Goal: Task Accomplishment & Management: Manage account settings

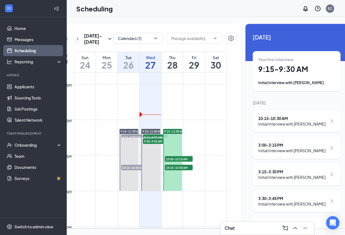
scroll to position [0, 26]
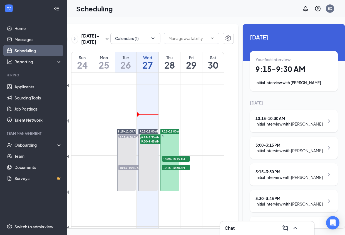
click at [150, 70] on h1 "27" at bounding box center [148, 64] width 22 height 9
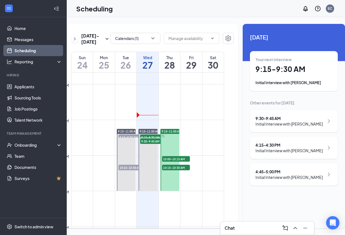
click at [288, 83] on div "Initial Interview with [PERSON_NAME]" at bounding box center [294, 83] width 77 height 6
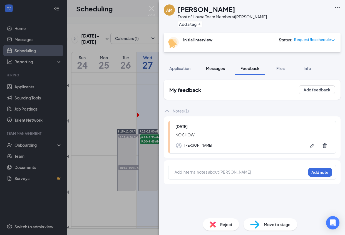
click at [215, 70] on span "Messages" at bounding box center [215, 68] width 19 height 5
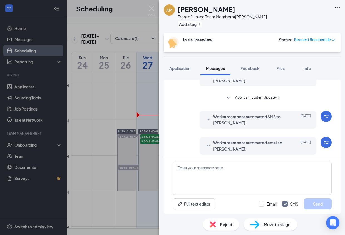
scroll to position [244, 0]
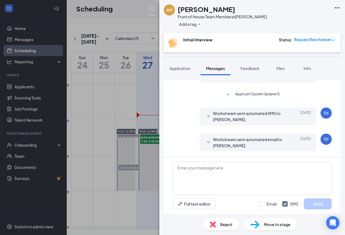
click at [209, 143] on icon "SmallChevronDown" at bounding box center [208, 142] width 7 height 7
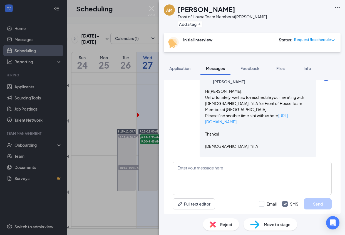
scroll to position [309, 0]
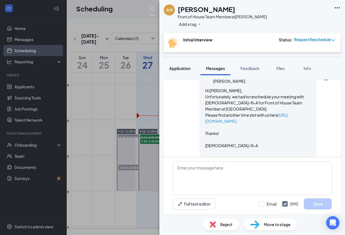
click at [188, 68] on span "Application" at bounding box center [179, 68] width 21 height 5
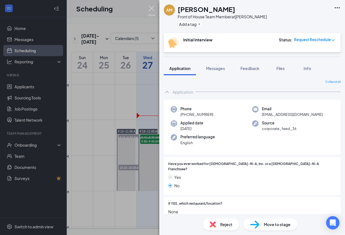
click at [153, 11] on img at bounding box center [151, 11] width 7 height 11
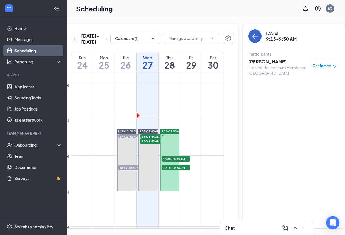
click at [252, 33] on icon "ArrowLeft" at bounding box center [255, 36] width 7 height 7
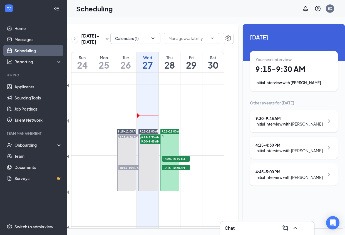
click at [270, 74] on div "Your next interview 9:15 - 9:30 AM Initial Interview with Jathen Parham" at bounding box center [294, 71] width 77 height 29
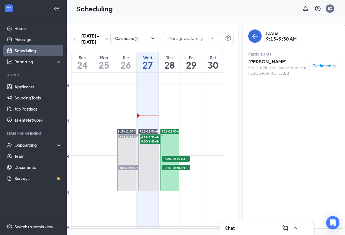
click at [249, 61] on h3 "[PERSON_NAME]" at bounding box center [277, 62] width 58 height 6
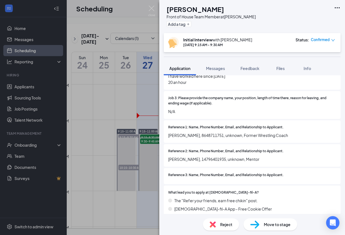
scroll to position [471, 0]
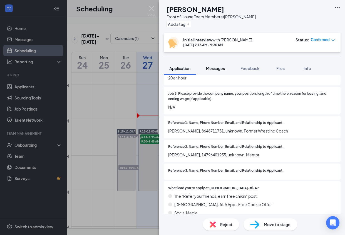
click at [212, 68] on span "Messages" at bounding box center [215, 68] width 19 height 5
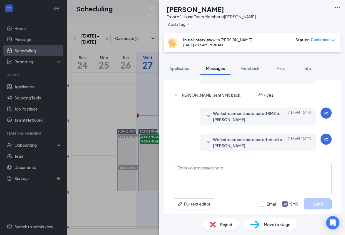
scroll to position [228, 0]
click at [176, 70] on span "Application" at bounding box center [179, 68] width 21 height 5
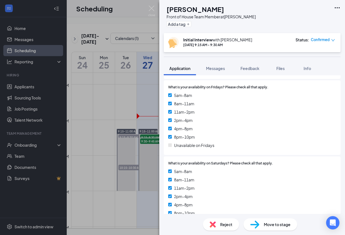
scroll to position [1135, 0]
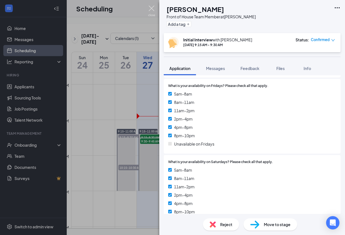
click at [155, 11] on img at bounding box center [151, 11] width 7 height 11
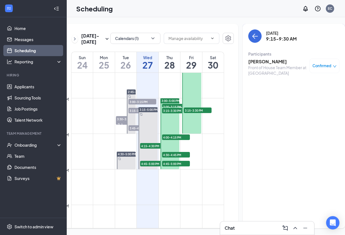
scroll to position [510, 0]
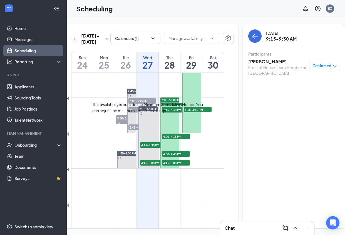
click at [150, 148] on span "4:15-4:30 PM" at bounding box center [154, 145] width 28 height 6
click at [147, 166] on span "4:45-5:00 PM" at bounding box center [154, 163] width 28 height 6
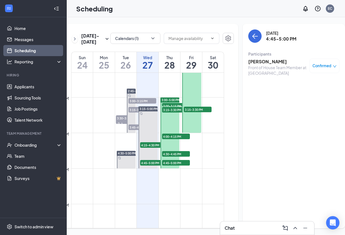
click at [234, 228] on h3 "Chat" at bounding box center [230, 228] width 10 height 6
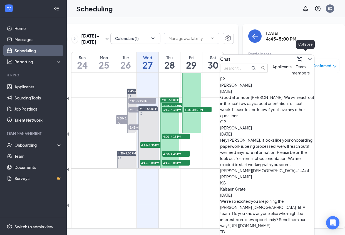
click at [308, 58] on icon "ChevronDown" at bounding box center [310, 59] width 4 height 2
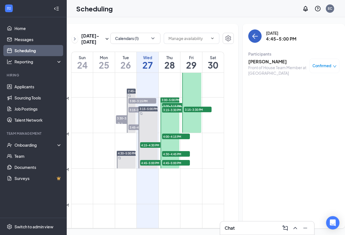
click at [249, 36] on button "back-button" at bounding box center [254, 35] width 13 height 13
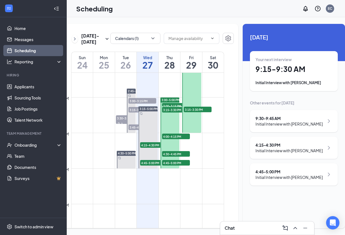
click at [276, 120] on div "9:30 - 9:45 AM" at bounding box center [289, 119] width 67 height 6
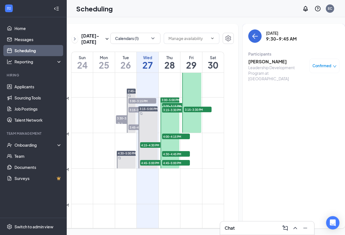
click at [251, 62] on h3 "[PERSON_NAME]" at bounding box center [277, 62] width 58 height 6
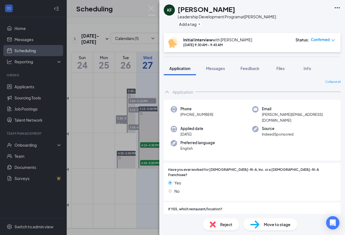
click at [92, 24] on div "KF KELVIN FONTANEZ Leadership Development Program at Easley Add a tag Initial I…" at bounding box center [172, 117] width 345 height 235
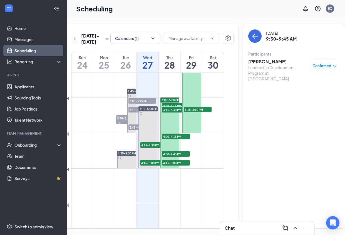
click at [92, 24] on div "Aug 24 - Aug 30 Calendars (1) EST Sun 24 Mon 25 Tue 26 Wed 27 Thu 28 Fri 29 Sat…" at bounding box center [144, 126] width 188 height 205
click at [248, 31] on div "Wednesday, Aug 27 9:30-9:45 AM" at bounding box center [293, 35] width 91 height 13
click at [252, 35] on icon "ArrowLeft" at bounding box center [255, 36] width 7 height 7
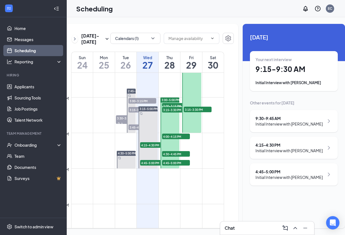
click at [270, 70] on h1 "9:15 - 9:30 AM" at bounding box center [294, 69] width 77 height 9
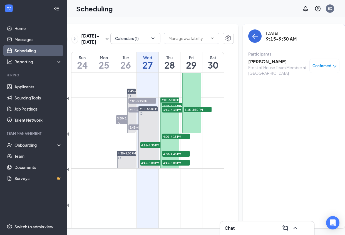
click at [258, 60] on h3 "[PERSON_NAME]" at bounding box center [277, 62] width 58 height 6
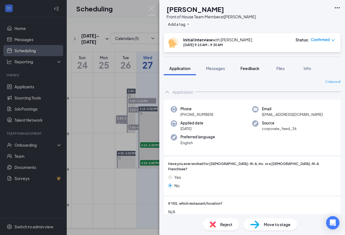
click at [252, 67] on span "Feedback" at bounding box center [250, 68] width 19 height 5
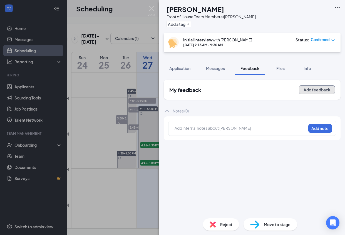
click at [307, 91] on button "Add feedback" at bounding box center [317, 89] width 36 height 9
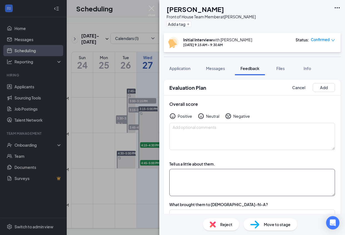
click at [203, 177] on textarea at bounding box center [252, 182] width 166 height 27
click at [201, 178] on textarea at bounding box center [252, 182] width 166 height 27
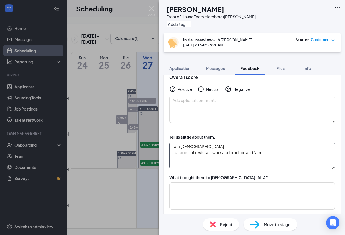
click at [231, 153] on textarea "i am 17 years old in and out of resturant work an dproduce and farm" at bounding box center [252, 155] width 166 height 27
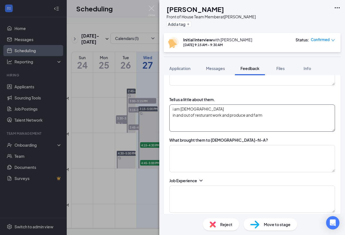
scroll to position [73, 0]
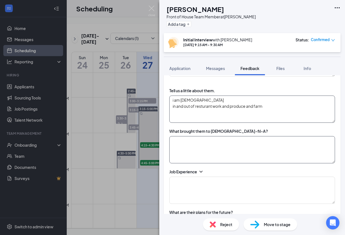
type textarea "i am 17 years old in and out of resturant work and produce and farm"
click at [225, 150] on textarea at bounding box center [252, 149] width 166 height 27
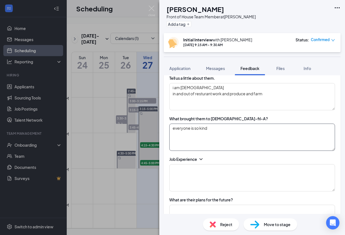
scroll to position [86, 0]
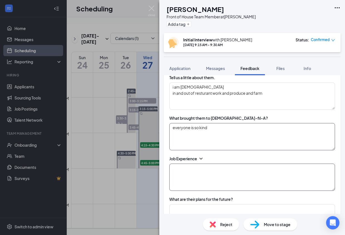
type textarea "everyone is so kind"
click at [195, 169] on textarea at bounding box center [252, 177] width 166 height 27
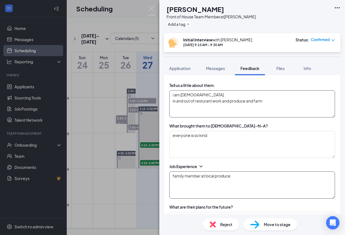
type textarea "family member at local produce"
type textarea "i am 17 years old in and out of restaurant work and produce and farm"
click at [245, 180] on textarea "family member at local produce" at bounding box center [252, 185] width 166 height 27
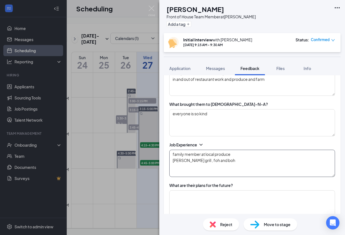
scroll to position [103, 0]
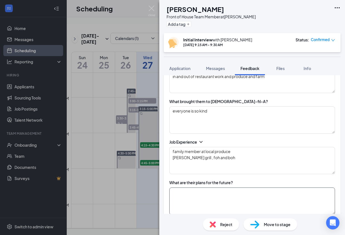
click at [223, 194] on textarea at bounding box center [252, 201] width 166 height 27
click at [175, 160] on textarea "family member at local produce kendall's grill , foh and boh" at bounding box center [252, 160] width 166 height 27
click at [174, 151] on textarea "family member at local produce Kendall's grill , foh and boh" at bounding box center [252, 160] width 166 height 27
type textarea "Family member at local produce Kendall's grill , foh and boh"
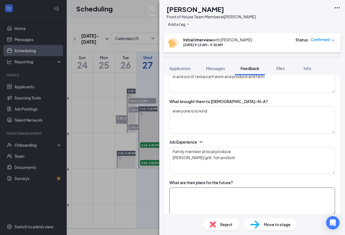
click at [186, 190] on textarea at bounding box center [252, 201] width 166 height 27
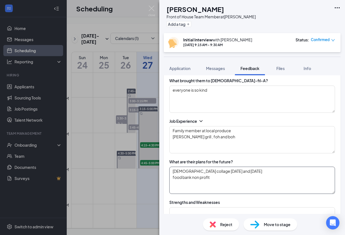
scroll to position [124, 0]
type textarea "bible collage tuesday and thursday food bank non profit"
click at [229, 143] on textarea "Family member at local produce Kendall's grill , foh and boh" at bounding box center [252, 139] width 166 height 27
click at [200, 136] on textarea "Family member at local produce Kendall's grill , foh and boh" at bounding box center [252, 139] width 166 height 27
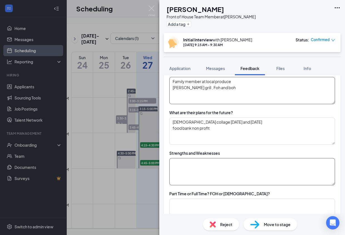
scroll to position [174, 0]
type textarea "Family member at local produce Kendall's grill , Foh and boh"
click at [217, 172] on textarea at bounding box center [252, 171] width 166 height 27
click at [210, 165] on textarea "S; W;" at bounding box center [252, 171] width 166 height 27
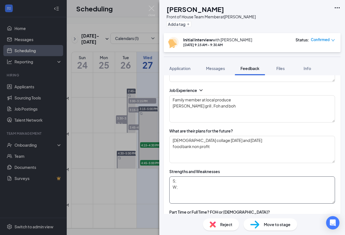
scroll to position [152, 0]
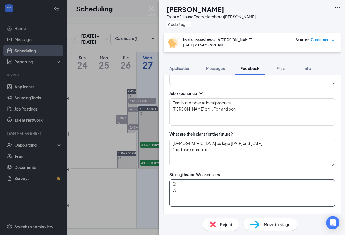
click at [196, 182] on textarea "S; W;" at bounding box center [252, 193] width 166 height 27
click at [196, 183] on textarea "S; W;" at bounding box center [252, 193] width 166 height 27
click at [189, 193] on textarea "S;being social, public speaking, being helpful W;" at bounding box center [252, 193] width 166 height 27
click at [177, 185] on textarea "S;being social, public speaking, being helpful W;" at bounding box center [252, 193] width 166 height 27
click at [181, 194] on textarea "S; being social, public speaking, being helpful W;" at bounding box center [252, 193] width 166 height 27
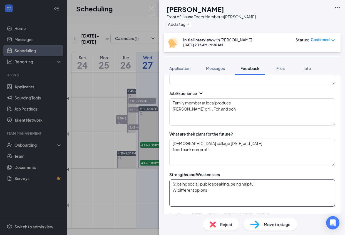
scroll to position [188, 0]
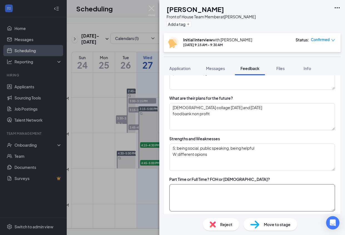
click at [191, 196] on textarea at bounding box center [252, 197] width 166 height 27
click at [218, 157] on textarea "S; being social, public speaking, being helpful W;different opions" at bounding box center [252, 157] width 166 height 27
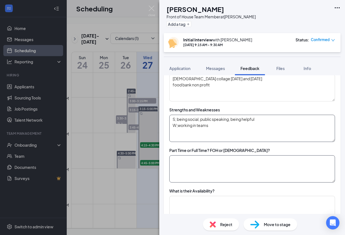
scroll to position [217, 0]
type textarea "S; being social, public speaking, being helpful W;working in teams"
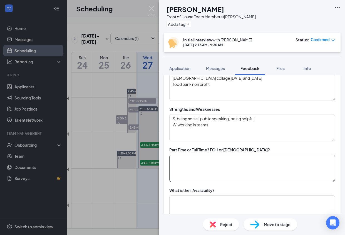
click at [213, 170] on textarea at bounding box center [252, 168] width 166 height 27
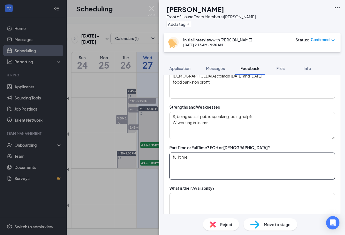
scroll to position [227, 0]
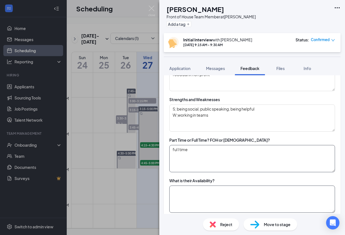
type textarea "ful l time"
click at [218, 195] on textarea at bounding box center [252, 199] width 166 height 27
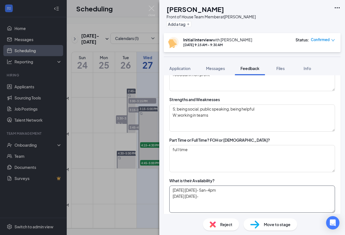
click at [234, 191] on textarea "tuesday thursday- 5an-4pm monday friday-" at bounding box center [252, 199] width 166 height 27
click at [204, 190] on textarea "tuesday thursday- 5an-4pm monday friday-" at bounding box center [252, 199] width 166 height 27
click at [220, 192] on textarea "tuesday thursdaywednesday - 5an-4pm monday friday-" at bounding box center [252, 199] width 166 height 27
click at [209, 197] on textarea "tuesday thursdaywednesday - 5an-4pm monday friday-" at bounding box center [252, 199] width 166 height 27
click at [189, 197] on textarea "tuesday thursdaywednesday - 5an-4pm monday friday-" at bounding box center [252, 199] width 166 height 27
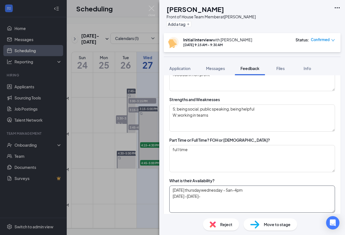
click at [210, 196] on textarea "tuesday thursdaywednesday - 5an-4pm monday -friday-" at bounding box center [252, 199] width 166 height 27
click at [171, 198] on textarea "tuesday thursdaywednesday - 5an-4pm monday -friday- 5am-10;30pm" at bounding box center [252, 199] width 166 height 27
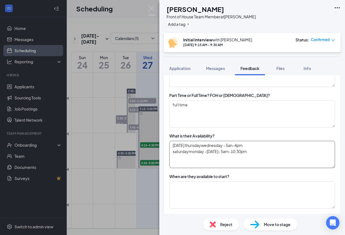
scroll to position [271, 0]
type textarea "tuesday thursdaywednesday - 5an-4pm saturday monday -friday- 5am-10;30pm"
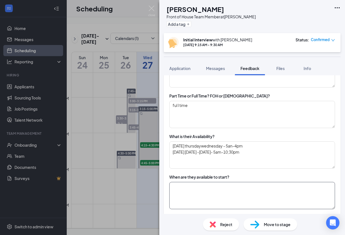
click at [195, 195] on textarea at bounding box center [252, 195] width 166 height 27
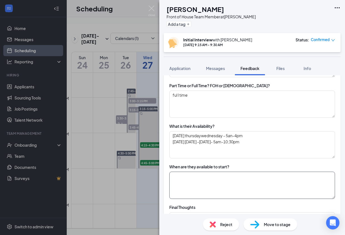
click at [197, 182] on textarea at bounding box center [252, 185] width 166 height 27
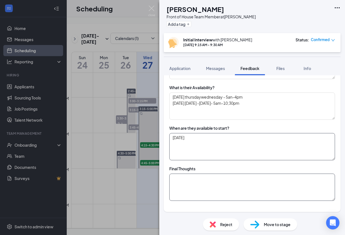
scroll to position [328, 0]
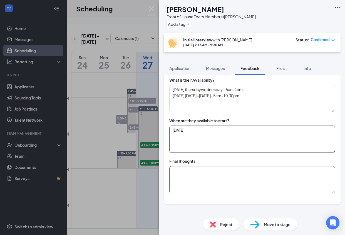
type textarea "september 3rd"
click at [194, 178] on textarea at bounding box center [252, 179] width 166 height 27
click at [276, 97] on textarea "tuesday thursdaywednesday - 5an-4pm saturday monday -friday- 5am-10;30pm" at bounding box center [252, 98] width 166 height 27
click at [268, 98] on textarea "tuesday thursdaywednesday - 5an-4pm saturday monday -friday- 5am-10;30pm" at bounding box center [252, 98] width 166 height 27
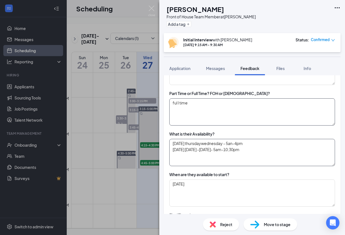
scroll to position [272, 0]
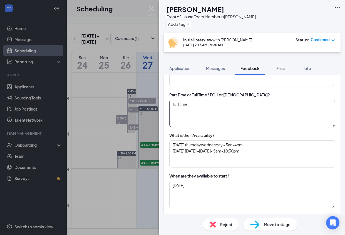
click at [252, 105] on textarea "ful l time" at bounding box center [252, 113] width 166 height 27
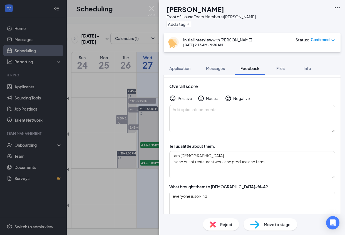
scroll to position [0, 0]
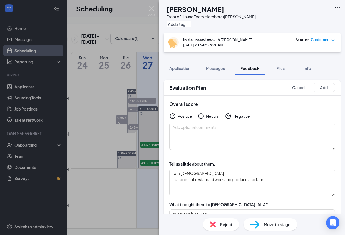
click at [173, 116] on icon "HappyFace" at bounding box center [172, 116] width 7 height 7
click at [324, 89] on button "Add" at bounding box center [324, 87] width 22 height 9
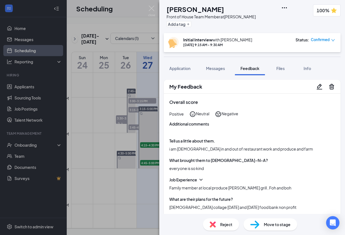
click at [319, 88] on icon "Pencil" at bounding box center [320, 87] width 6 height 6
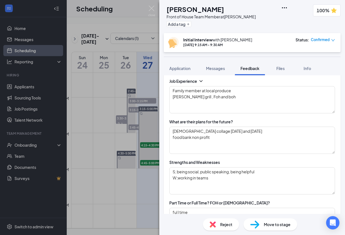
scroll to position [187, 0]
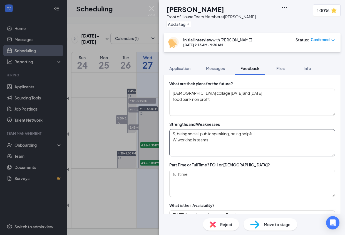
click at [217, 140] on textarea "S; being social, public speaking, being helpful W;working in teams" at bounding box center [252, 142] width 166 height 27
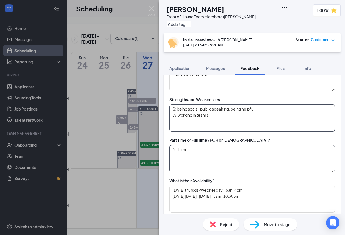
scroll to position [231, 0]
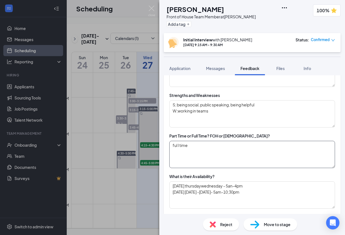
type textarea "S; being social, public speaking, being helpful W;working in teams"
type textarea "ful l time"
click at [178, 145] on textarea "ful l time" at bounding box center [252, 154] width 166 height 27
type textarea "i am 17 years old in and out of restaurant work and produce and farm"
type textarea "everyone is so kind"
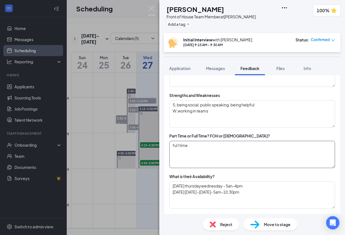
type textarea "Family member at local produce Kendall's grill , Foh and boh"
type textarea "bible collage tuesday and thursday food bank non profit"
type textarea "S; being social, public speaking, being helpful W;working in teams"
type textarea "full time"
type textarea "tuesday thursdaywednesday - 5an-4pm saturday monday -friday- 5am-10;30pm"
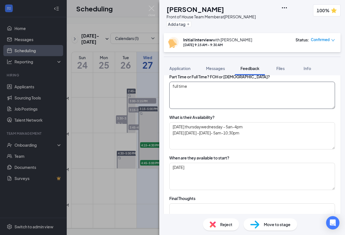
scroll to position [291, 0]
type textarea "full time"
type textarea "tuesday thursdaywednesday - 5an-4pm saturday monday -friday- 5am-10;30pm"
click at [236, 128] on textarea "tuesday thursdaywednesday - 5an-4pm saturday monday -friday- 5am-10;30pm" at bounding box center [252, 135] width 166 height 27
type textarea "i am 17 years old in and out of restaurant work and produce and farm"
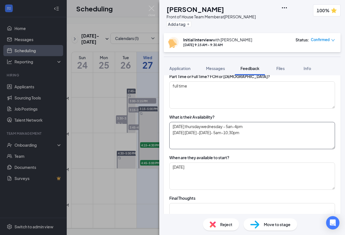
type textarea "everyone is so kind"
type textarea "Family member at local produce Kendall's grill , Foh and boh"
type textarea "bible collage tuesday and thursday food bank non profit"
type textarea "S; being social, public speaking, being helpful W;working in teams"
type textarea "tuesday thursdaywednesday - 5a-4pm saturday monday -friday- 5am-10;30pm"
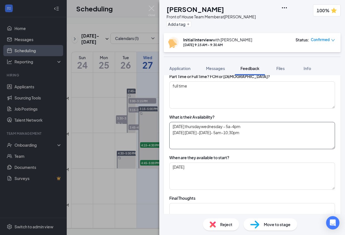
type textarea "i am 17 years old in and out of restaurant work and produce and farm"
type textarea "everyone is so kind"
type textarea "Family member at local produce Kendall's grill , Foh and boh"
type textarea "bible collage tuesday and thursday food bank non profit"
type textarea "S; being social, public speaking, being helpful W;working in teams"
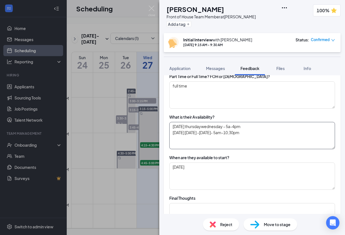
type textarea "tuesday thursdaywednesday - 5am-4pm saturday monday -friday- 5am-10;30pm"
click at [254, 132] on textarea "tuesday thursdaywednesday - 5am-4pm saturday monday -friday- 5am-10;30pm" at bounding box center [252, 135] width 166 height 27
click at [175, 135] on textarea "tuesday thursdaywednesday - 5am-4pm saturday monday -friday- 5am-10;30pm" at bounding box center [252, 135] width 166 height 27
type textarea "i am 17 years old in and out of restaurant work and produce and farm"
type textarea "everyone is so kind"
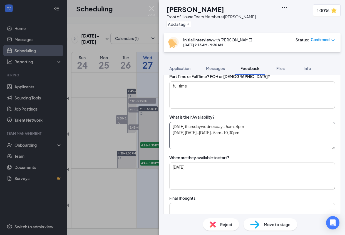
type textarea "Family member at local produce Kendall's grill , Foh and boh"
type textarea "bible collage tuesday and thursday food bank non profit"
type textarea "S; being social, public speaking, being helpful W;working in teams"
type textarea "tuesday thursdaywednesday - 5am-4pm aturday monday -friday- 5am-10;30pm"
type textarea "i am 17 years old in and out of restaurant work and produce and farm"
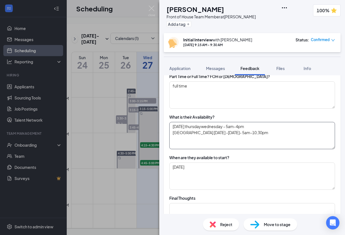
type textarea "everyone is so kind"
type textarea "Family member at local produce Kendall's grill , Foh and boh"
type textarea "bible collage tuesday and thursday food bank non profit"
type textarea "S; being social, public speaking, being helpful W;working in teams"
type textarea "tuesday thursdaywednesday - 5am-4pm Saturday monday -friday- 5am-10;30pm"
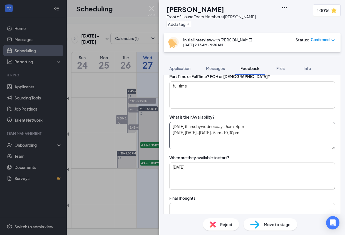
click at [192, 133] on textarea "tuesday thursdaywednesday - 5am-4pm Saturday monday -friday- 5am-10;30pm" at bounding box center [252, 135] width 166 height 27
type textarea "i am 17 years old in and out of restaurant work and produce and farm"
type textarea "everyone is so kind"
type textarea "Family member at local produce Kendall's grill , Foh and boh"
type textarea "bible collage tuesday and thursday food bank non profit"
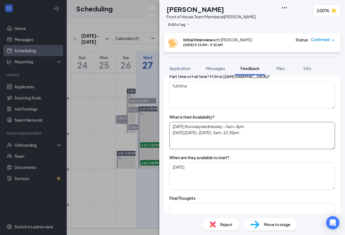
type textarea "S; being social, public speaking, being helpful W;working in teams"
type textarea "tuesday thursdaywednesday - 5am-4pm Saturday onday -friday- 5am-10;30pm"
type textarea "i am 17 years old in and out of restaurant work and produce and farm"
type textarea "everyone is so kind"
type textarea "Family member at local produce Kendall's grill , Foh and boh"
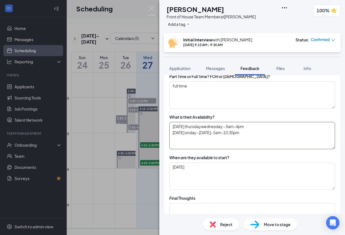
type textarea "bible collage tuesday and thursday food bank non profit"
type textarea "S; being social, public speaking, being helpful W;working in teams"
type textarea "tuesday thursdaywednesday - 5am-4pm Saturday Monday -friday- 5am-10;30pm"
click at [189, 131] on textarea "tuesday thursdaywednesday - 5am-4pm Saturday Monday -friday- 5am-10;30pm" at bounding box center [252, 135] width 166 height 27
type textarea "i am 17 years old in and out of restaurant work and produce and farm"
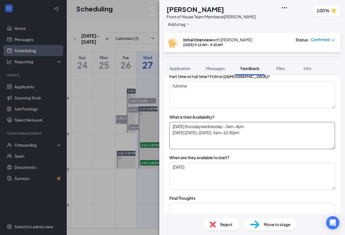
type textarea "everyone is so kind"
type textarea "Family member at local produce Kendall's grill , Foh and boh"
type textarea "bible collage tuesday and thursday food bank non profit"
type textarea "S; being social, public speaking, being helpful W;working in teams"
type textarea "tuesday thursdaywednesday - 5am-4pm Saturday, Monday -friday- 5am-10;30pm"
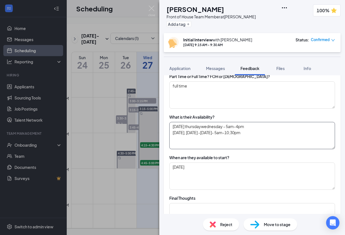
click at [208, 133] on textarea "tuesday thursdaywednesday - 5am-4pm Saturday, Monday -friday- 5am-10;30pm" at bounding box center [252, 135] width 166 height 27
type textarea "i am 17 years old in and out of restaurant work and produce and farm"
type textarea "everyone is so kind"
type textarea "Family member at local produce Kendall's grill , Foh and boh"
type textarea "bible collage tuesday and thursday food bank non profit"
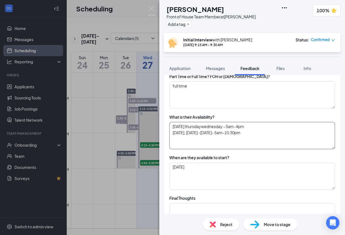
type textarea "S; being social, public speaking, being helpful W;working in teams"
type textarea "tuesday thursdaywednesday - 5am-4pm Saturday, Monday friday- 5am-10;30pm"
click at [208, 134] on textarea "tuesday thursdaywednesday - 5am-4pm Saturday, Monday friday- 5am-10;30pm" at bounding box center [252, 135] width 166 height 27
type textarea "i am 17 years old in and out of restaurant work and produce and farm"
type textarea "everyone is so kind"
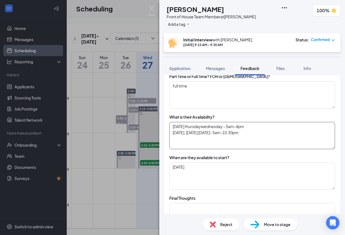
type textarea "Family member at local produce Kendall's grill , Foh and boh"
type textarea "bible collage tuesday and thursday food bank non profit"
type textarea "S; being social, public speaking, being helpful W;working in teams"
type textarea "tuesday thursdaywednesday - 5am-4pm Saturday, Monday riday- 5am-10;30pm"
type textarea "i am 17 years old in and out of restaurant work and produce and farm"
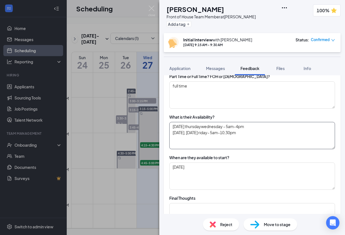
type textarea "everyone is so kind"
type textarea "Family member at local produce Kendall's grill , Foh and boh"
type textarea "bible collage tuesday and thursday food bank non profit"
type textarea "S; being social, public speaking, being helpful W;working in teams"
type textarea "tuesday thursdaywednesday - 5am-4pm Saturday, Monday Friday- 5am-10;30pm"
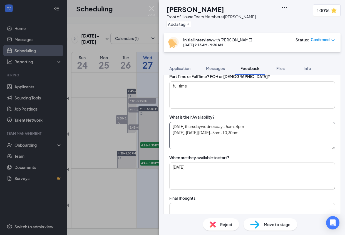
click at [172, 134] on textarea "tuesday thursdaywednesday - 5am-4pm Saturday, Monday Friday- 5am-10;30pm" at bounding box center [252, 135] width 166 height 27
type textarea "i am 17 years old in and out of restaurant work and produce and farm"
type textarea "everyone is so kind"
type textarea "Family member at local produce Kendall's grill , Foh and boh"
type textarea "bible collage tuesday and thursday food bank non profit"
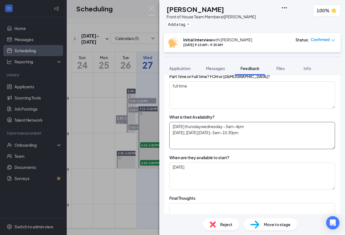
type textarea "S; being social, public speaking, being helpful W;working in teams"
type textarea "tuesday thursdaywednesday - 5am-4pm (Saturday, Monday Friday- 5am-10;30pm"
click at [253, 133] on textarea "tuesday thursdaywednesday - 5am-4pm (Saturday, Monday Friday- 5am-10;30pm" at bounding box center [252, 135] width 166 height 27
type textarea "i am 17 years old in and out of restaurant work and produce and farm"
type textarea "everyone is so kind"
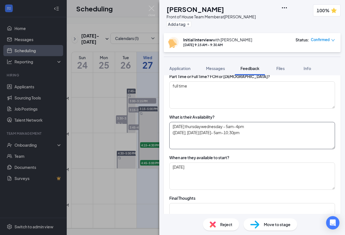
type textarea "Family member at local produce Kendall's grill , Foh and boh"
type textarea "bible collage tuesday and thursday food bank non profit"
type textarea "S; being social, public speaking, being helpful W;working in teams"
type textarea "tuesday thursdaywednesday - 5am-4pm (Saturday, Monday Friday- 5am-10;30pm )"
click at [173, 127] on textarea "tuesday thursdaywednesday - 5am-4pm (Saturday, Monday Friday- 5am-10;30pm )" at bounding box center [252, 135] width 166 height 27
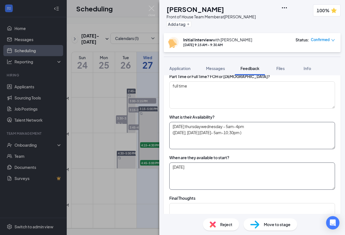
type textarea "i am 17 years old in and out of restaurant work and produce and farm"
type textarea "everyone is so kind"
type textarea "Family member at local produce Kendall's grill , Foh and boh"
type textarea "bible collage tuesday and thursday food bank non profit"
type textarea "S; being social, public speaking, being helpful W;working in teams"
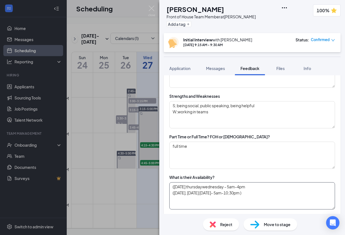
scroll to position [215, 0]
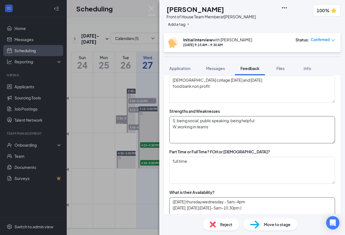
type textarea "(tuesday thursdaywednesday - 5am-4pm (Saturday, Monday Friday- 5am-10;30pm )"
type textarea "S; being social, public speaking, being helpful W;working in teams"
click at [259, 131] on textarea "S; being social, public speaking, being helpful W;working in teams" at bounding box center [252, 129] width 166 height 27
click at [181, 127] on textarea "S; being social, public speaking, being helpful W;working in teams" at bounding box center [252, 129] width 166 height 27
type textarea "i am 17 years old in and out of restaurant work and produce and farm"
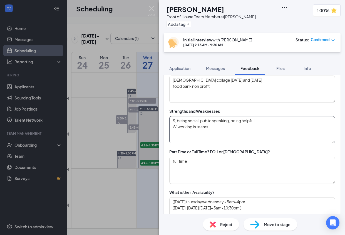
type textarea "everyone is so kind"
type textarea "Family member at local produce Kendall's grill , Foh and boh"
type textarea "bible collage tuesday and thursday food bank non profit"
type textarea "S; being social, public speaking, being helpful W;orking in teams"
type textarea "i am 17 years old in and out of restaurant work and produce and farm"
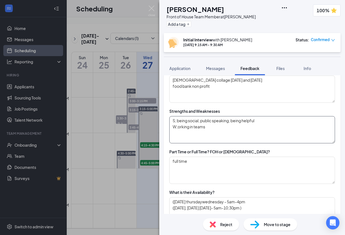
type textarea "everyone is so kind"
type textarea "Family member at local produce Kendall's grill , Foh and boh"
type textarea "bible collage tuesday and thursday food bank non profit"
type textarea "S; being social, public speaking, being helpful W;Working in teams"
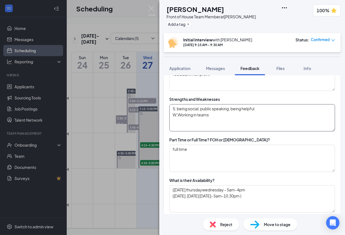
scroll to position [226, 0]
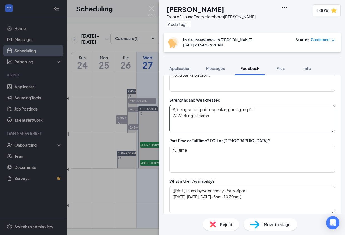
click at [201, 116] on textarea "S; being social, public speaking, being helpful W;Working in teams" at bounding box center [252, 118] width 166 height 27
type textarea "i am 17 years old in and out of restaurant work and produce and farm"
type textarea "everyone is so kind"
type textarea "Family member at local produce Kendall's grill , Foh and boh"
type textarea "bible collage tuesday and thursday food bank non profit"
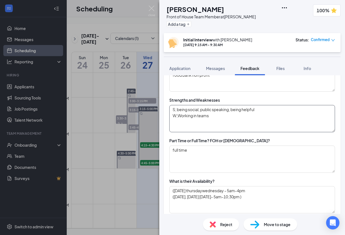
type textarea "S; being social, public speaking, being helpful W;Working in tams"
type textarea "i am 17 years old in and out of restaurant work and produce and farm"
type textarea "everyone is so kind"
type textarea "Family member at local produce Kendall's grill , Foh and boh"
type textarea "bible collage tuesday and thursday food bank non profit"
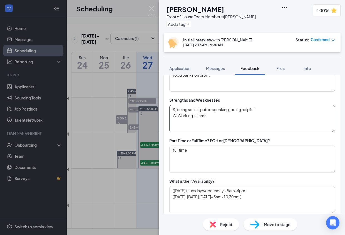
type textarea "S; being social, public speaking, being helpful W;Working in ams"
type textarea "i am 17 years old in and out of restaurant work and produce and farm"
type textarea "everyone is so kind"
type textarea "Family member at local produce Kendall's grill , Foh and boh"
type textarea "bible collage tuesday and thursday food bank non profit"
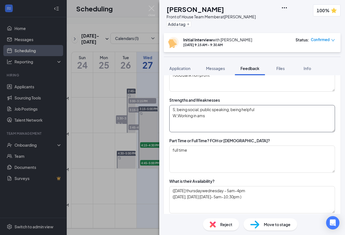
type textarea "S; being social, public speaking, being helpful W;Working in Tams"
type textarea "i am 17 years old in and out of restaurant work and produce and farm"
type textarea "everyone is so kind"
type textarea "Family member at local produce Kendall's grill , Foh and boh"
type textarea "bible collage tuesday and thursday food bank non profit"
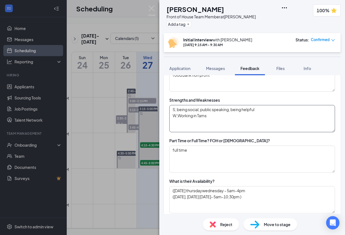
type textarea "S; being social, public speaking, being helpful W;Working in Teams"
click at [211, 117] on textarea "S; being social, public speaking, being helpful W;Working in Teams" at bounding box center [252, 118] width 166 height 27
click at [180, 111] on textarea "S; being social, public speaking, being helpful W;Working in Teams" at bounding box center [252, 118] width 166 height 27
type textarea "i am 17 years old in and out of restaurant work and produce and farm"
type textarea "everyone is so kind"
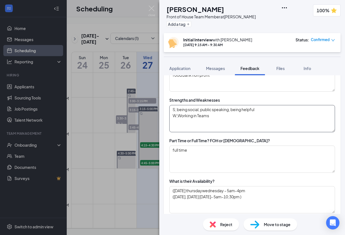
type textarea "Family member at local produce Kendall's grill , Foh and boh"
type textarea "bible collage tuesday and thursday food bank non profit"
type textarea "S; eing social, public speaking, being helpful W;Working in Teams"
type textarea "i am 17 years old in and out of restaurant work and produce and farm"
type textarea "everyone is so kind"
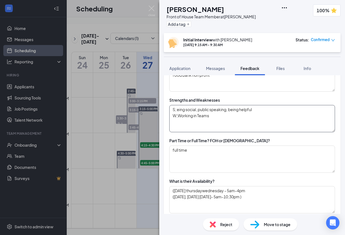
type textarea "Family member at local produce Kendall's grill , Foh and boh"
type textarea "bible collage tuesday and thursday food bank non profit"
type textarea "S; Being social, public speaking, being helpful W;Working in Teams"
click at [221, 91] on textarea "bible collage tuesday and thursday food bank non profit" at bounding box center [252, 78] width 166 height 27
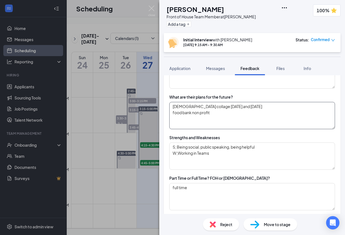
scroll to position [0, 0]
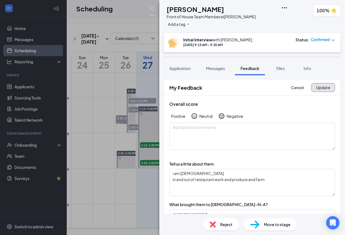
type textarea "bible collage tuesday and thursday food bank non profit"
click at [329, 87] on button "Update" at bounding box center [324, 87] width 24 height 9
type textarea "i am 17 years old in and out of restaurant work and produce and farm"
type textarea "everyone is so kind"
type textarea "Family member at local produce Kendall's grill , Foh and boh"
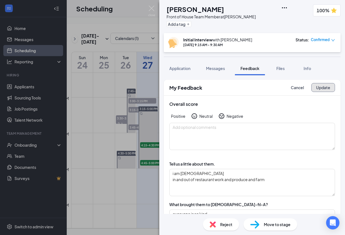
type textarea "bible collage tuesday and thursday food bank non profit"
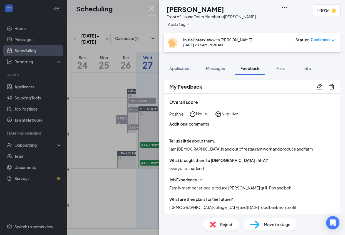
click at [151, 10] on img at bounding box center [151, 11] width 7 height 11
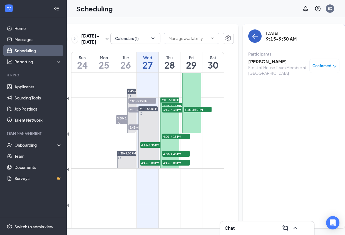
click at [252, 34] on icon "ArrowLeft" at bounding box center [255, 36] width 7 height 7
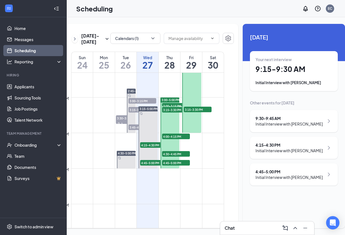
click at [176, 70] on h1 "28" at bounding box center [170, 64] width 22 height 9
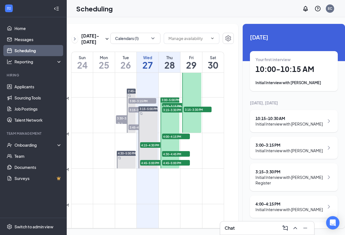
click at [143, 70] on h1 "27" at bounding box center [148, 64] width 22 height 9
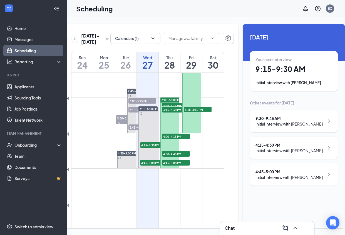
click at [128, 70] on h1 "26" at bounding box center [126, 64] width 22 height 9
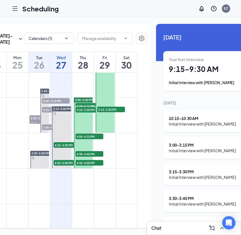
scroll to position [0, 58]
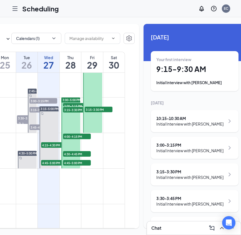
click at [208, 120] on div "10:15 - 10:30 AM" at bounding box center [190, 119] width 67 height 6
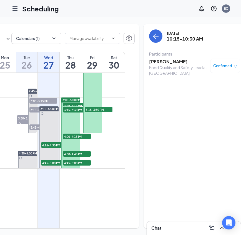
click at [163, 60] on h3 "Stephanie Turner" at bounding box center [178, 62] width 58 height 6
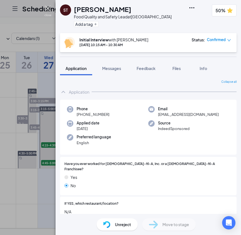
click at [48, 9] on img at bounding box center [48, 11] width 7 height 11
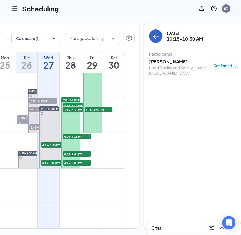
click at [153, 37] on icon "ArrowLeft" at bounding box center [156, 36] width 7 height 7
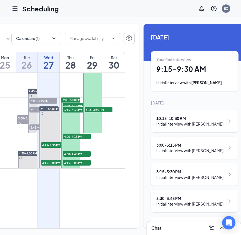
scroll to position [19, 0]
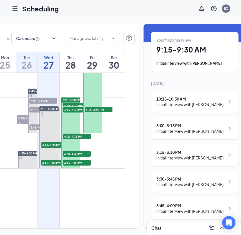
click at [196, 154] on div "3:15 - 3:30 PM" at bounding box center [190, 153] width 67 height 6
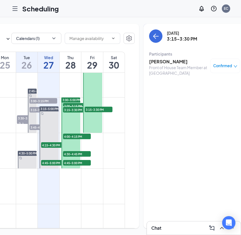
click at [156, 60] on h3 "Aliyah Johnson" at bounding box center [178, 62] width 58 height 6
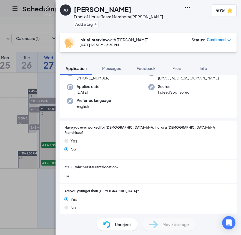
scroll to position [37, 0]
click at [46, 7] on img at bounding box center [48, 11] width 7 height 11
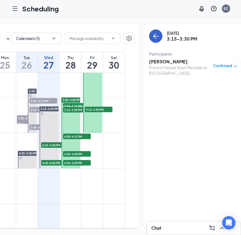
click at [153, 38] on icon "ArrowLeft" at bounding box center [156, 36] width 7 height 7
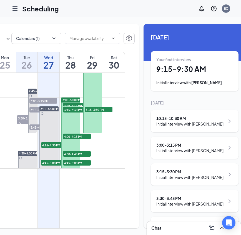
scroll to position [19, 0]
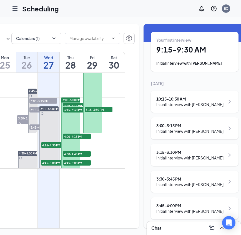
click at [196, 207] on div "3:45 - 4:00 PM" at bounding box center [190, 206] width 67 height 6
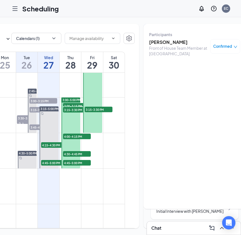
click at [149, 41] on h3 "Daisy Coleman" at bounding box center [178, 42] width 58 height 6
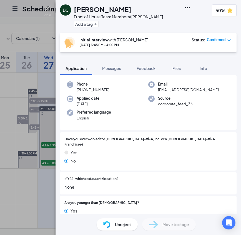
scroll to position [27, 0]
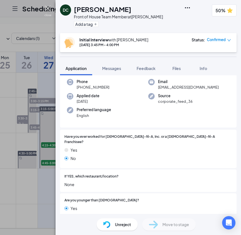
click at [48, 10] on img at bounding box center [48, 11] width 7 height 11
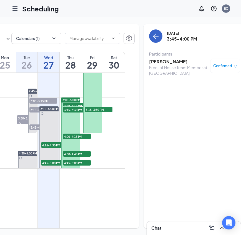
click at [153, 36] on icon "ArrowLeft" at bounding box center [156, 36] width 7 height 7
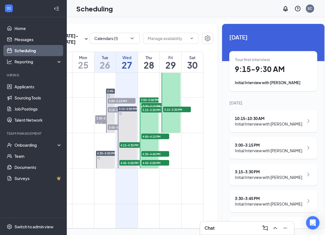
scroll to position [0, 46]
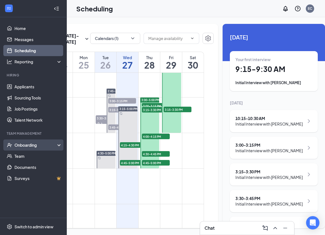
click at [24, 148] on div "Onboarding" at bounding box center [33, 145] width 67 height 11
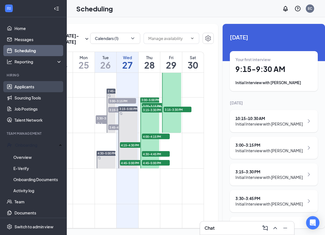
click at [27, 86] on link "Applicants" at bounding box center [38, 86] width 48 height 11
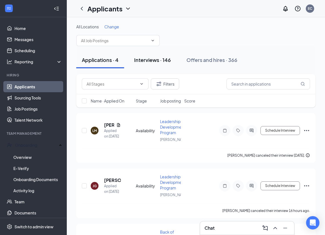
click at [152, 58] on div "Interviews · 146" at bounding box center [152, 59] width 37 height 7
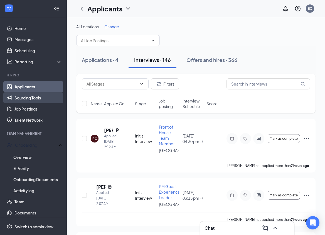
click at [20, 93] on link "Sourcing Tools" at bounding box center [38, 97] width 48 height 11
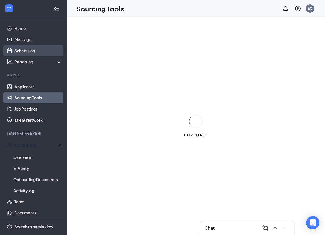
click at [21, 49] on link "Scheduling" at bounding box center [38, 50] width 48 height 11
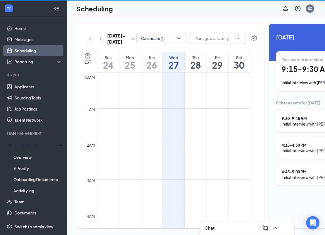
scroll to position [273, 0]
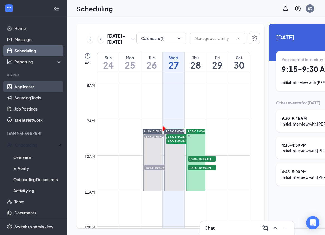
click at [30, 89] on link "Applicants" at bounding box center [38, 86] width 48 height 11
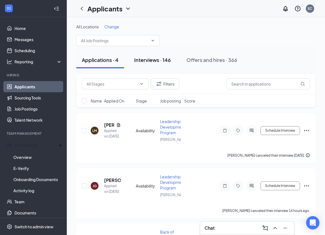
click at [166, 60] on div "Interviews · 146" at bounding box center [152, 59] width 37 height 7
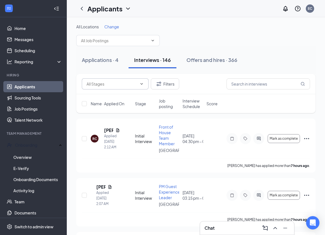
click at [132, 79] on span at bounding box center [115, 83] width 67 height 11
click at [129, 83] on input "text" at bounding box center [111, 84] width 51 height 6
click at [114, 103] on div "Onsite Interview (15)" at bounding box center [100, 100] width 37 height 6
type input "Onsite Interview (15)"
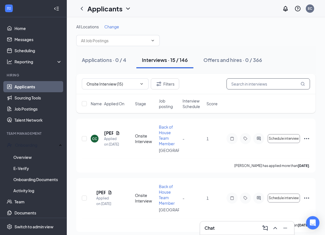
click at [247, 81] on input "text" at bounding box center [267, 83] width 83 height 11
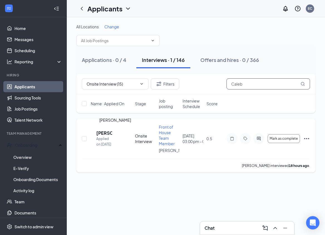
type input "Caleb"
click at [111, 134] on h5 "Caleb Brewer" at bounding box center [104, 133] width 16 height 6
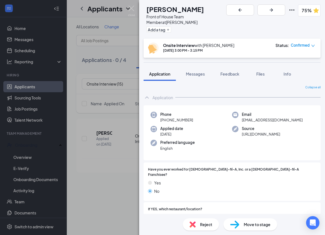
click at [201, 226] on span "Reject" at bounding box center [206, 225] width 12 height 6
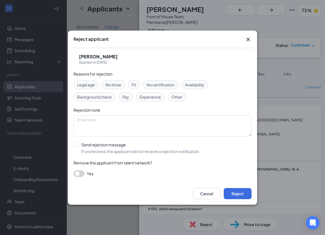
click at [136, 86] on span "Fit" at bounding box center [134, 85] width 4 height 6
click at [78, 143] on input "Send rejection message If unchecked, the applicant will not receive a rejection…" at bounding box center [136, 148] width 127 height 12
checkbox input "true"
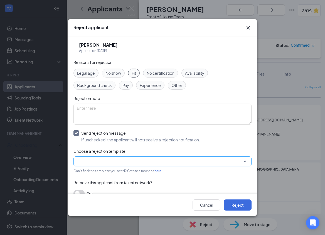
click at [88, 160] on input "search" at bounding box center [160, 161] width 167 height 9
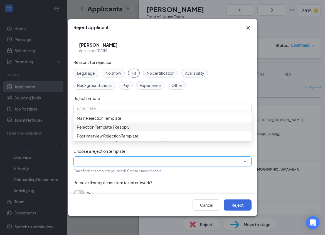
click at [111, 130] on span "Rejection Template | Reapply" at bounding box center [103, 127] width 53 height 6
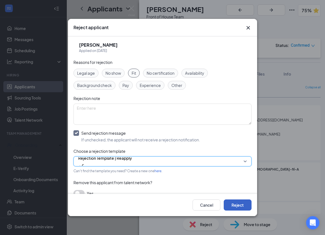
click at [232, 205] on button "Reject" at bounding box center [238, 205] width 28 height 11
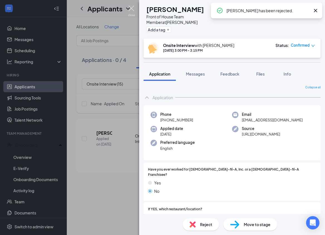
click at [133, 13] on img at bounding box center [131, 11] width 7 height 11
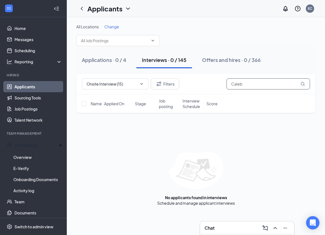
click at [246, 88] on input "Caleb" at bounding box center [267, 83] width 83 height 11
type input "C"
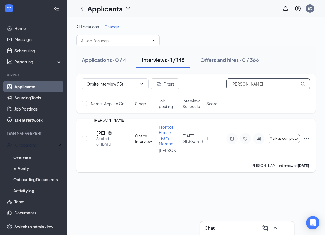
type input "Rebecca F"
click at [105, 132] on h5 "[PERSON_NAME]" at bounding box center [100, 133] width 9 height 6
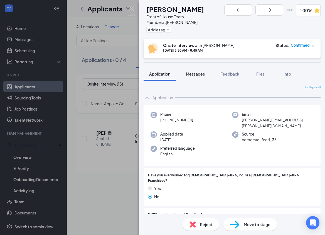
click at [192, 71] on span "Messages" at bounding box center [195, 73] width 19 height 5
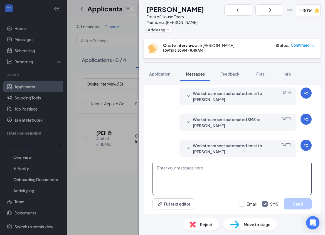
click at [184, 175] on textarea at bounding box center [231, 178] width 159 height 33
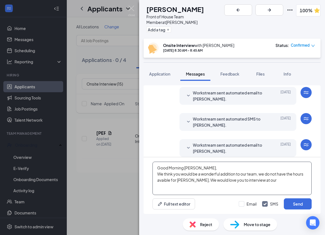
click at [179, 181] on textarea "Good Morning Rebecca, We think you would be a wonderful addition to our team, w…" at bounding box center [231, 178] width 159 height 33
click at [273, 182] on textarea "Good Morning Rebecca, We think you would be a wonderful addition to our team, w…" at bounding box center [231, 178] width 159 height 33
click at [264, 176] on textarea "Good Morning Rebecca, We think you would be a wonderful addition to our team, w…" at bounding box center [231, 178] width 159 height 33
click at [268, 180] on textarea "Good Morning Rebecca, We think you would be a wonderful addition to our team, W…" at bounding box center [231, 178] width 159 height 33
click at [275, 183] on textarea "Good Morning Rebecca, We think you would be a wonderful addition to our team, W…" at bounding box center [231, 178] width 159 height 33
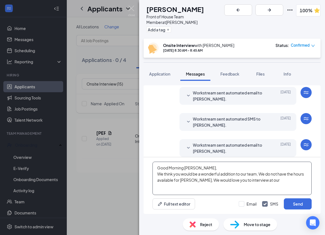
click at [283, 181] on textarea "Good Morning Rebecca, We think you would be a wonderful addition to our team, W…" at bounding box center [231, 178] width 159 height 33
click at [256, 178] on textarea "Good Morning Rebecca, We think you would be a wonderful addition to our team, W…" at bounding box center [231, 178] width 159 height 33
click at [263, 181] on textarea "Good Morning Rebecca, We think you would be a wonderful addition to our team, W…" at bounding box center [231, 178] width 159 height 33
click at [298, 188] on textarea "Good Morning Rebecca, We think you would be a wonderful addition to our team, W…" at bounding box center [231, 178] width 159 height 33
click at [293, 187] on textarea "Good Morning Rebecca, We think you would be a wonderful addition to our team, W…" at bounding box center [231, 178] width 159 height 33
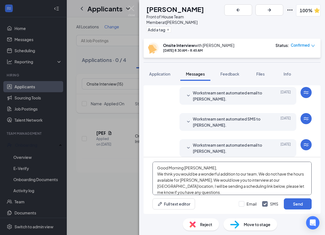
click at [180, 180] on textarea "Good Morning Rebecca, We think you would be a wonderful addition to our team, W…" at bounding box center [231, 178] width 159 height 33
click at [248, 186] on textarea "Good Morning Rebecca, We think you would be a wonderful addition to our team, W…" at bounding box center [231, 178] width 159 height 33
click at [187, 190] on textarea "Good Morning Rebecca, We think you would be a wonderful addition to our team, W…" at bounding box center [231, 178] width 159 height 33
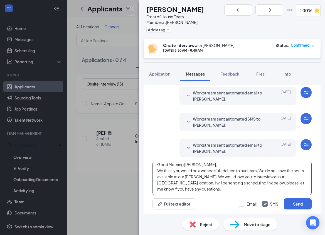
click at [232, 189] on textarea "Good Morning Rebecca, We think you would be a wonderful addition to our team, W…" at bounding box center [231, 178] width 159 height 33
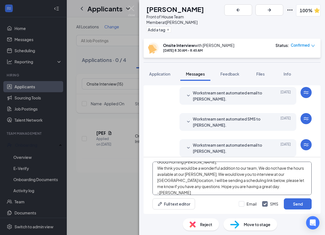
scroll to position [12, 0]
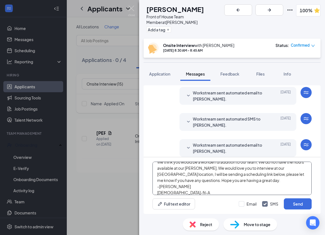
click at [258, 186] on textarea "Good Morning Rebecca, We think you would be a wonderful addition to our team, W…" at bounding box center [231, 178] width 159 height 33
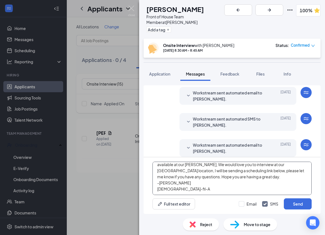
click at [255, 190] on textarea "Good Morning Rebecca, We think you would be a wonderful addition to our team, W…" at bounding box center [231, 178] width 159 height 33
click at [266, 177] on textarea "Good Morning Rebecca, We think you would be a wonderful addition to our team, W…" at bounding box center [231, 178] width 159 height 33
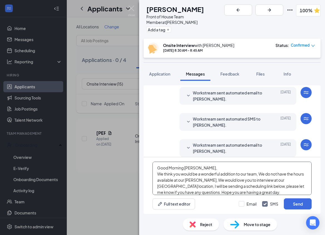
click at [220, 168] on textarea "Good Morning Rebecca, We think you would be a wonderful addition to our team, W…" at bounding box center [231, 178] width 159 height 33
click at [261, 175] on textarea "Good Morning Rebecca, We think you would be a wonderful addition to our team, W…" at bounding box center [231, 178] width 159 height 33
click at [266, 185] on textarea "Good Morning Rebecca, We think you would be a wonderful addition to our team, U…" at bounding box center [231, 178] width 159 height 33
click at [290, 174] on textarea "Good Morning Rebecca, We think you would be a wonderful addition to our team, U…" at bounding box center [231, 178] width 159 height 33
click at [298, 185] on textarea "Good Morning Rebecca, We think you would be a wonderful addition to our team, U…" at bounding box center [231, 178] width 159 height 33
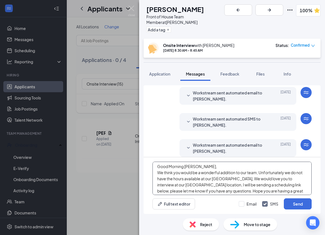
scroll to position [3, 0]
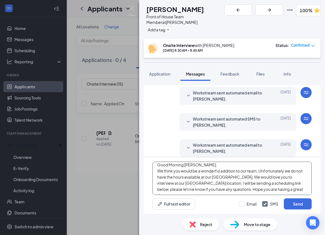
click at [224, 177] on textarea "Good Morning Rebecca, We think you would be a wonderful addition to our team, U…" at bounding box center [231, 178] width 159 height 33
click at [275, 192] on textarea "Good Morning Rebecca, We think you would be a wonderful addition to our team, U…" at bounding box center [231, 178] width 159 height 33
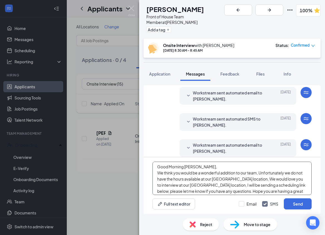
scroll to position [8, 0]
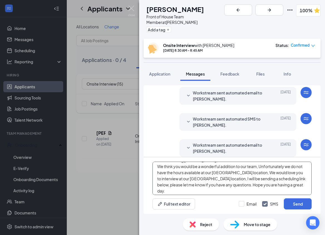
click at [247, 191] on textarea "Good Morning Rebecca, We think you would be a wonderful addition to our team, U…" at bounding box center [231, 178] width 159 height 33
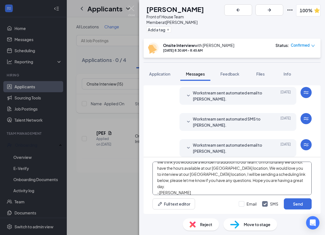
click at [242, 186] on textarea "Good Morning Rebecca, We think you would be a wonderful addition to our team, U…" at bounding box center [231, 178] width 159 height 33
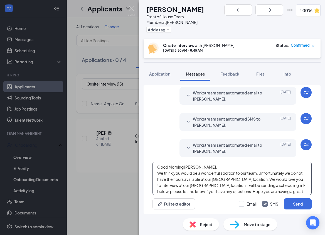
scroll to position [0, 0]
click at [244, 185] on textarea "Good Morning Rebecca, We think you would be a wonderful addition to our team, U…" at bounding box center [231, 178] width 159 height 33
click at [278, 190] on textarea "Good Morning Rebecca, We think you would be a wonderful addition to our team, U…" at bounding box center [231, 178] width 159 height 33
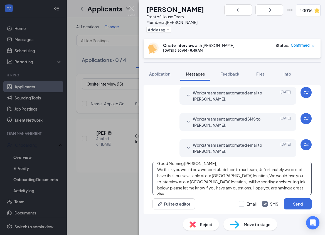
scroll to position [5, 0]
click at [286, 187] on textarea "Good Morning Rebecca, We think you would be a wonderful addition to our team, U…" at bounding box center [231, 178] width 159 height 33
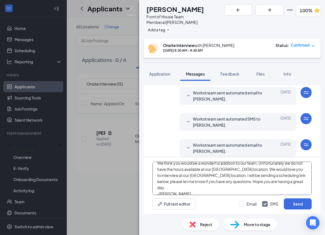
scroll to position [11, 0]
click at [268, 188] on textarea "Good Morning Rebecca, We think you would be a wonderful addition to our team, U…" at bounding box center [231, 178] width 159 height 33
click at [278, 180] on textarea "Good Morning Rebecca, We think you would be a wonderful addition to our team, U…" at bounding box center [231, 178] width 159 height 33
click at [160, 189] on textarea "Good Morning Rebecca, We think you would be a wonderful addition to our team, U…" at bounding box center [231, 178] width 159 height 33
click at [182, 189] on textarea "Good Morning [PERSON_NAME], We think you would be a wonderful addition to our t…" at bounding box center [231, 178] width 159 height 33
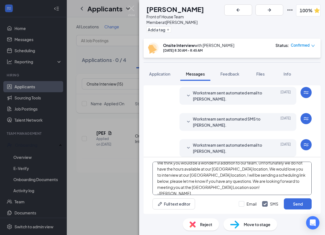
click at [224, 184] on textarea "Good Morning Rebecca, We think you would be a wonderful addition to our team, U…" at bounding box center [231, 178] width 159 height 33
click at [182, 188] on textarea "Good Morning Rebecca, We think you would be a wonderful addition to our team, U…" at bounding box center [231, 178] width 159 height 33
click at [212, 184] on textarea "Good Morning [PERSON_NAME], We think you would be a wonderful addition to our t…" at bounding box center [231, 178] width 159 height 33
click at [218, 187] on textarea "Good Morning [PERSON_NAME], We think you would be a wonderful addition to our t…" at bounding box center [231, 178] width 159 height 33
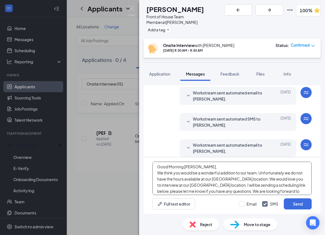
scroll to position [0, 0]
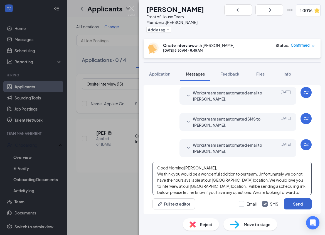
type textarea "Good Morning [PERSON_NAME], We think you would be a wonderful addition to our t…"
click at [306, 204] on button "Send" at bounding box center [298, 204] width 28 height 11
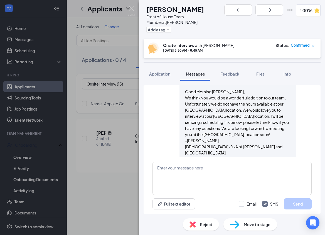
scroll to position [289, 0]
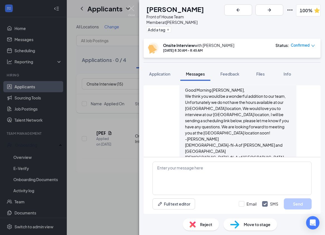
click at [286, 8] on icon "Ellipses" at bounding box center [289, 10] width 7 height 7
click at [229, 22] on link "View full application" at bounding box center [244, 22] width 60 height 6
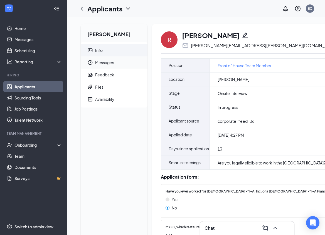
click at [100, 63] on span "Messages" at bounding box center [119, 62] width 48 height 12
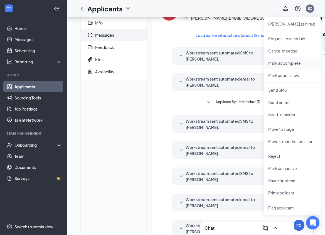
scroll to position [28, 0]
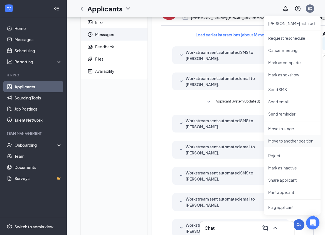
click at [282, 142] on p "Move to another position" at bounding box center [292, 141] width 48 height 6
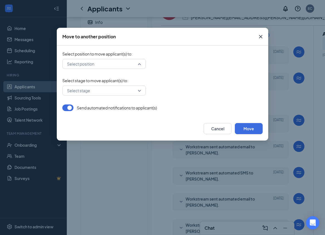
click at [117, 66] on input "search" at bounding box center [102, 63] width 73 height 9
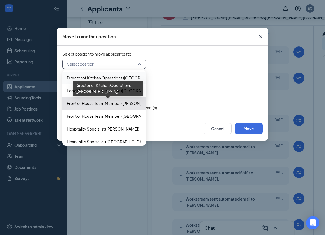
scroll to position [28, 0]
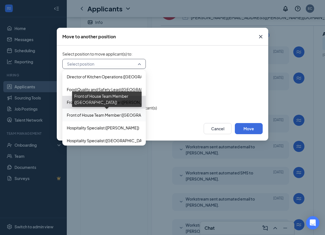
click at [110, 116] on span "Front of House Team Member ([GEOGRAPHIC_DATA])" at bounding box center [115, 115] width 97 height 6
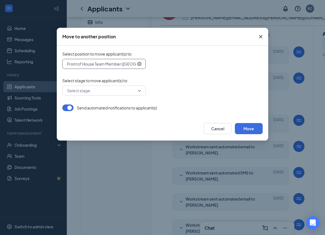
click at [116, 68] on input "search" at bounding box center [102, 63] width 73 height 9
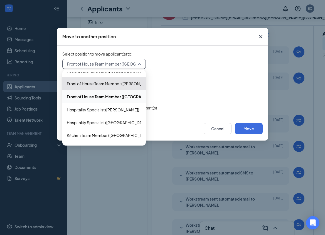
scroll to position [47, 0]
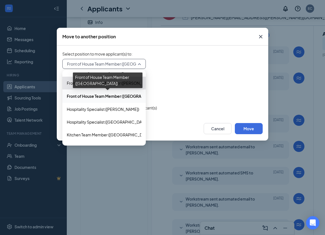
click at [114, 95] on span "Front of House Team Member ([GEOGRAPHIC_DATA])" at bounding box center [116, 96] width 99 height 6
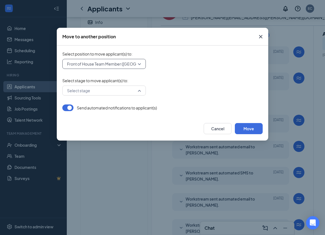
click at [120, 91] on input "search" at bounding box center [102, 90] width 73 height 9
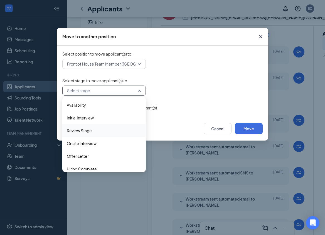
scroll to position [17, 0]
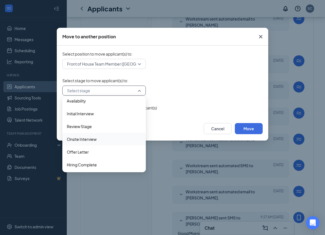
click at [91, 139] on span "Onsite Interview" at bounding box center [82, 139] width 30 height 6
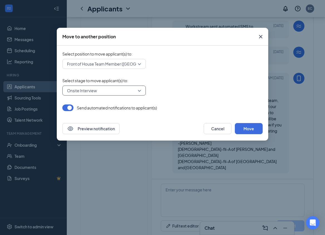
scroll to position [233, 0]
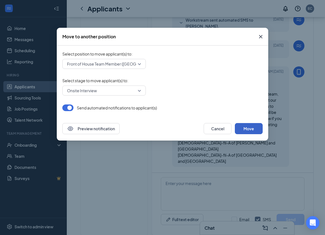
click at [253, 130] on button "Move" at bounding box center [249, 128] width 28 height 11
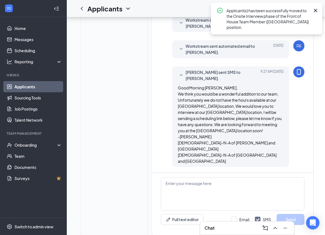
click at [315, 9] on icon "Cross" at bounding box center [315, 10] width 3 height 3
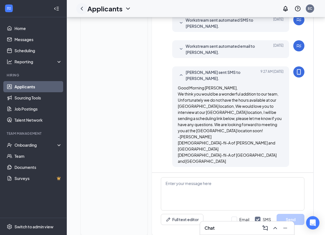
click at [83, 9] on icon "ChevronLeft" at bounding box center [81, 8] width 7 height 7
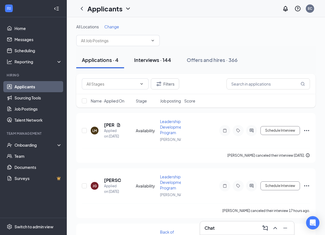
click at [145, 62] on div "Interviews · 144" at bounding box center [152, 59] width 37 height 7
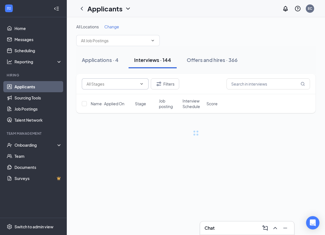
click at [130, 83] on input "text" at bounding box center [111, 84] width 51 height 6
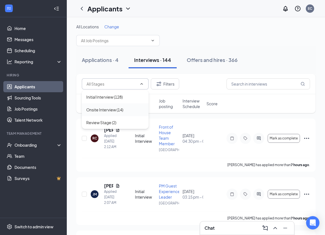
click at [115, 113] on div "Onsite Interview (14)" at bounding box center [115, 109] width 67 height 13
type input "Onsite Interview (14)"
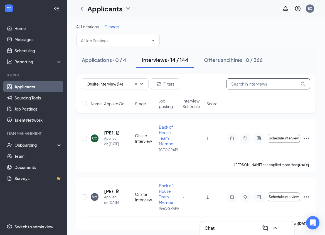
click at [254, 86] on input "text" at bounding box center [267, 83] width 83 height 11
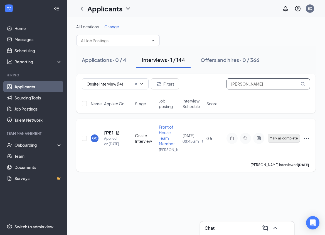
type input "[PERSON_NAME]"
click at [295, 139] on span "Mark as complete" at bounding box center [284, 139] width 28 height 4
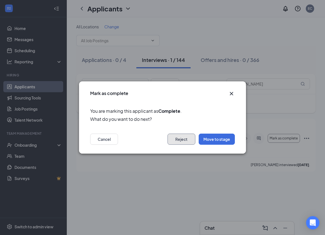
click at [181, 140] on button "Reject" at bounding box center [181, 139] width 28 height 11
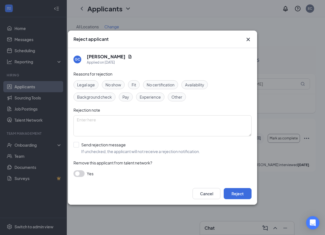
click at [135, 85] on span "Fit" at bounding box center [134, 85] width 4 height 6
click at [76, 145] on input "Send rejection message If unchecked, the applicant will not receive a rejection…" at bounding box center [136, 148] width 127 height 12
checkbox input "true"
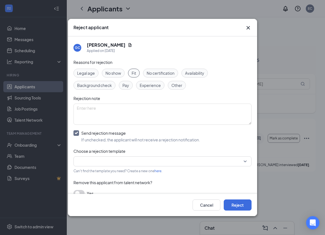
click at [89, 160] on input "search" at bounding box center [160, 161] width 167 height 9
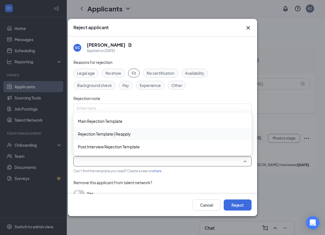
click at [103, 135] on span "Rejection Template | Reapply" at bounding box center [104, 134] width 53 height 6
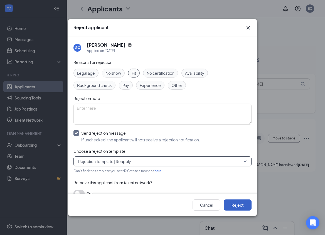
click at [233, 206] on button "Reject" at bounding box center [238, 205] width 28 height 11
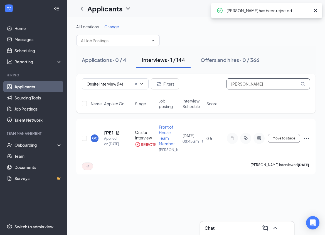
click at [245, 86] on input "[PERSON_NAME]" at bounding box center [267, 83] width 83 height 11
type input "G"
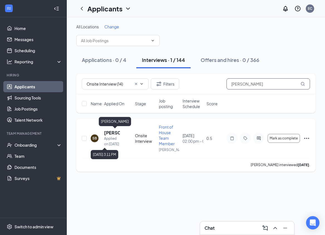
type input "[PERSON_NAME]"
click at [107, 135] on h5 "[PERSON_NAME]" at bounding box center [112, 133] width 16 height 6
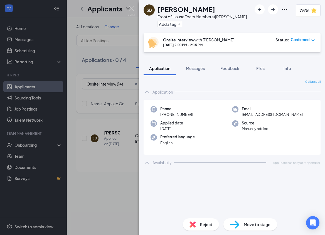
click at [201, 224] on span "Reject" at bounding box center [206, 225] width 12 height 6
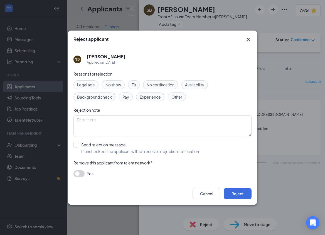
click at [130, 89] on div "Legal age No show Fit No certification Availability Background check Pay Experi…" at bounding box center [162, 90] width 178 height 21
click at [133, 86] on span "Fit" at bounding box center [134, 85] width 4 height 6
click at [78, 143] on input "Send rejection message If unchecked, the applicant will not receive a rejection…" at bounding box center [136, 148] width 127 height 12
checkbox input "true"
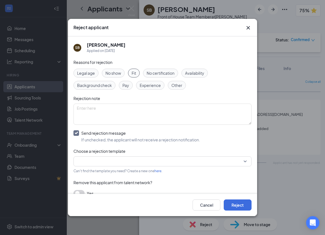
click at [92, 161] on input "search" at bounding box center [160, 161] width 167 height 9
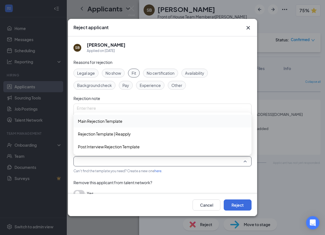
click at [107, 123] on span "Main Rejection Template" at bounding box center [100, 121] width 45 height 6
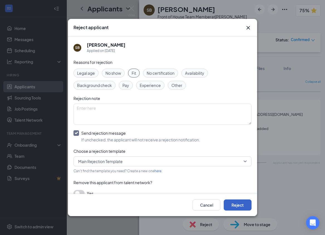
click at [238, 204] on button "Reject" at bounding box center [238, 205] width 28 height 11
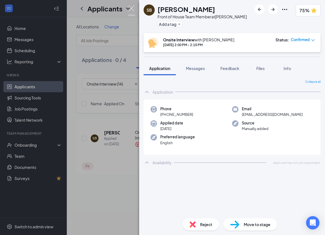
click at [134, 6] on img at bounding box center [131, 11] width 7 height 11
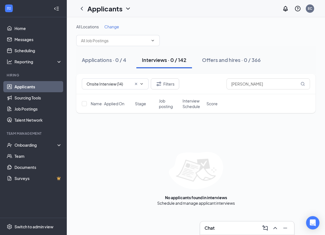
click at [129, 6] on icon "ChevronDown" at bounding box center [128, 8] width 7 height 7
click at [256, 91] on div "Onsite Interview (14) Filters [PERSON_NAME]" at bounding box center [195, 84] width 239 height 20
click at [258, 79] on input "[PERSON_NAME]" at bounding box center [267, 83] width 83 height 11
click at [258, 85] on input "[PERSON_NAME]" at bounding box center [267, 83] width 83 height 11
type input "S"
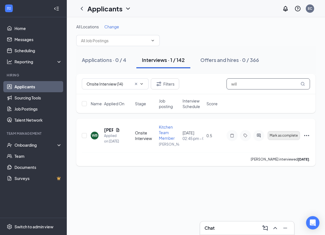
type input "will"
click at [277, 139] on button "Mark as complete" at bounding box center [284, 135] width 32 height 9
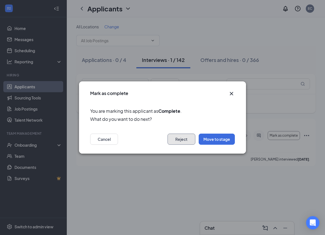
click at [185, 138] on button "Reject" at bounding box center [181, 139] width 28 height 11
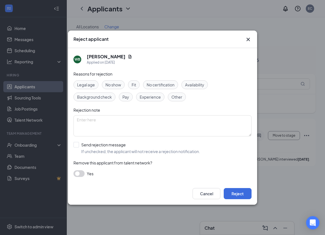
click at [134, 86] on span "Fit" at bounding box center [134, 85] width 4 height 6
click at [77, 147] on input "Send rejection message If unchecked, the applicant will not receive a rejection…" at bounding box center [136, 148] width 127 height 12
checkbox input "true"
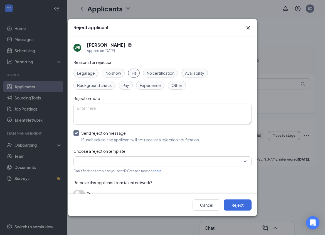
click at [92, 167] on div "Reasons for rejection Legal age No show Fit No certification Availability Backg…" at bounding box center [162, 130] width 178 height 143
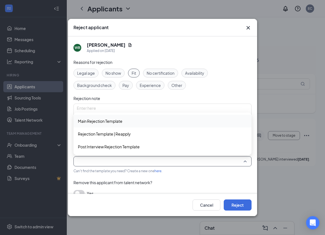
click at [92, 159] on input "search" at bounding box center [160, 161] width 167 height 9
click at [92, 125] on div "Main Rejection Template" at bounding box center [162, 121] width 178 height 13
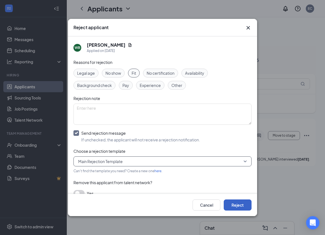
click at [231, 205] on button "Reject" at bounding box center [238, 205] width 28 height 11
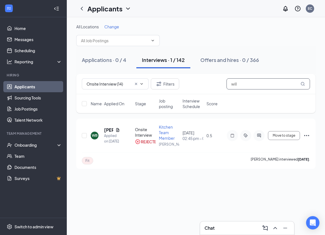
click at [261, 83] on input "will" at bounding box center [267, 83] width 83 height 11
click at [260, 85] on input "will" at bounding box center [267, 83] width 83 height 11
type input "w"
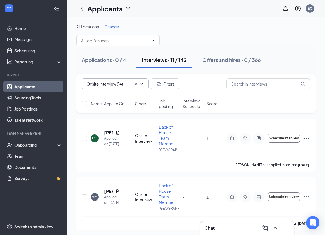
click at [121, 83] on input "Onsite Interview (14)" at bounding box center [108, 84] width 45 height 6
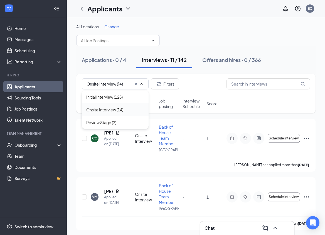
click at [112, 112] on div "Onsite Interview (14)" at bounding box center [104, 110] width 37 height 6
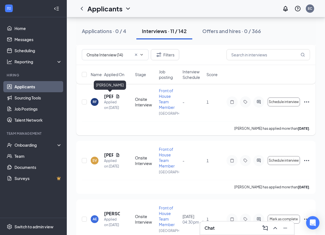
scroll to position [390, 0]
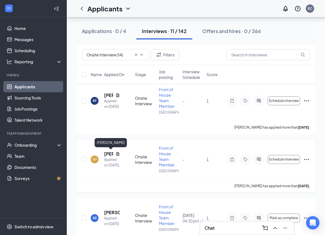
click at [106, 154] on h5 "[PERSON_NAME]" at bounding box center [108, 154] width 9 height 6
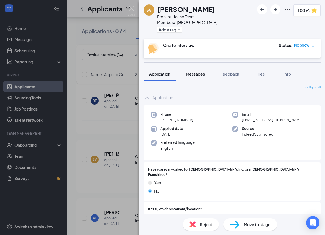
click at [198, 71] on span "Messages" at bounding box center [195, 73] width 19 height 5
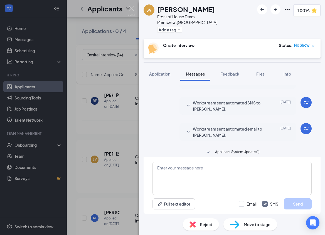
click at [191, 129] on icon "SmallChevronDown" at bounding box center [188, 132] width 7 height 7
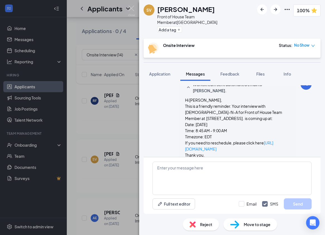
scroll to position [216, 0]
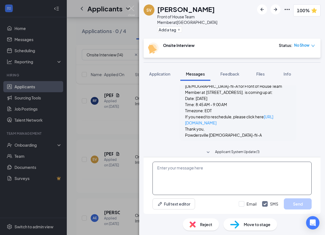
click at [194, 176] on textarea at bounding box center [231, 178] width 159 height 33
click at [191, 169] on textarea "Good afternoon [PERSON_NAME]," at bounding box center [231, 178] width 159 height 33
click at [208, 168] on textarea "Good afternoon [PERSON_NAME]," at bounding box center [231, 178] width 159 height 33
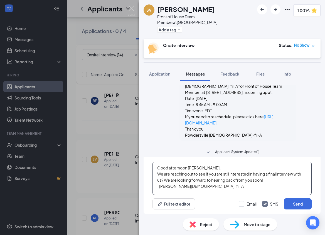
click at [224, 162] on textarea "Good afternoon [PERSON_NAME], We are reaching out to see if you are still inter…" at bounding box center [231, 178] width 159 height 33
click at [200, 187] on textarea "Good afternoon [PERSON_NAME], We are reaching out to see if you are still inter…" at bounding box center [231, 178] width 159 height 33
click at [204, 169] on textarea "Good afternoon [PERSON_NAME], We are reaching out to see if you are still inter…" at bounding box center [231, 178] width 159 height 33
click at [182, 189] on textarea "Good afternoon [PERSON_NAME], We are reaching out to see if you are still inter…" at bounding box center [231, 178] width 159 height 33
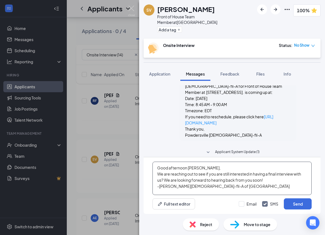
drag, startPoint x: 156, startPoint y: 167, endPoint x: 268, endPoint y: 196, distance: 116.2
click at [268, 196] on div "Good afternoon [PERSON_NAME], We are reaching out to see if you are still inter…" at bounding box center [232, 185] width 177 height 57
click at [224, 186] on textarea "Good afternoon [PERSON_NAME], We are reaching out to see if you are still inter…" at bounding box center [231, 178] width 159 height 33
click at [217, 189] on textarea "Good afternoon [PERSON_NAME], We are reaching out to see if you are still inter…" at bounding box center [231, 178] width 159 height 33
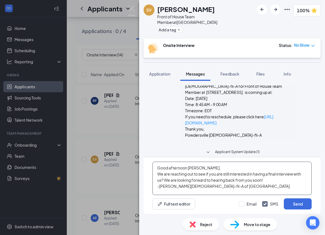
click at [202, 187] on textarea "Good afternoon [PERSON_NAME], We are reaching out to see if you are still inter…" at bounding box center [231, 178] width 159 height 33
click at [211, 164] on textarea "Good afternoon [PERSON_NAME], We are reaching out to see if you are still inter…" at bounding box center [231, 178] width 159 height 33
click at [170, 168] on textarea "Good afternoon [PERSON_NAME], We are reaching out to see if you are still inter…" at bounding box center [231, 178] width 159 height 33
click at [189, 188] on textarea "Good Afternoon [PERSON_NAME], We are reaching out to see if you are still inter…" at bounding box center [231, 178] width 159 height 33
click at [284, 185] on textarea "Good Afternoon [PERSON_NAME], We are reaching out to see if you are still inter…" at bounding box center [231, 178] width 159 height 33
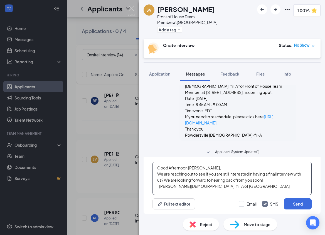
click at [284, 183] on textarea "Good Afternoon [PERSON_NAME], We are reaching out to see if you are still inter…" at bounding box center [231, 178] width 159 height 33
click at [290, 181] on textarea "Good Afternoon [PERSON_NAME], We are reaching out to see if you are still inter…" at bounding box center [231, 178] width 159 height 33
click at [278, 185] on textarea "Good Afternoon [PERSON_NAME], We are reaching out to see if you are still inter…" at bounding box center [231, 178] width 159 height 33
click at [276, 189] on textarea "Good Afternoon [PERSON_NAME], We are reaching out to see if you are still inter…" at bounding box center [231, 178] width 159 height 33
click at [253, 192] on textarea "Good Afternoon [PERSON_NAME], We are reaching out to see if you are still inter…" at bounding box center [231, 178] width 159 height 33
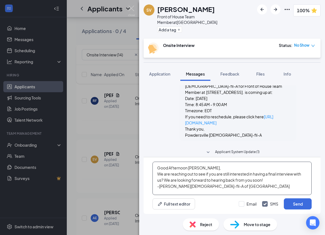
click at [163, 182] on textarea "Good Afternoon [PERSON_NAME], We are reaching out to see if you are still inter…" at bounding box center [231, 178] width 159 height 33
drag, startPoint x: 156, startPoint y: 168, endPoint x: 254, endPoint y: 197, distance: 102.9
click at [254, 197] on div "Good Afternoon [PERSON_NAME], We are reaching out to see if you are still inter…" at bounding box center [232, 185] width 177 height 57
click at [213, 189] on textarea "Good Afternoon [PERSON_NAME], We are reaching out to see if you are still inter…" at bounding box center [231, 178] width 159 height 33
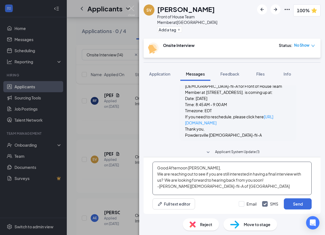
scroll to position [0, 0]
click at [250, 188] on textarea "Good Afternoon [PERSON_NAME], We are reaching out to see if you are still inter…" at bounding box center [231, 178] width 159 height 33
click at [234, 189] on textarea "Good Afternoon [PERSON_NAME], We are reaching out to see if you are still inter…" at bounding box center [231, 178] width 159 height 33
type textarea "Good Afternoon [PERSON_NAME], We are reaching out to see if you are still inter…"
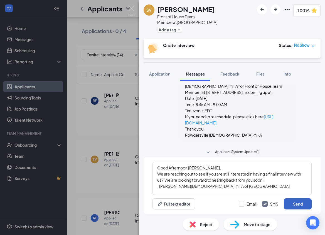
click at [299, 205] on button "Send" at bounding box center [298, 204] width 28 height 11
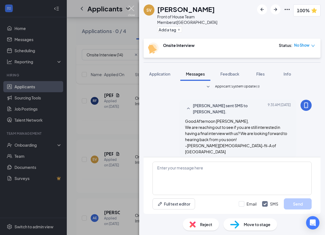
scroll to position [283, 0]
click at [130, 8] on img at bounding box center [131, 11] width 7 height 11
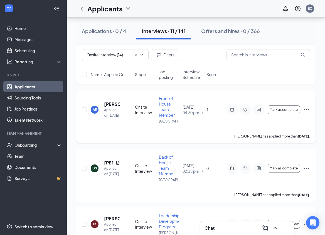
scroll to position [525, 0]
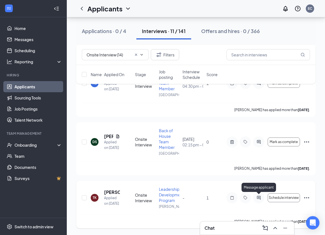
click at [258, 197] on icon "ActiveChat" at bounding box center [258, 198] width 7 height 4
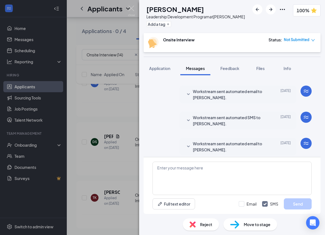
scroll to position [166, 0]
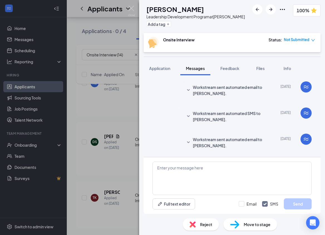
click at [206, 137] on span "Workstream sent automated email to [PERSON_NAME]." at bounding box center [229, 143] width 73 height 12
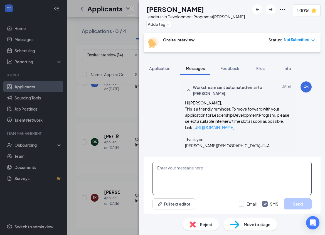
click at [181, 167] on textarea at bounding box center [231, 178] width 159 height 33
click at [178, 172] on textarea at bounding box center [231, 178] width 159 height 33
click at [225, 69] on span "Feedback" at bounding box center [229, 68] width 19 height 5
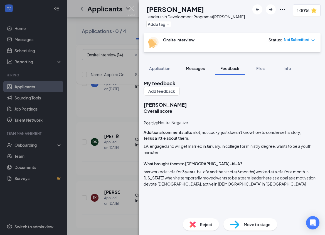
click at [189, 68] on span "Messages" at bounding box center [195, 68] width 19 height 5
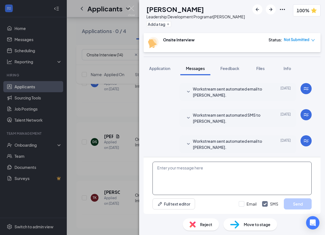
scroll to position [166, 0]
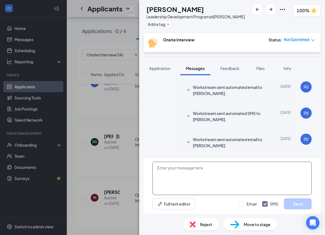
click at [179, 171] on textarea at bounding box center [231, 178] width 159 height 33
paste textarea "Good Afternoon [PERSON_NAME], We are reaching out to see if you are still inter…"
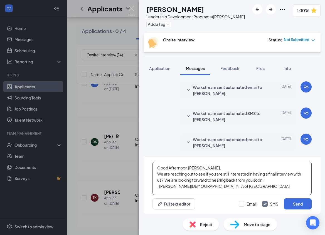
click at [209, 169] on textarea "Good Afternoon [PERSON_NAME], We are reaching out to see if you are still inter…" at bounding box center [231, 178] width 159 height 33
click at [213, 191] on textarea "Good Afternoon [PERSON_NAME], We are reaching out to see if you are still inter…" at bounding box center [231, 178] width 159 height 33
click at [210, 177] on textarea "Good Afternoon [PERSON_NAME], We are reaching out to see if you are still inter…" at bounding box center [231, 178] width 159 height 33
click at [272, 177] on textarea "Good Afternoon [PERSON_NAME], We are reaching out to see if you are still inter…" at bounding box center [231, 178] width 159 height 33
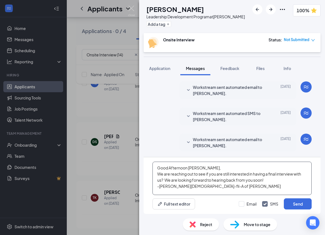
scroll to position [0, 0]
type textarea "Good Afternoon [PERSON_NAME], We are reaching out to see if you are still inter…"
click at [300, 206] on button "Send" at bounding box center [298, 204] width 28 height 11
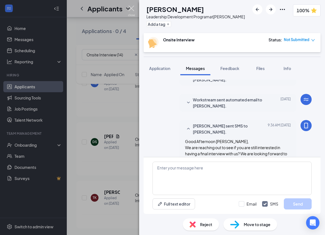
scroll to position [226, 0]
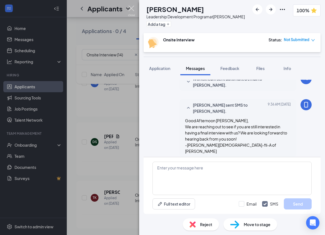
click at [132, 9] on img at bounding box center [131, 11] width 7 height 11
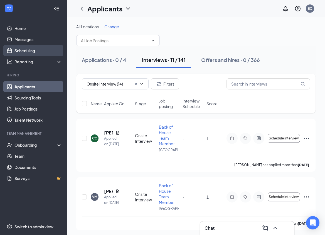
click at [31, 51] on link "Scheduling" at bounding box center [38, 50] width 48 height 11
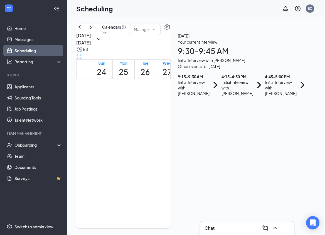
scroll to position [0, 46]
click at [251, 96] on div "Initial Interview with [PERSON_NAME]" at bounding box center [237, 88] width 32 height 17
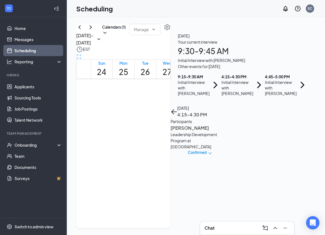
click at [229, 125] on h3 "[PERSON_NAME]" at bounding box center [199, 128] width 58 height 7
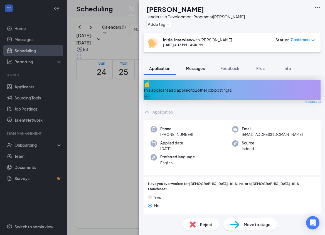
click at [197, 66] on span "Messages" at bounding box center [195, 68] width 19 height 5
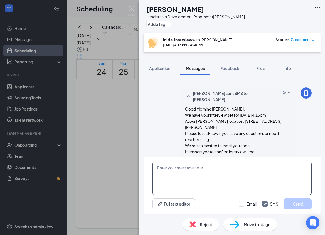
scroll to position [202, 0]
click at [201, 168] on textarea at bounding box center [231, 178] width 159 height 33
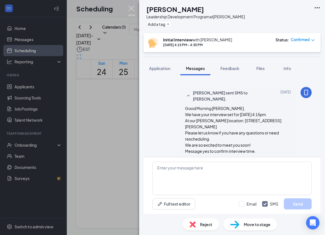
click at [130, 13] on img at bounding box center [131, 11] width 7 height 11
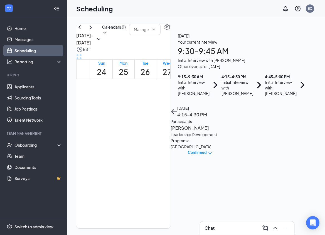
click at [229, 105] on div "[DATE] 4:15-4:30 PM" at bounding box center [199, 111] width 58 height 13
click at [174, 109] on icon "ArrowLeft" at bounding box center [172, 111] width 3 height 5
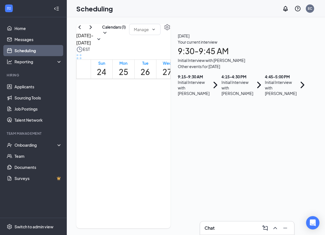
click at [265, 80] on div "4:45 - 5:00 PM" at bounding box center [281, 77] width 32 height 6
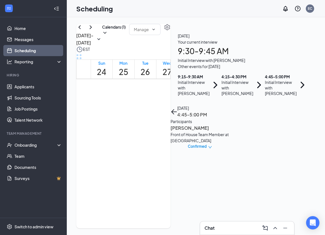
click at [223, 125] on h3 "[PERSON_NAME]" at bounding box center [199, 128] width 58 height 7
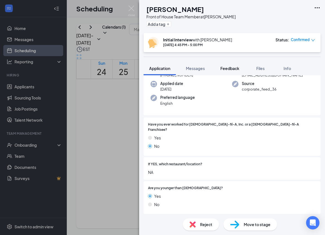
scroll to position [41, 0]
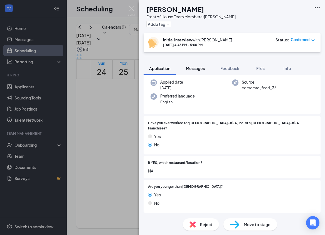
click at [189, 70] on span "Messages" at bounding box center [195, 68] width 19 height 5
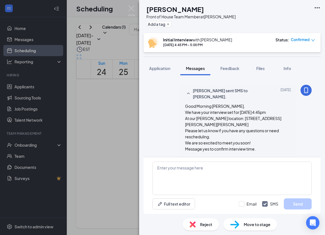
scroll to position [233, 0]
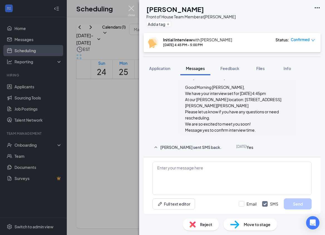
click at [131, 6] on img at bounding box center [131, 11] width 7 height 11
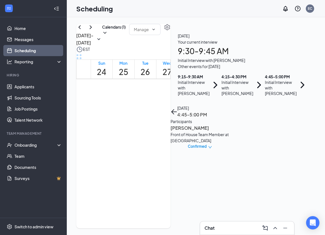
click at [184, 73] on h1 "28" at bounding box center [188, 72] width 9 height 12
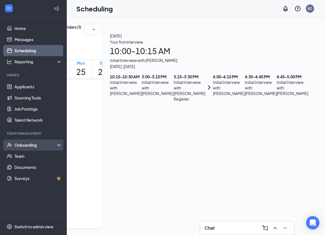
click at [21, 144] on div "Onboarding" at bounding box center [35, 145] width 43 height 6
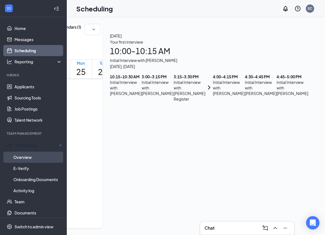
click at [20, 160] on link "Overview" at bounding box center [37, 157] width 49 height 11
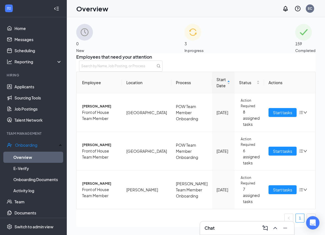
click at [204, 46] on div "3 In progress" at bounding box center [193, 38] width 19 height 29
click at [274, 116] on span "Start tasks" at bounding box center [282, 113] width 19 height 6
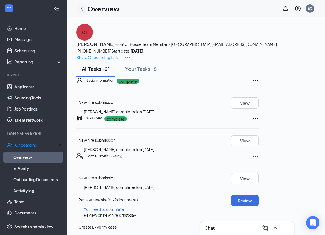
click at [80, 9] on icon "ChevronLeft" at bounding box center [81, 8] width 7 height 7
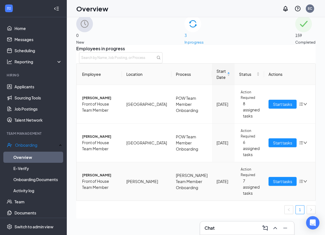
scroll to position [15, 0]
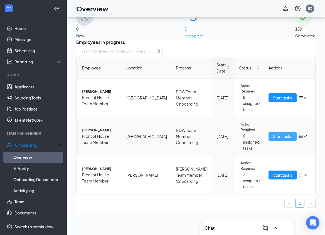
click at [273, 139] on span "Start tasks" at bounding box center [282, 137] width 19 height 6
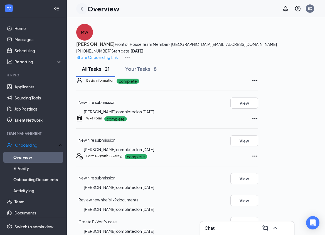
click at [82, 8] on icon "ChevronLeft" at bounding box center [81, 8] width 7 height 7
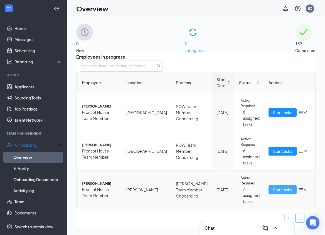
click at [268, 188] on button "Start tasks" at bounding box center [282, 190] width 28 height 9
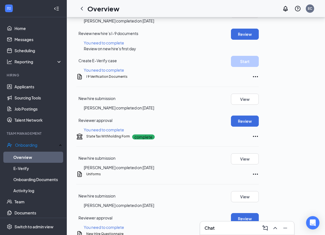
scroll to position [167, 0]
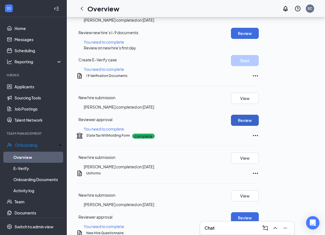
click at [259, 126] on button "Review" at bounding box center [245, 120] width 28 height 11
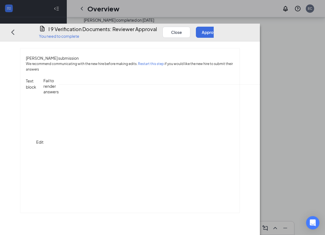
click at [224, 26] on button "Approve" at bounding box center [210, 31] width 28 height 11
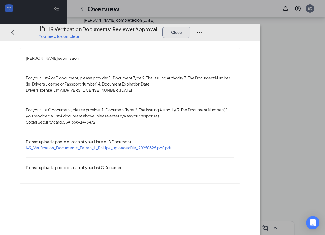
click at [190, 26] on button "Close" at bounding box center [176, 31] width 28 height 11
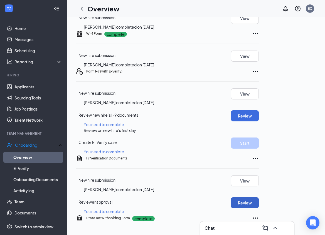
scroll to position [0, 0]
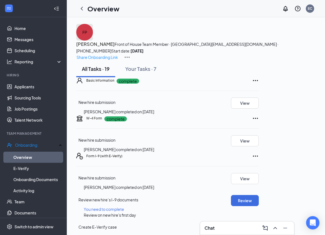
click at [93, 41] on div "FP" at bounding box center [84, 32] width 17 height 17
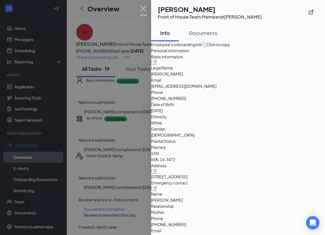
click at [142, 9] on img at bounding box center [143, 11] width 7 height 11
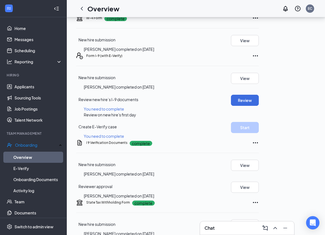
scroll to position [101, 0]
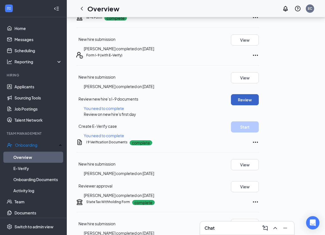
click at [259, 105] on button "Review" at bounding box center [245, 99] width 28 height 11
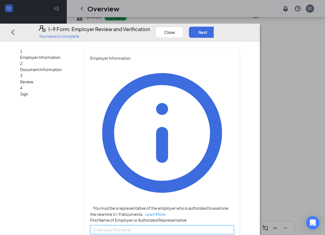
click at [154, 226] on input "First Name of Employer or Authorized Representative" at bounding box center [162, 230] width 144 height 9
type input "[PERSON_NAME]"
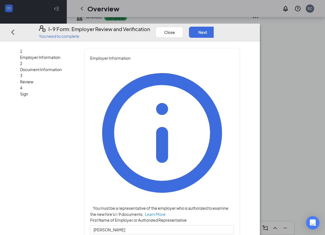
type input "Director"
type input "[DOMAIN_NAME][EMAIL_ADDRESS][DOMAIN_NAME]"
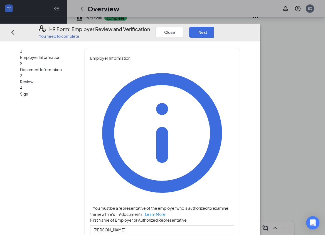
type input "9193487208"
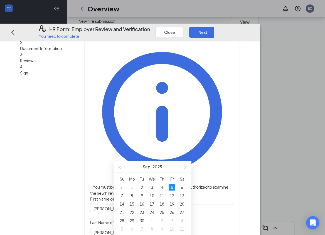
scroll to position [158, 0]
type input "[DATE]"
click at [171, 197] on div "12" at bounding box center [172, 194] width 7 height 7
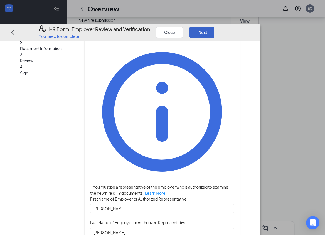
click at [217, 26] on button "Next" at bounding box center [203, 31] width 28 height 11
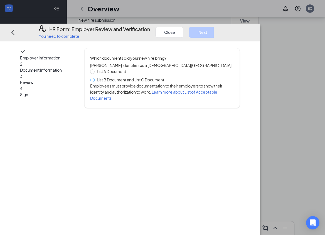
click at [95, 78] on span at bounding box center [92, 80] width 4 height 4
click at [94, 78] on input "List B Document and List C Document" at bounding box center [92, 80] width 4 height 4
radio input "true"
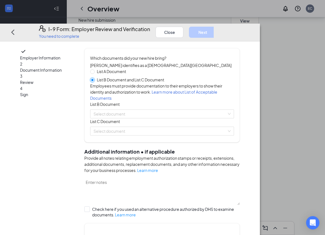
scroll to position [13, 0]
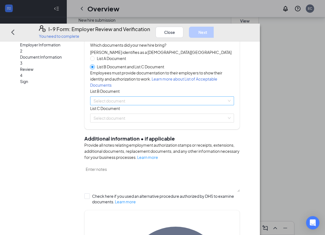
click at [142, 105] on span at bounding box center [160, 101] width 134 height 8
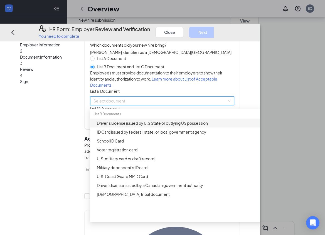
click at [148, 126] on div "Driver’s License issued by U.S State or outlying US possession" at bounding box center [179, 123] width 164 height 6
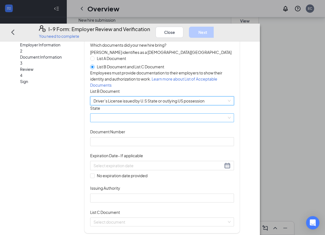
click at [137, 122] on span at bounding box center [161, 118] width 137 height 8
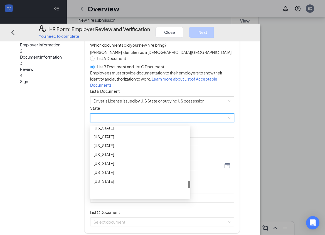
scroll to position [516, 0]
click at [140, 165] on div "[US_STATE]" at bounding box center [139, 162] width 93 height 6
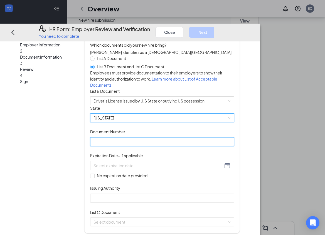
click at [144, 146] on input "Document Number" at bounding box center [162, 141] width 144 height 9
click at [204, 146] on input "Document Number" at bounding box center [162, 141] width 144 height 9
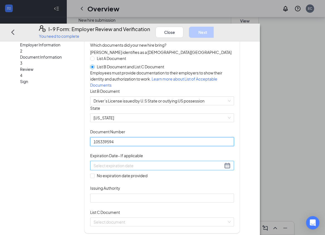
type input "105339594"
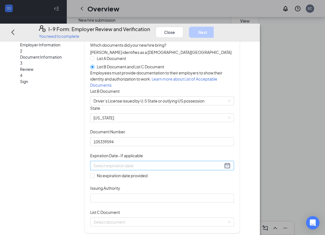
click at [188, 169] on input at bounding box center [158, 166] width 130 height 6
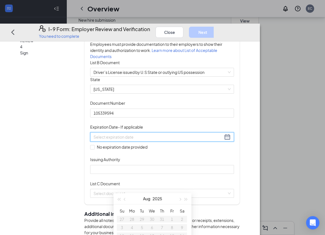
scroll to position [42, 0]
click at [187, 199] on span "button" at bounding box center [186, 199] width 3 height 3
click at [125, 198] on button "button" at bounding box center [125, 198] width 6 height 11
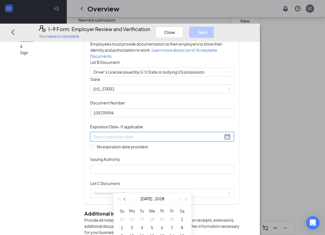
click at [125, 198] on button "button" at bounding box center [125, 198] width 6 height 11
type input "[DATE]"
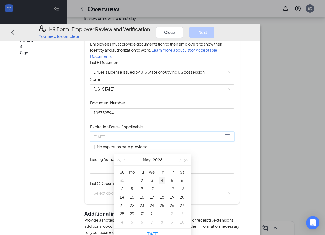
scroll to position [198, 0]
type input "[DATE]"
click at [172, 205] on div "26" at bounding box center [172, 204] width 7 height 7
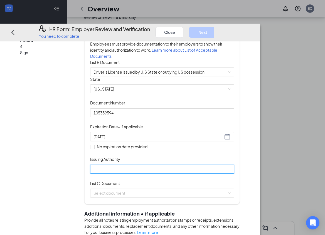
click at [144, 174] on input "Issuing Authority" at bounding box center [162, 169] width 144 height 9
type input "[US_STATE]"
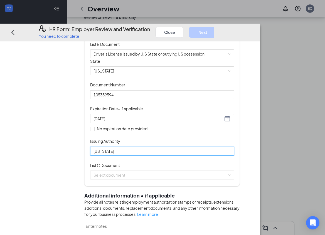
scroll to position [74, 0]
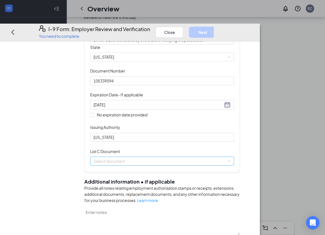
click at [140, 165] on input "search" at bounding box center [160, 161] width 134 height 8
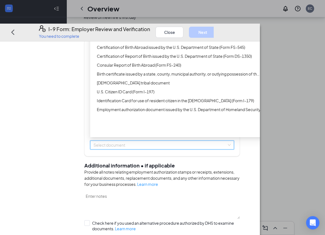
scroll to position [90, 0]
click at [141, 41] on div "Unrestricted Social Security Card" at bounding box center [179, 38] width 164 height 6
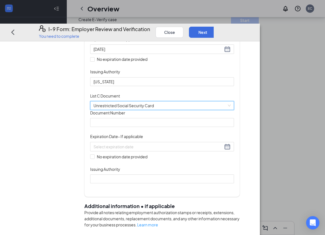
scroll to position [209, 0]
click at [159, 169] on div "Document Title Unrestricted Social Security Card Document Number Expiration Dat…" at bounding box center [162, 146] width 144 height 73
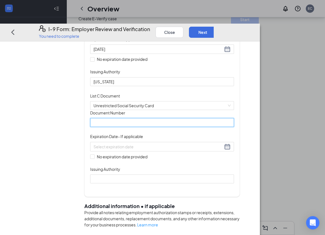
click at [156, 127] on input "Document Number" at bounding box center [162, 122] width 144 height 9
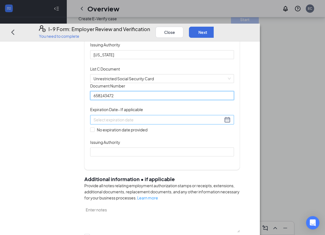
type input "658143472"
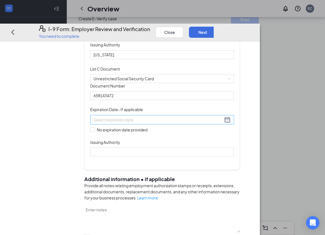
click at [144, 124] on div at bounding box center [162, 119] width 144 height 9
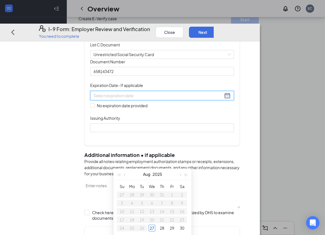
scroll to position [181, 0]
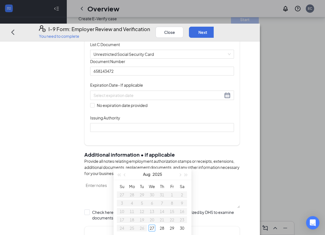
click at [100, 141] on div "Employer Information 2 Document Information 3 Review 4 Sign Which documents did…" at bounding box center [130, 125] width 220 height 516
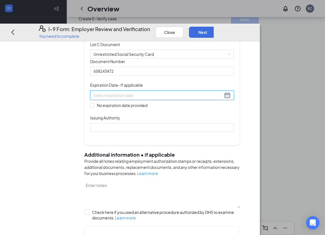
click at [128, 98] on input at bounding box center [158, 95] width 130 height 6
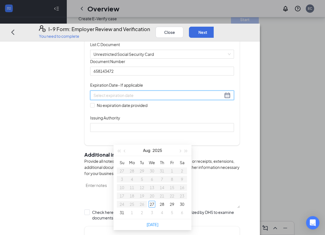
click at [107, 134] on div "Employer Information 2 Document Information 3 Review 4 Sign Which documents did…" at bounding box center [130, 125] width 220 height 516
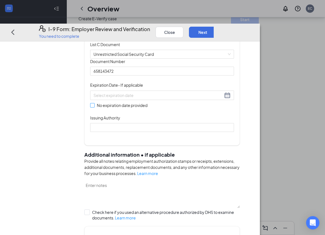
click at [95, 108] on span at bounding box center [92, 105] width 4 height 4
click at [94, 107] on input "No expiration date provided" at bounding box center [92, 105] width 4 height 4
checkbox input "true"
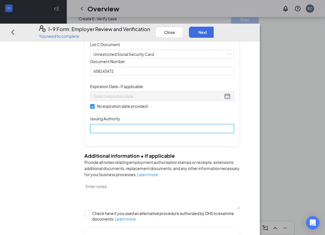
click at [138, 133] on input "Issuing Authority" at bounding box center [162, 128] width 144 height 9
type input "[GEOGRAPHIC_DATA]"
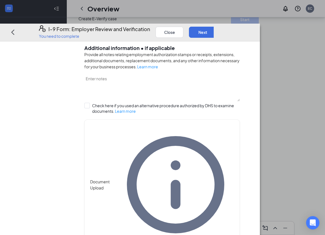
scroll to position [291, 0]
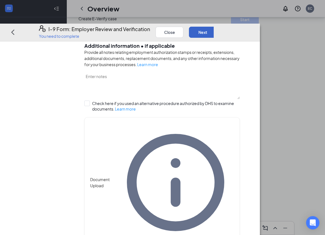
click at [217, 26] on button "Next" at bounding box center [203, 31] width 28 height 11
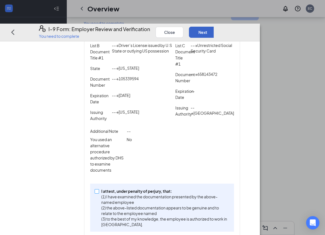
scroll to position [214, 0]
click at [99, 189] on span at bounding box center [97, 191] width 4 height 4
click at [98, 189] on input "I attest, under penalty of [PERSON_NAME], that: (1) I have examined the documen…" at bounding box center [97, 191] width 4 height 4
checkbox input "true"
click at [217, 26] on button "Next" at bounding box center [203, 31] width 28 height 11
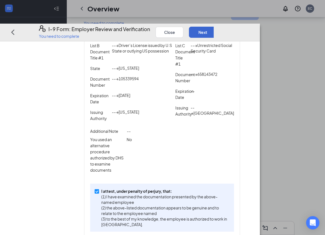
scroll to position [0, 0]
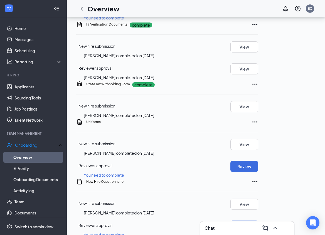
click at [258, 15] on button "Start" at bounding box center [244, 9] width 28 height 11
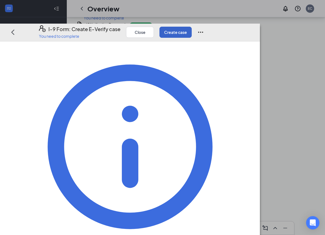
click at [192, 26] on button "Create case" at bounding box center [175, 31] width 32 height 11
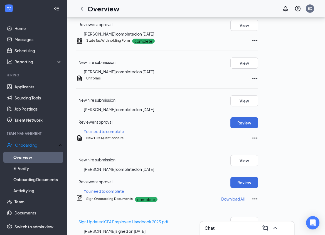
scroll to position [363, 0]
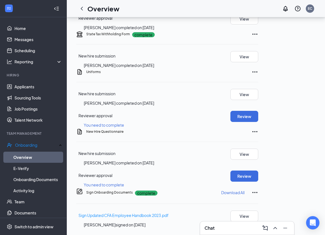
click at [266, 128] on div "You need to complete" at bounding box center [175, 125] width 182 height 6
click at [258, 121] on button "Review" at bounding box center [244, 116] width 28 height 11
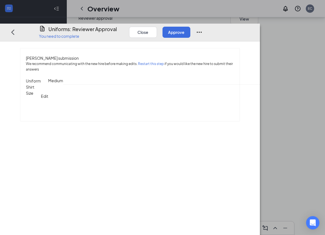
click at [202, 25] on div "Close Approve" at bounding box center [165, 31] width 73 height 13
click at [190, 26] on button "Approve" at bounding box center [176, 31] width 28 height 11
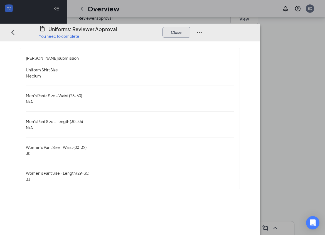
click at [190, 26] on button "Close" at bounding box center [176, 31] width 28 height 11
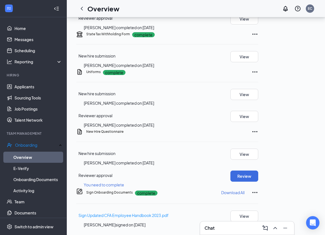
click at [239, 231] on div "Chat" at bounding box center [246, 228] width 85 height 9
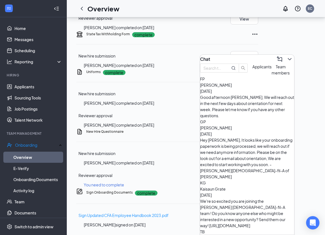
click at [232, 107] on div "Good afternoon [PERSON_NAME], We will reach out in the next few days about orie…" at bounding box center [247, 106] width 94 height 24
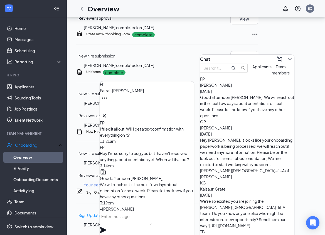
click at [144, 222] on textarea at bounding box center [126, 218] width 53 height 13
type textarea "H"
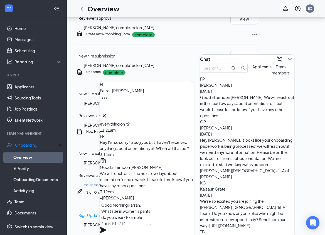
type textarea "Good Morning Farrah, What size in women's pants do you wear? Example 4,6,8,10,1…"
click at [107, 227] on icon "Plane" at bounding box center [103, 230] width 7 height 7
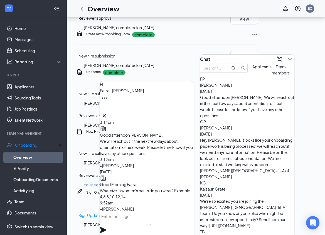
scroll to position [0, 0]
click at [130, 224] on textarea at bounding box center [126, 218] width 53 height 13
click at [110, 224] on textarea "I will be ordering your uniform [DATE]" at bounding box center [126, 218] width 53 height 13
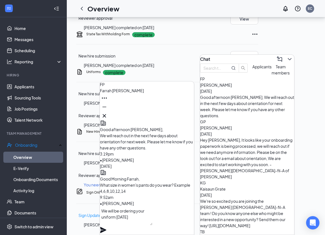
click at [125, 226] on textarea "We will be ordering your uniform [DATE]" at bounding box center [126, 216] width 53 height 19
type textarea "We will be ordering your uniform [DATE]"
click at [106, 227] on icon "Plane" at bounding box center [103, 230] width 6 height 6
click at [289, 55] on button at bounding box center [289, 59] width 9 height 9
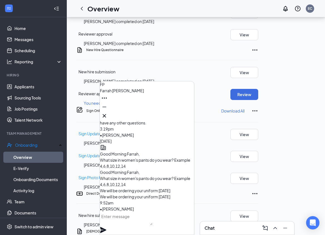
scroll to position [446, 0]
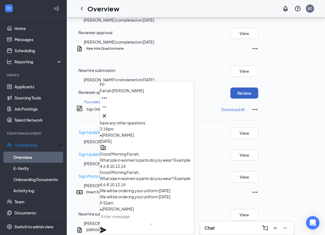
click at [258, 99] on button "Review" at bounding box center [244, 93] width 28 height 11
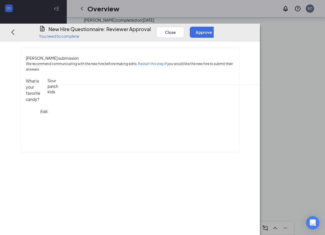
scroll to position [0, 0]
click at [217, 26] on button "Approve" at bounding box center [204, 31] width 28 height 11
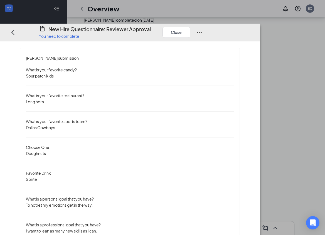
click at [202, 25] on div "Close" at bounding box center [182, 31] width 40 height 13
drag, startPoint x: 262, startPoint y: 21, endPoint x: 265, endPoint y: 17, distance: 4.6
click at [190, 26] on button "Close" at bounding box center [176, 31] width 28 height 11
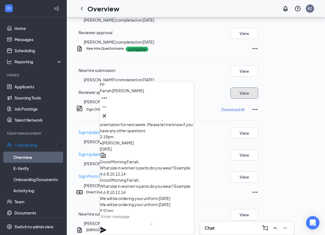
scroll to position [-3, 0]
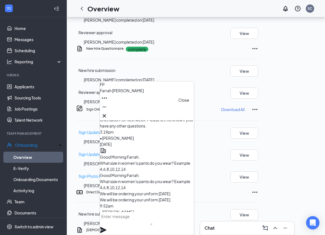
click at [108, 117] on icon "Cross" at bounding box center [104, 116] width 7 height 7
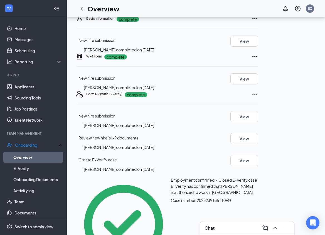
scroll to position [0, 0]
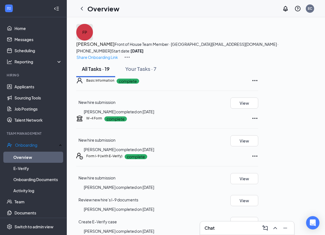
click at [93, 41] on div "FP" at bounding box center [84, 32] width 17 height 17
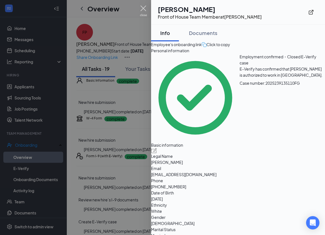
click at [143, 11] on img at bounding box center [143, 11] width 7 height 11
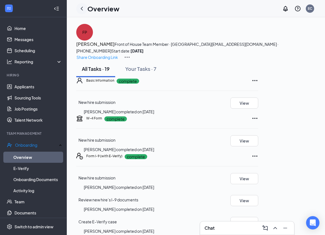
click at [80, 8] on icon "ChevronLeft" at bounding box center [81, 8] width 7 height 7
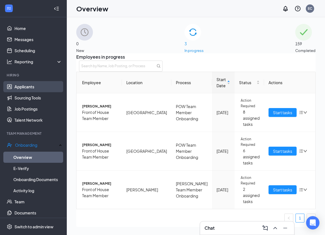
click at [37, 88] on link "Applicants" at bounding box center [38, 86] width 48 height 11
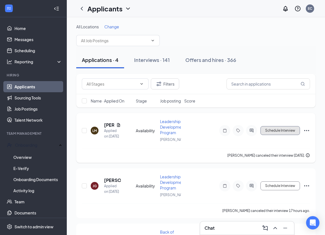
click at [278, 135] on button "Schedule Interview" at bounding box center [279, 130] width 39 height 9
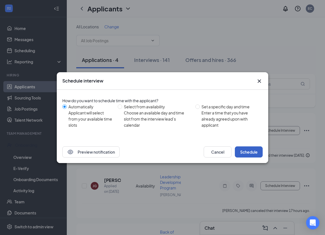
click at [251, 150] on button "Schedule" at bounding box center [249, 152] width 28 height 11
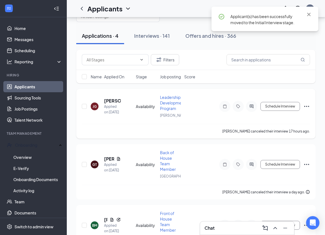
scroll to position [24, 0]
click at [265, 111] on button "Schedule Interview" at bounding box center [279, 106] width 39 height 9
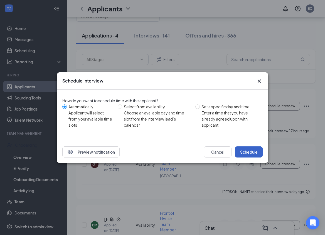
click at [244, 150] on button "Schedule" at bounding box center [249, 152] width 28 height 11
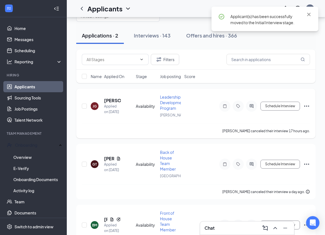
scroll to position [6, 0]
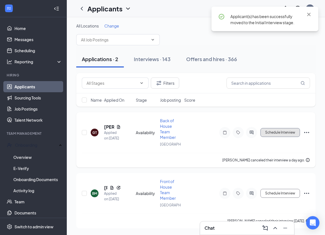
click at [281, 135] on button "Schedule Interview" at bounding box center [279, 132] width 39 height 9
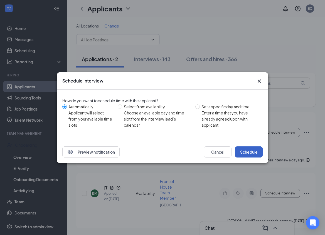
click at [246, 150] on button "Schedule" at bounding box center [249, 152] width 28 height 11
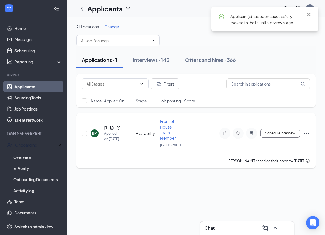
scroll to position [0, 0]
click at [270, 138] on button "Schedule Interview" at bounding box center [279, 133] width 39 height 9
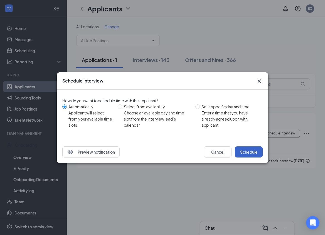
click at [244, 151] on button "Schedule" at bounding box center [249, 152] width 28 height 11
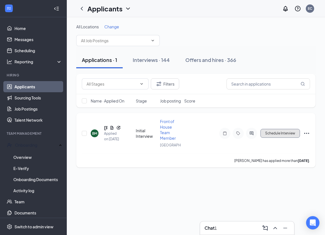
click at [268, 138] on button "Schedule Interview" at bounding box center [279, 133] width 39 height 9
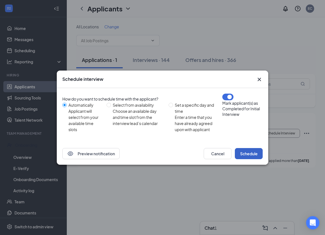
click at [246, 159] on button "Schedule" at bounding box center [249, 153] width 28 height 11
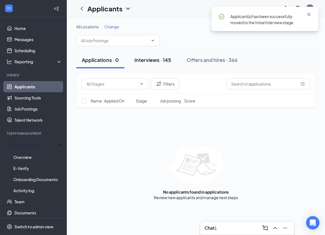
click at [165, 62] on div "Interviews · 145" at bounding box center [152, 59] width 37 height 7
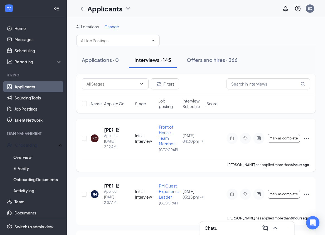
scroll to position [2, 0]
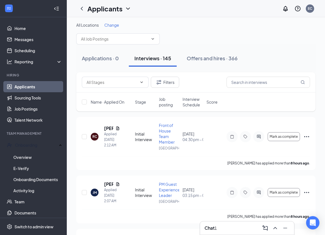
click at [191, 103] on span "Interview Schedule" at bounding box center [192, 102] width 21 height 11
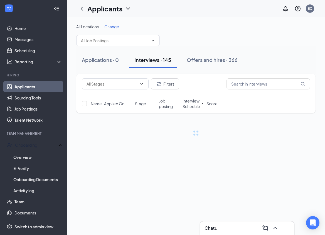
scroll to position [0, 0]
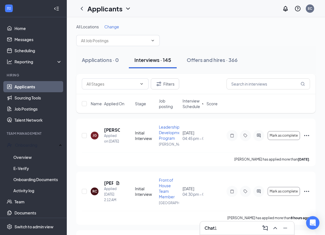
click at [191, 105] on span "Interview Schedule" at bounding box center [191, 103] width 18 height 11
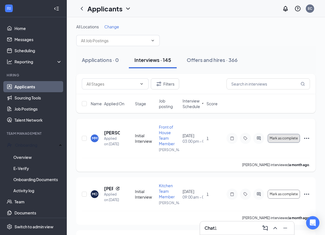
click at [278, 139] on span "Mark as complete" at bounding box center [284, 139] width 28 height 4
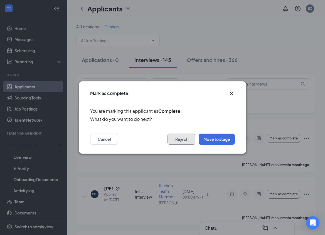
click at [178, 140] on button "Reject" at bounding box center [181, 139] width 28 height 11
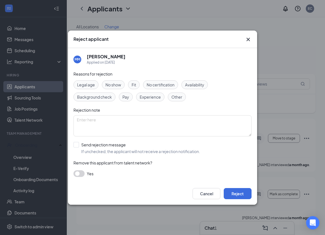
click at [135, 82] on span "Fit" at bounding box center [134, 85] width 4 height 6
click at [76, 149] on input "Send rejection message If unchecked, the applicant will not receive a rejection…" at bounding box center [136, 148] width 127 height 12
checkbox input "true"
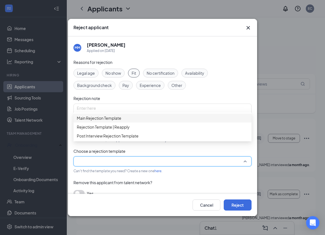
click at [95, 160] on input "search" at bounding box center [160, 161] width 167 height 9
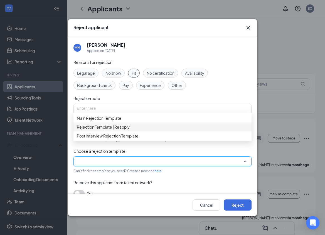
click at [111, 130] on span "Rejection Template | Reapply" at bounding box center [103, 127] width 53 height 6
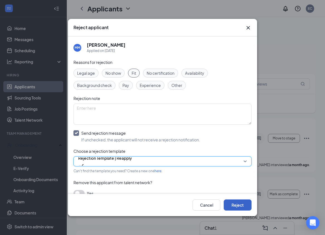
click at [232, 205] on button "Reject" at bounding box center [238, 205] width 28 height 11
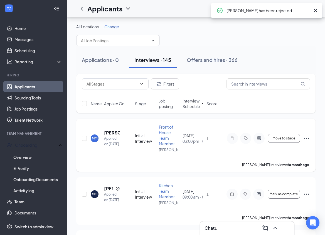
scroll to position [22, 0]
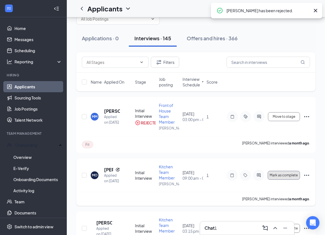
click at [277, 177] on span "Mark as complete" at bounding box center [284, 176] width 28 height 4
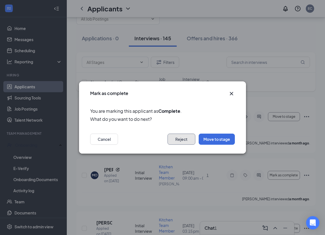
click at [176, 139] on button "Reject" at bounding box center [181, 139] width 28 height 11
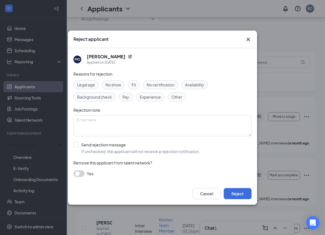
click at [135, 86] on span "Fit" at bounding box center [134, 85] width 4 height 6
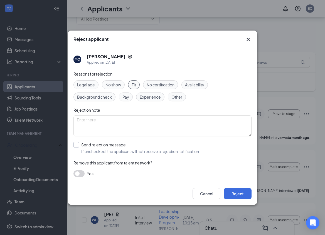
click at [76, 145] on input "Send rejection message If unchecked, the applicant will not receive a rejection…" at bounding box center [136, 148] width 127 height 12
checkbox input "true"
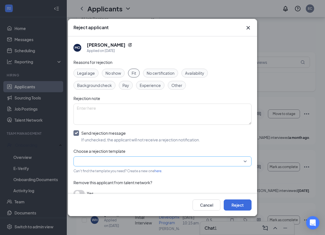
click at [100, 160] on input "search" at bounding box center [160, 161] width 167 height 9
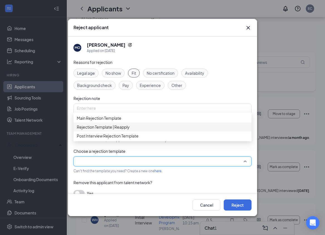
click at [98, 130] on span "Rejection Template | Reapply" at bounding box center [103, 127] width 53 height 6
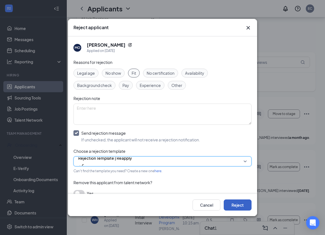
click at [231, 205] on button "Reject" at bounding box center [238, 205] width 28 height 11
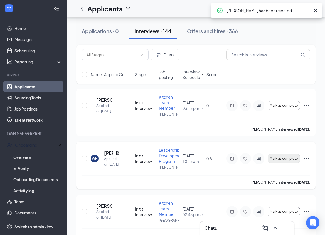
scroll to position [30, 0]
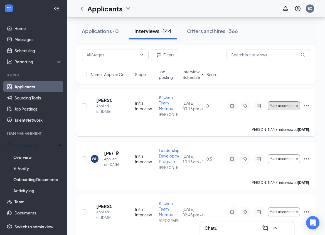
click at [287, 106] on span "Mark as complete" at bounding box center [284, 106] width 28 height 4
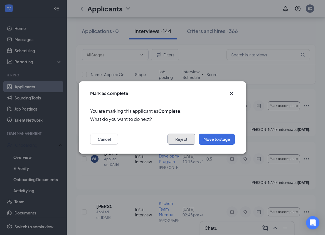
click at [186, 139] on button "Reject" at bounding box center [181, 139] width 28 height 11
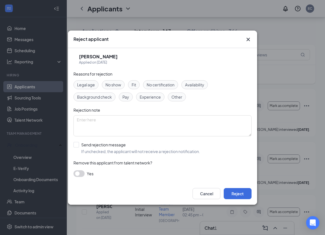
click at [132, 85] on div "Fit" at bounding box center [134, 84] width 12 height 9
click at [74, 144] on input "Send rejection message If unchecked, the applicant will not receive a rejection…" at bounding box center [136, 148] width 127 height 12
checkbox input "true"
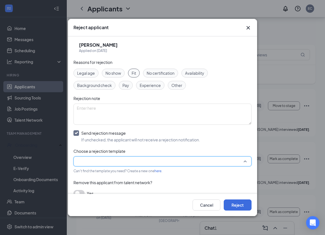
click at [90, 162] on input "search" at bounding box center [160, 161] width 167 height 9
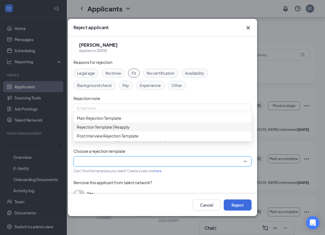
click at [100, 130] on span "Rejection Template | Reapply" at bounding box center [103, 127] width 53 height 6
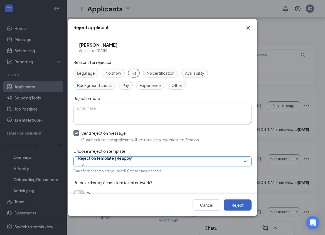
click at [240, 203] on button "Reject" at bounding box center [238, 205] width 28 height 11
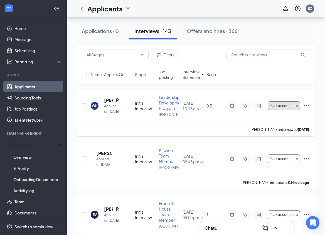
click at [273, 108] on button "Mark as complete" at bounding box center [284, 106] width 32 height 9
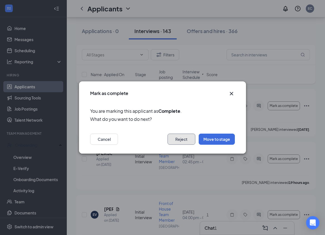
click at [182, 140] on button "Reject" at bounding box center [181, 139] width 28 height 11
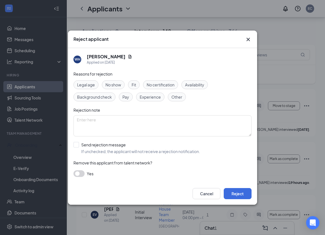
click at [134, 85] on span "Fit" at bounding box center [134, 85] width 4 height 6
click at [76, 147] on input "Send rejection message If unchecked, the applicant will not receive a rejection…" at bounding box center [136, 148] width 127 height 12
checkbox input "true"
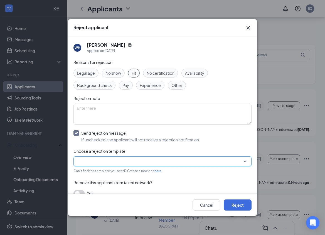
click at [91, 162] on input "search" at bounding box center [160, 161] width 167 height 9
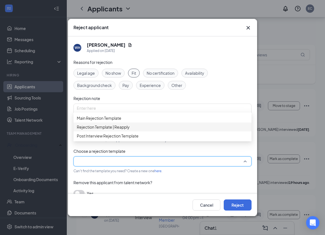
click at [105, 130] on span "Rejection Template | Reapply" at bounding box center [103, 127] width 53 height 6
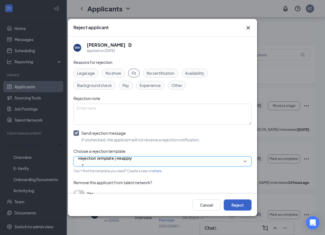
click at [241, 206] on button "Reject" at bounding box center [238, 205] width 28 height 11
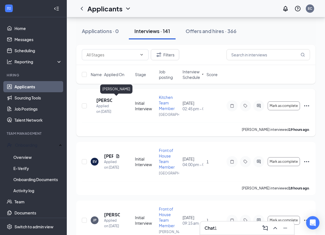
click at [112, 99] on h5 "[PERSON_NAME]" at bounding box center [104, 100] width 16 height 6
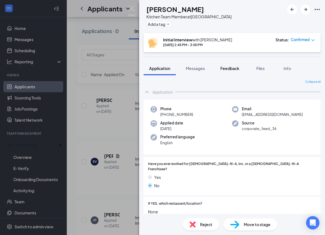
click at [222, 68] on span "Feedback" at bounding box center [229, 68] width 19 height 5
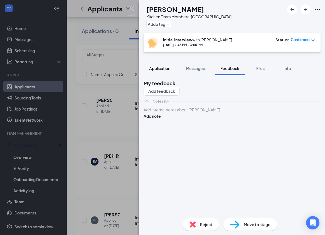
click at [157, 69] on span "Application" at bounding box center [159, 68] width 21 height 5
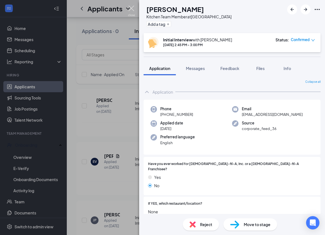
click at [132, 8] on img at bounding box center [131, 11] width 7 height 11
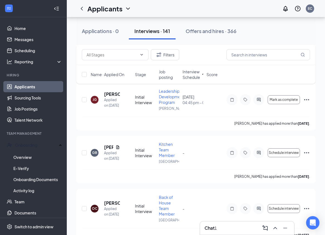
scroll to position [2424, 0]
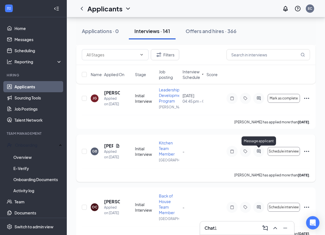
click at [261, 151] on icon "ActiveChat" at bounding box center [258, 151] width 7 height 4
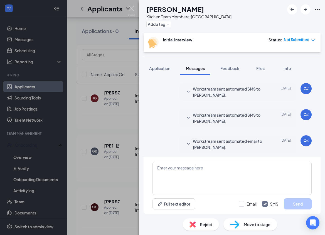
scroll to position [192, 0]
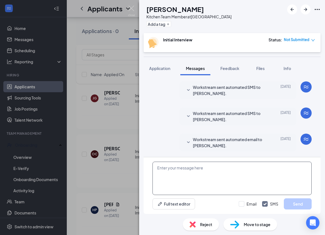
click at [198, 172] on textarea at bounding box center [231, 178] width 159 height 33
paste textarea "Good Morning , Just reaching out to see if you are still interested in intervie…"
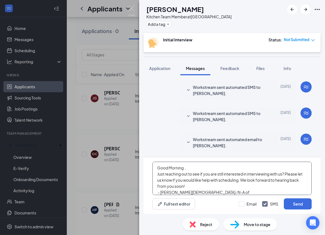
click at [189, 169] on textarea "Good Morning , Just reaching out to see if you are still interested in intervie…" at bounding box center [231, 178] width 159 height 33
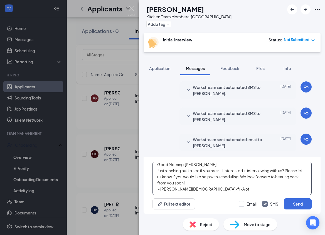
click at [192, 183] on textarea "Good Morning [PERSON_NAME] Just reaching out to see if you are still interested…" at bounding box center [231, 178] width 159 height 33
type textarea "Good Morning [PERSON_NAME] Just reaching out to see if you are still interested…"
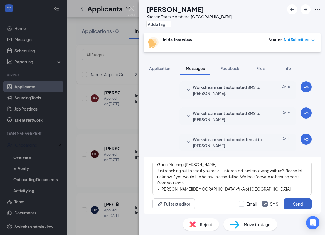
click at [291, 206] on button "Send" at bounding box center [298, 204] width 28 height 11
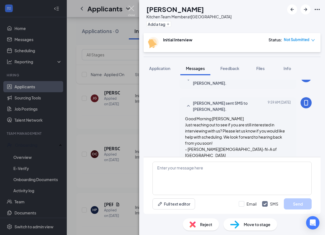
scroll to position [259, 0]
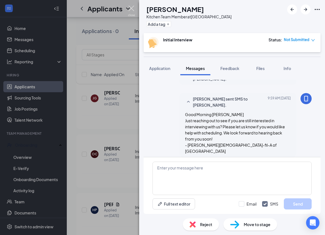
click at [131, 6] on img at bounding box center [131, 11] width 7 height 11
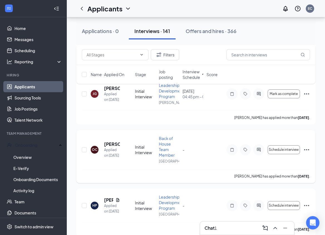
scroll to position [2429, 0]
click at [260, 148] on icon "ActiveChat" at bounding box center [259, 150] width 4 height 4
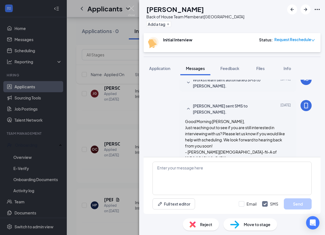
scroll to position [271, 0]
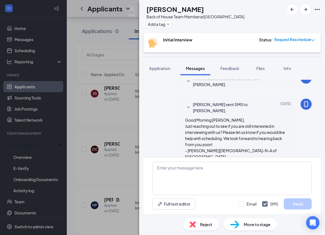
click at [200, 226] on span "Reject" at bounding box center [206, 225] width 12 height 6
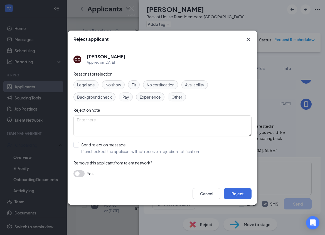
click at [114, 85] on span "No show" at bounding box center [113, 85] width 16 height 6
click at [76, 146] on input "Send rejection message If unchecked, the applicant will not receive a rejection…" at bounding box center [136, 148] width 127 height 12
checkbox input "true"
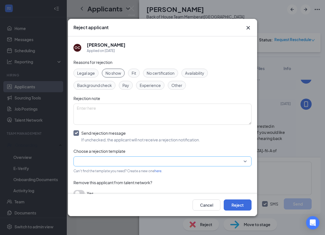
click at [83, 162] on input "search" at bounding box center [160, 161] width 167 height 9
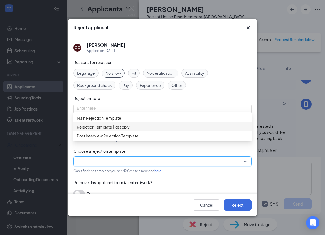
click at [119, 130] on span "Rejection Template | Reapply" at bounding box center [103, 127] width 53 height 6
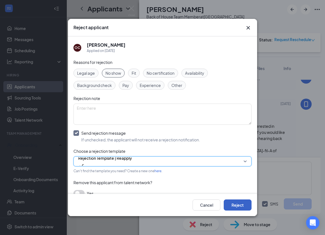
click at [229, 204] on button "Reject" at bounding box center [238, 205] width 28 height 11
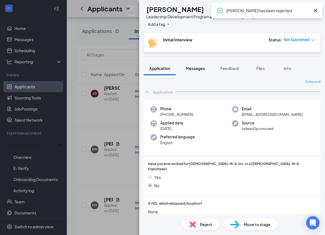
click at [202, 68] on span "Messages" at bounding box center [195, 68] width 19 height 5
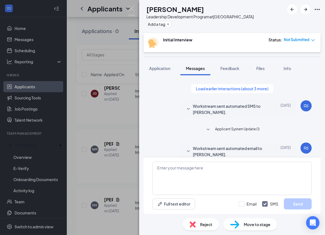
scroll to position [192, 0]
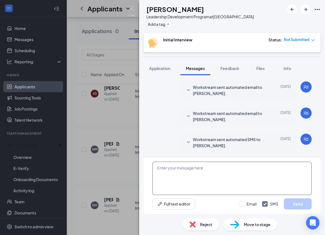
click at [197, 176] on textarea at bounding box center [231, 178] width 159 height 33
paste textarea "Good Morning , Just reaching out to see if you are still interested in intervie…"
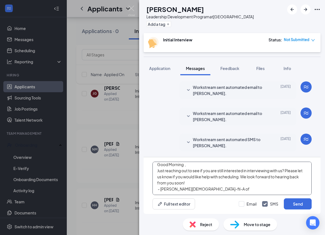
scroll to position [0, 0]
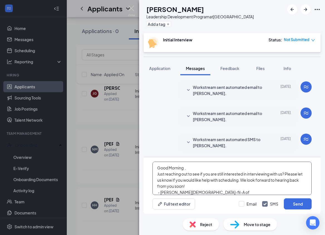
click at [193, 166] on textarea "Good Morning , Just reaching out to see if you are still interested in intervie…" at bounding box center [231, 178] width 159 height 33
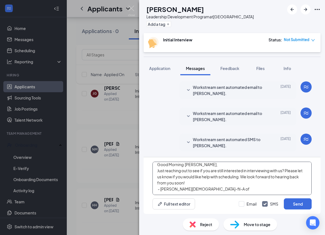
click at [190, 182] on textarea "Good Morning [PERSON_NAME], Just reaching out to see if you are still intereste…" at bounding box center [231, 178] width 159 height 33
click at [202, 176] on textarea "Good Morning [PERSON_NAME], Just reaching out to see if you are still intereste…" at bounding box center [231, 178] width 159 height 33
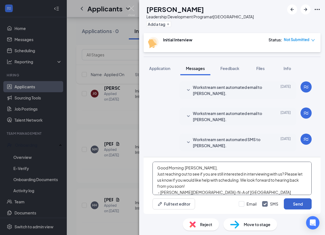
type textarea "Good Morning [PERSON_NAME], Just reaching out to see if you are still intereste…"
click at [293, 207] on button "Send" at bounding box center [298, 204] width 28 height 11
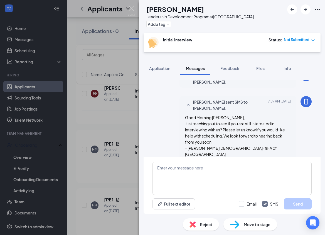
scroll to position [264, 0]
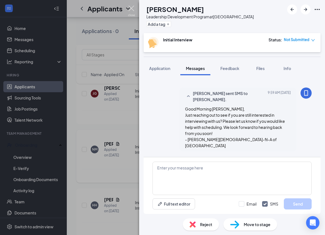
drag, startPoint x: 133, startPoint y: 11, endPoint x: 114, endPoint y: 162, distance: 153.1
click at [133, 11] on img at bounding box center [131, 11] width 7 height 11
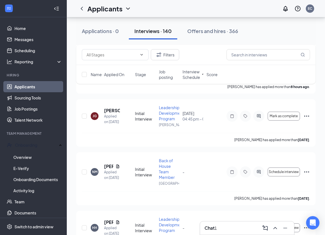
scroll to position [2406, 0]
click at [260, 173] on icon "ActiveChat" at bounding box center [258, 172] width 7 height 4
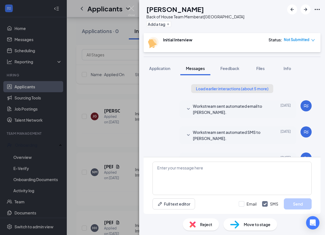
click at [202, 88] on button "Load earlier interactions (about 5 more)" at bounding box center [232, 88] width 82 height 9
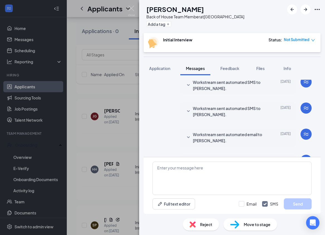
scroll to position [243, 0]
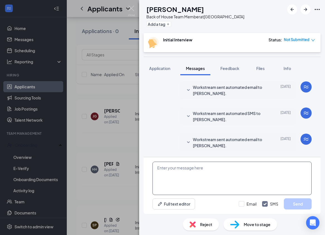
click at [200, 166] on textarea at bounding box center [231, 178] width 159 height 33
paste textarea "Good Morning , Just reaching out to see if you are still interested in intervie…"
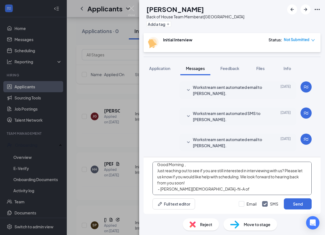
scroll to position [0, 0]
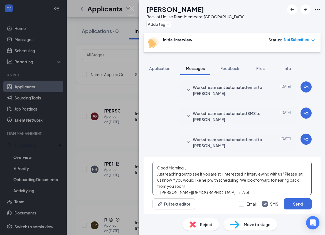
click at [191, 170] on textarea "Good Morning , Just reaching out to see if you are still interested in intervie…" at bounding box center [231, 178] width 159 height 33
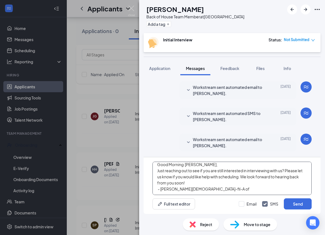
scroll to position [15, 0]
click at [192, 184] on textarea "Good Morning [PERSON_NAME], Just reaching out to see if you are still intereste…" at bounding box center [231, 178] width 159 height 33
click at [200, 170] on textarea "Good Morning [PERSON_NAME], Just reaching out to see if you are still intereste…" at bounding box center [231, 178] width 159 height 33
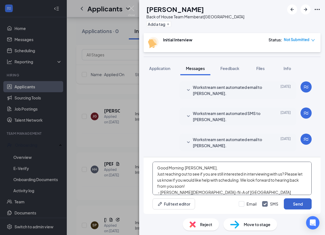
type textarea "Good Morning [PERSON_NAME], Just reaching out to see if you are still intereste…"
click at [290, 204] on button "Send" at bounding box center [298, 204] width 28 height 11
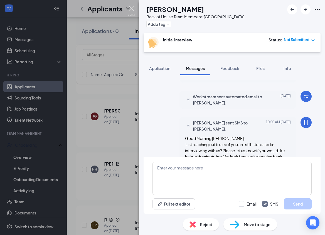
scroll to position [304, 0]
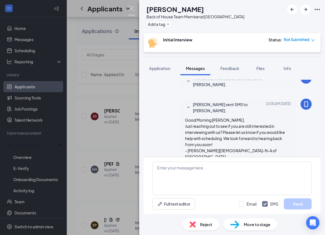
click at [130, 7] on img at bounding box center [131, 11] width 7 height 11
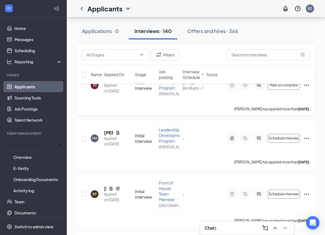
scroll to position [2443, 0]
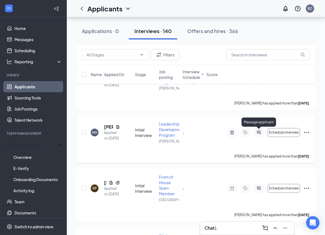
click at [261, 132] on icon "ActiveChat" at bounding box center [258, 132] width 7 height 4
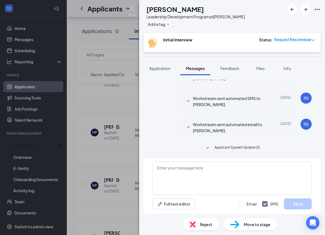
scroll to position [166, 0]
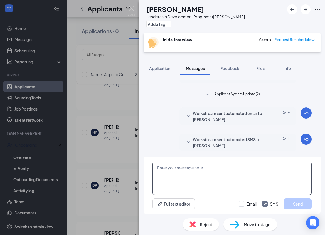
click at [201, 169] on textarea at bounding box center [231, 178] width 159 height 33
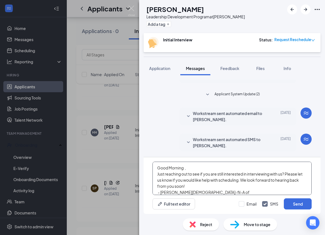
click at [190, 168] on textarea "Good Morning , Just reaching out to see if you are still interested in intervie…" at bounding box center [231, 178] width 159 height 33
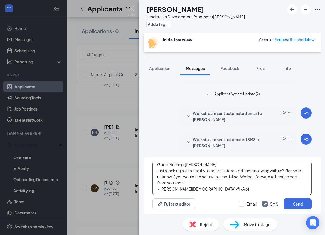
click at [189, 185] on textarea "Good Morning [PERSON_NAME], Just reaching out to see if you are still intereste…" at bounding box center [231, 178] width 159 height 33
type textarea "Good Morning [PERSON_NAME], Just reaching out to see if you are still intereste…"
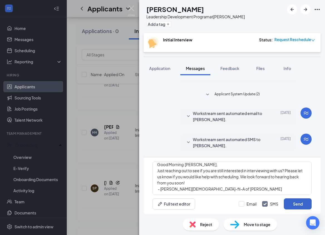
click at [290, 204] on button "Send" at bounding box center [298, 204] width 28 height 11
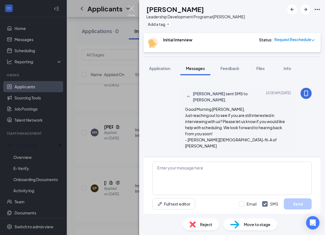
scroll to position [238, 0]
click at [130, 7] on img at bounding box center [131, 11] width 7 height 11
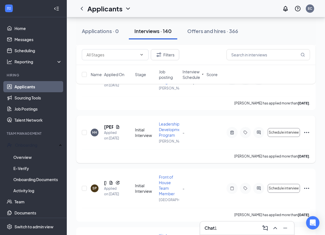
scroll to position [2476, 0]
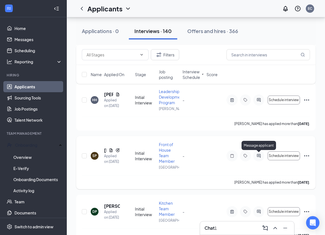
click at [258, 155] on icon "ActiveChat" at bounding box center [258, 156] width 7 height 4
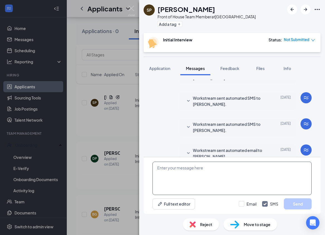
scroll to position [202, 0]
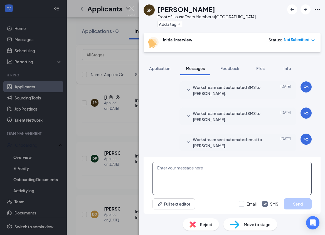
click at [194, 168] on textarea at bounding box center [231, 178] width 159 height 33
paste textarea "Good Morning , Just reaching out to see if you are still interested in intervie…"
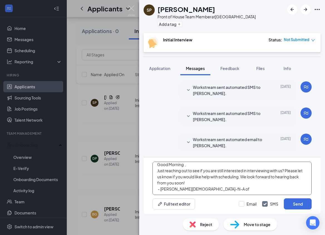
scroll to position [0, 0]
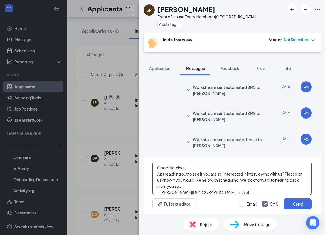
click at [190, 165] on textarea "Good Morning , Just reaching out to see if you are still interested in intervie…" at bounding box center [231, 178] width 159 height 33
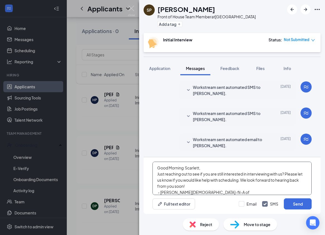
scroll to position [16, 0]
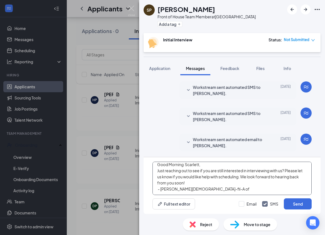
click at [205, 182] on textarea "Good Morning Scarlett, Just reaching out to see if you are still interested in …" at bounding box center [231, 178] width 159 height 33
type textarea "Good Morning Scarlett, Just reaching out to see if you are still interested in …"
click at [289, 201] on button "Send" at bounding box center [298, 204] width 28 height 11
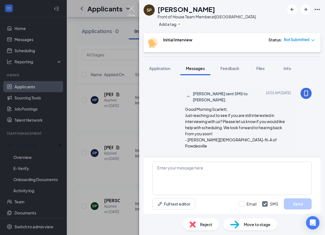
scroll to position [274, 0]
click at [131, 9] on img at bounding box center [131, 11] width 7 height 11
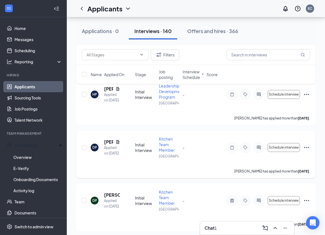
scroll to position [2462, 0]
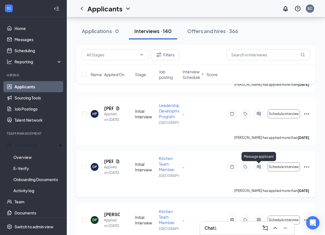
click at [261, 167] on icon "ActiveChat" at bounding box center [258, 167] width 7 height 4
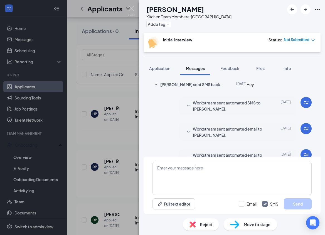
scroll to position [44, 0]
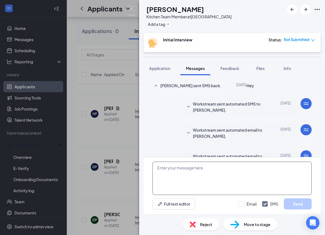
click at [179, 177] on textarea at bounding box center [231, 178] width 159 height 33
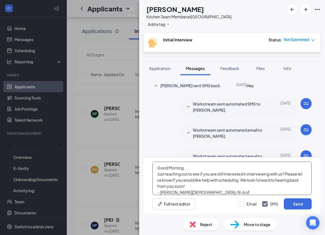
click at [196, 166] on textarea "Good Morning , Just reaching out to see if you are still interested in intervie…" at bounding box center [231, 178] width 159 height 33
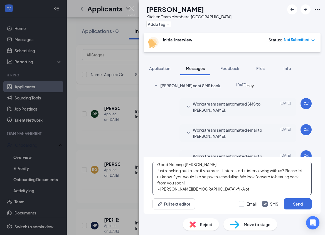
click at [192, 180] on textarea "Good Morning [PERSON_NAME], Just reaching out to see if you are still intereste…" at bounding box center [231, 178] width 159 height 33
click at [194, 172] on textarea "Good Morning [PERSON_NAME], Just reaching out to see if you are still intereste…" at bounding box center [231, 178] width 159 height 33
type textarea "Good Morning [PERSON_NAME], Just reaching out to see if you are still intereste…"
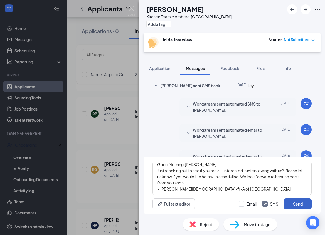
click at [288, 199] on button "Send" at bounding box center [298, 204] width 28 height 11
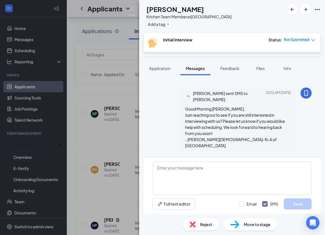
scroll to position [273, 0]
click at [128, 9] on img at bounding box center [131, 11] width 7 height 11
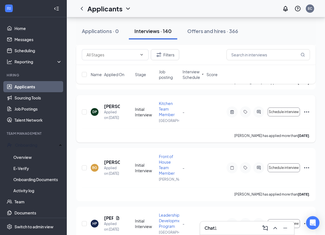
scroll to position [2454, 0]
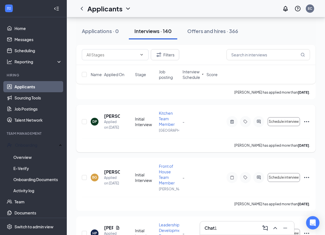
click at [307, 121] on icon "Ellipses" at bounding box center [306, 121] width 7 height 7
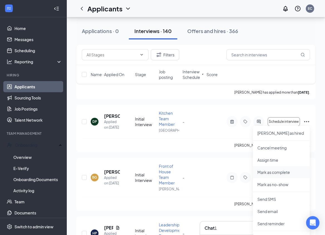
click at [268, 173] on p "Mark as complete" at bounding box center [281, 173] width 48 height 6
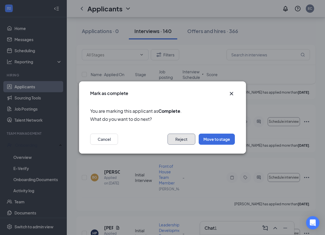
click at [185, 144] on button "Reject" at bounding box center [181, 139] width 28 height 11
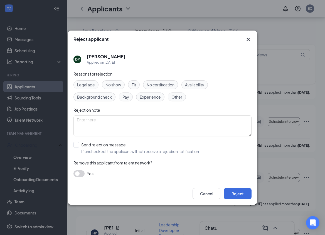
click at [131, 84] on div "Fit" at bounding box center [134, 84] width 12 height 9
click at [74, 143] on input "Send rejection message If unchecked, the applicant will not receive a rejection…" at bounding box center [136, 148] width 127 height 12
checkbox input "true"
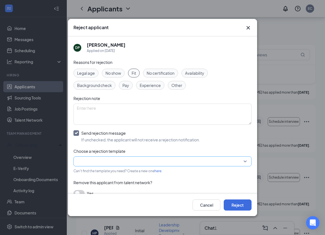
click at [80, 159] on input "search" at bounding box center [160, 161] width 167 height 9
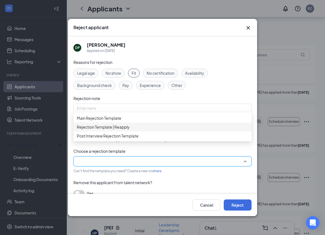
click at [96, 130] on span "Rejection Template | Reapply" at bounding box center [103, 127] width 53 height 6
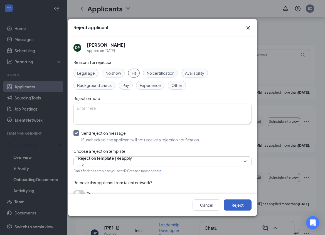
click at [237, 206] on button "Reject" at bounding box center [238, 205] width 28 height 11
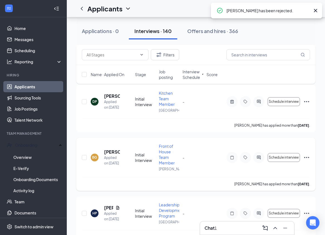
scroll to position [2475, 0]
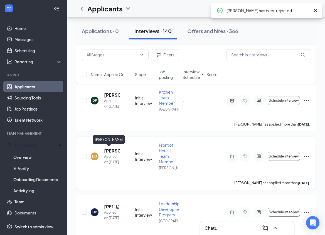
click at [108, 152] on h5 "[PERSON_NAME]" at bounding box center [112, 151] width 16 height 6
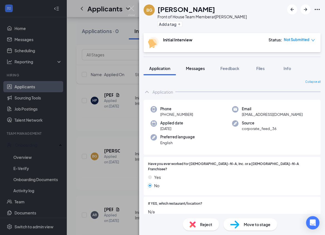
click at [192, 69] on span "Messages" at bounding box center [195, 68] width 19 height 5
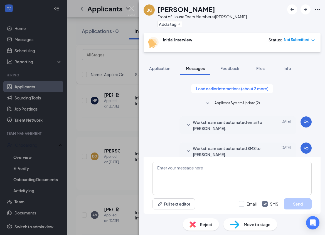
click at [207, 102] on icon "SmallChevronDown" at bounding box center [207, 103] width 7 height 7
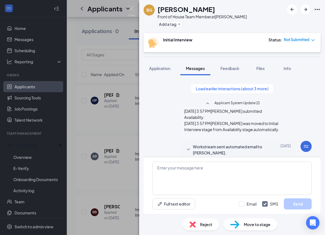
scroll to position [193, 0]
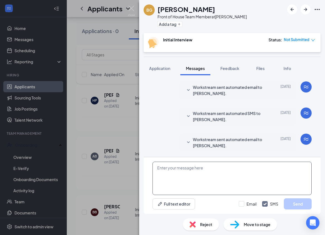
click at [212, 171] on textarea at bounding box center [231, 178] width 159 height 33
paste textarea "Good Morning , Just reaching out to see if you are still interested in intervie…"
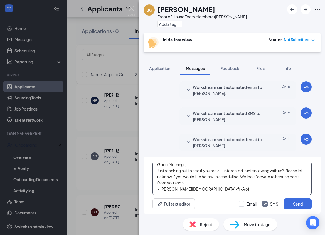
scroll to position [0, 0]
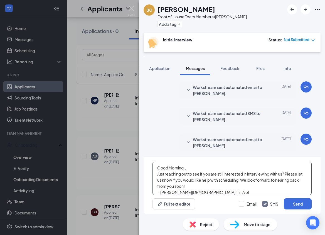
click at [194, 167] on textarea "Good Morning , Just reaching out to see if you are still interested in intervie…" at bounding box center [231, 178] width 159 height 33
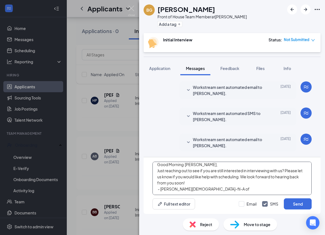
click at [192, 182] on textarea "Good Morning [PERSON_NAME], Just reaching out to see if you are still intereste…" at bounding box center [231, 178] width 159 height 33
click at [218, 190] on textarea "Good Morning [PERSON_NAME], Just reaching out to see if you are still intereste…" at bounding box center [231, 178] width 159 height 33
type textarea "Good Morning [PERSON_NAME], Just reaching out to see if you are still intereste…"
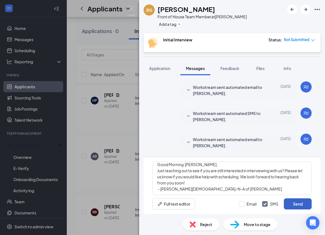
click at [291, 204] on button "Send" at bounding box center [298, 204] width 28 height 11
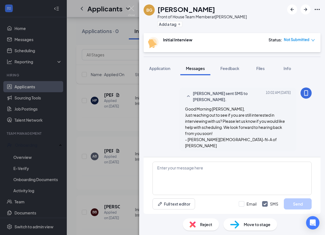
scroll to position [265, 0]
click at [132, 11] on img at bounding box center [131, 11] width 7 height 11
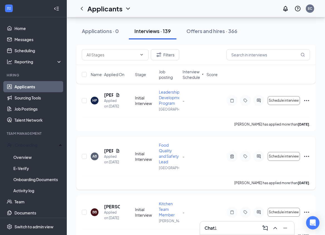
scroll to position [2482, 0]
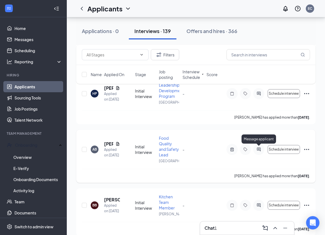
click at [260, 149] on icon "ActiveChat" at bounding box center [259, 150] width 4 height 4
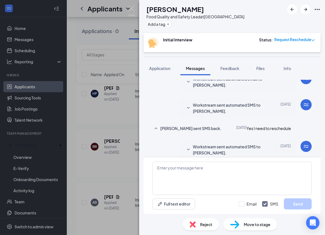
scroll to position [196, 0]
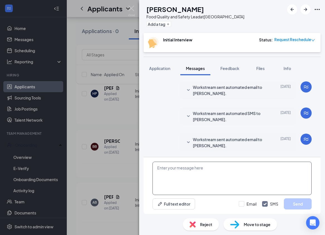
click at [186, 171] on textarea at bounding box center [231, 178] width 159 height 33
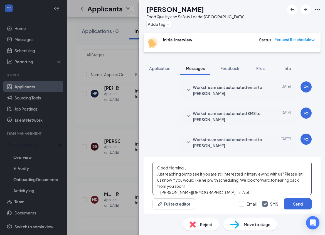
click at [190, 168] on textarea "Good Morning , Just reaching out to see if you are still interested in intervie…" at bounding box center [231, 178] width 159 height 33
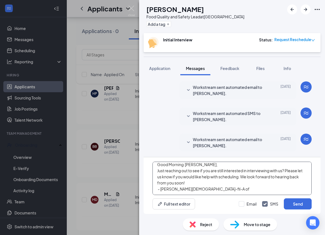
click at [192, 183] on textarea "Good Morning [PERSON_NAME], Just reaching out to see if you are still intereste…" at bounding box center [231, 178] width 159 height 33
click at [202, 170] on textarea "Good Morning [PERSON_NAME], Just reaching out to see if you are still intereste…" at bounding box center [231, 178] width 159 height 33
type textarea "Good Morning [PERSON_NAME], Just reaching out to see if you are still intereste…"
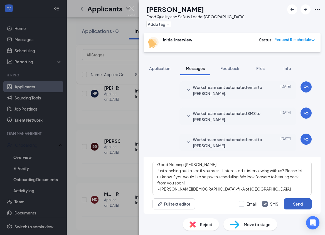
click at [297, 202] on button "Send" at bounding box center [298, 204] width 28 height 11
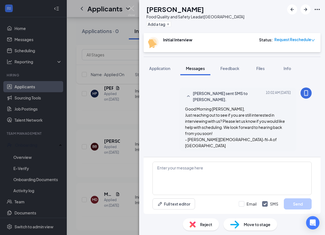
scroll to position [263, 0]
click at [130, 8] on img at bounding box center [131, 11] width 7 height 11
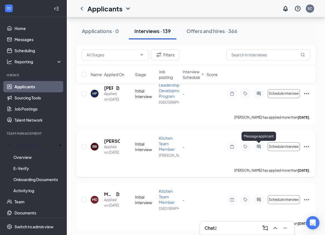
click at [258, 146] on icon "ActiveChat" at bounding box center [258, 147] width 7 height 4
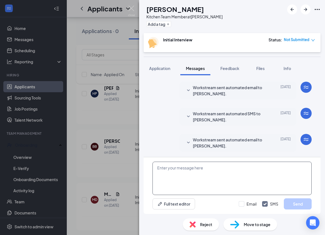
scroll to position [202, 0]
click at [186, 177] on textarea at bounding box center [231, 178] width 159 height 33
paste textarea "Good Morning , Just reaching out to see if you are still interested in intervie…"
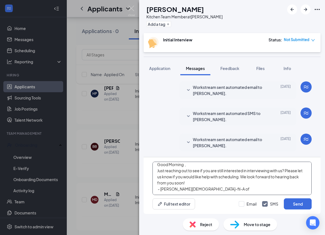
scroll to position [0, 0]
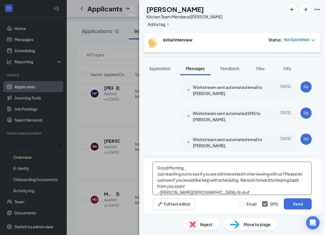
click at [189, 168] on textarea "Good Morning , Just reaching out to see if you are still interested in intervie…" at bounding box center [231, 178] width 159 height 33
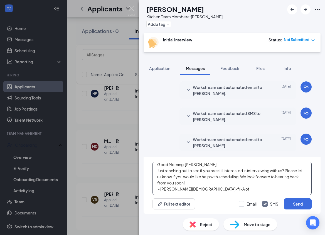
click at [183, 182] on textarea "Good Morning [PERSON_NAME], Just reaching out to see if you are still intereste…" at bounding box center [231, 178] width 159 height 33
type textarea "Good Morning [PERSON_NAME], Just reaching out to see if you are still intereste…"
click at [271, 161] on div "Good Morning [PERSON_NAME], Just reaching out to see if you are still intereste…" at bounding box center [232, 185] width 177 height 57
click at [268, 173] on textarea "Good Morning [PERSON_NAME], Just reaching out to see if you are still intereste…" at bounding box center [231, 178] width 159 height 33
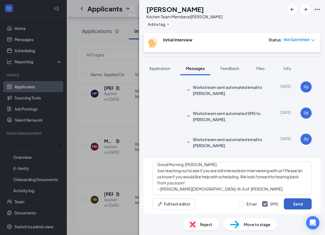
click at [292, 207] on button "Send" at bounding box center [298, 204] width 28 height 11
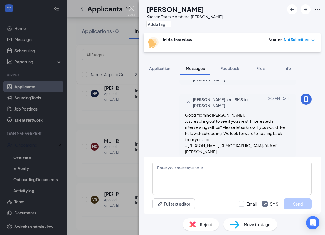
scroll to position [269, 0]
drag, startPoint x: 131, startPoint y: 9, endPoint x: 133, endPoint y: 38, distance: 29.5
click at [131, 9] on img at bounding box center [131, 11] width 7 height 11
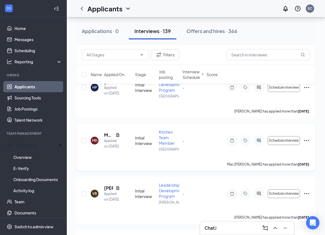
scroll to position [2490, 0]
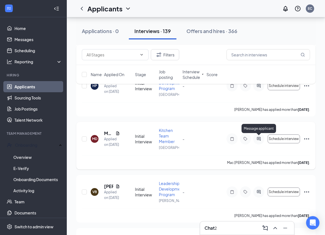
click at [260, 138] on icon "ActiveChat" at bounding box center [259, 139] width 4 height 4
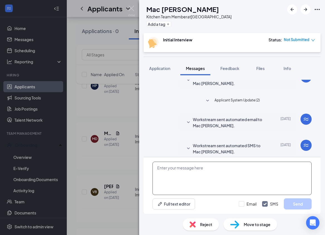
scroll to position [33, 0]
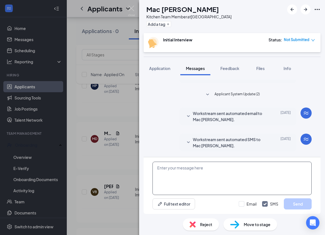
click at [195, 170] on textarea at bounding box center [231, 178] width 159 height 33
paste textarea "Good Morning , Just reaching out to see if you are still interested in intervie…"
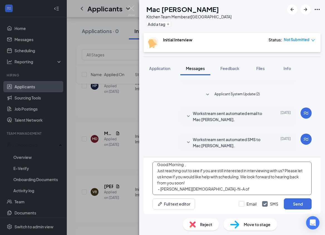
scroll to position [0, 0]
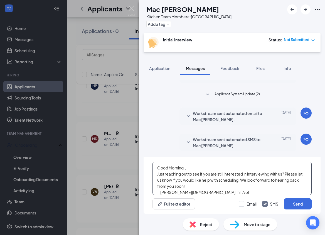
click at [194, 169] on textarea "Good Morning , Just reaching out to see if you are still interested in intervie…" at bounding box center [231, 178] width 159 height 33
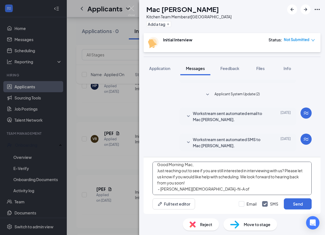
click at [188, 183] on textarea "Good Morning Mac, Just reaching out to see if you are still interested in inter…" at bounding box center [231, 178] width 159 height 33
click at [186, 176] on textarea "Good Morning Mac, Just reaching out to see if you are still interested in inter…" at bounding box center [231, 178] width 159 height 33
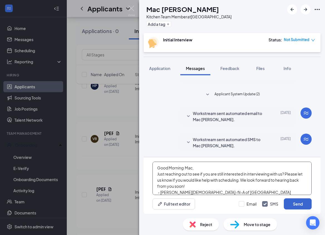
type textarea "Good Morning Mac, Just reaching out to see if you are still interested in inter…"
click at [298, 203] on button "Send" at bounding box center [298, 204] width 28 height 11
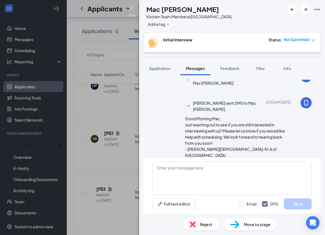
scroll to position [100, 0]
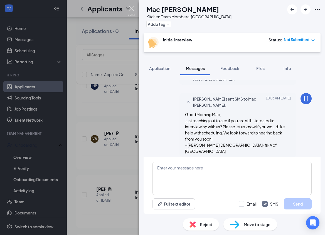
click at [131, 11] on img at bounding box center [131, 11] width 7 height 11
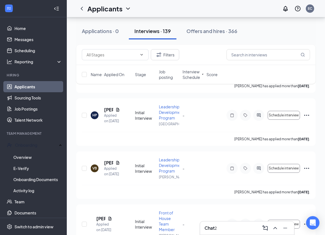
scroll to position [2458, 0]
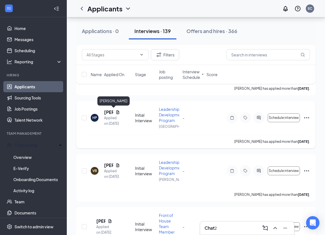
click at [108, 113] on h5 "[PERSON_NAME]" at bounding box center [108, 112] width 9 height 6
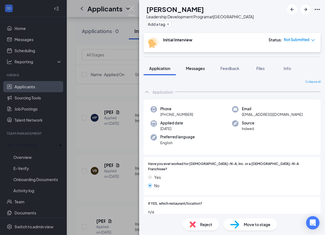
click at [191, 72] on button "Messages" at bounding box center [195, 68] width 30 height 14
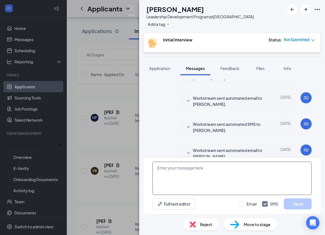
scroll to position [202, 0]
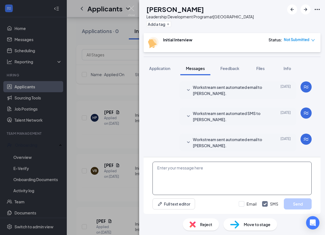
click at [189, 171] on textarea at bounding box center [231, 178] width 159 height 33
paste textarea "Good Morning , Just reaching out to see if you are still interested in intervie…"
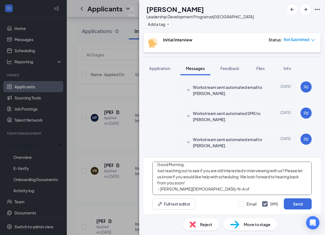
scroll to position [0, 0]
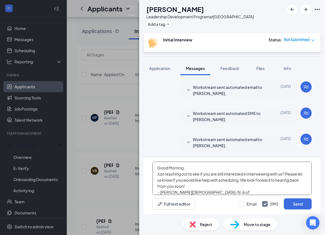
click at [189, 166] on textarea "Good Morning , Just reaching out to see if you are still interested in intervie…" at bounding box center [231, 178] width 159 height 33
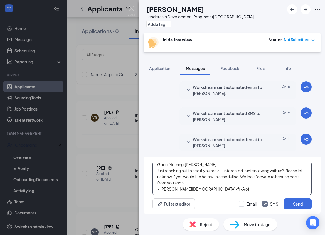
click at [200, 185] on textarea "Good Morning [PERSON_NAME], Just reaching out to see if you are still intereste…" at bounding box center [231, 178] width 159 height 33
click at [205, 179] on textarea "Good Morning [PERSON_NAME], Just reaching out to see if you are still intereste…" at bounding box center [231, 178] width 159 height 33
type textarea "Good Morning [PERSON_NAME], Just reaching out to see if you are still intereste…"
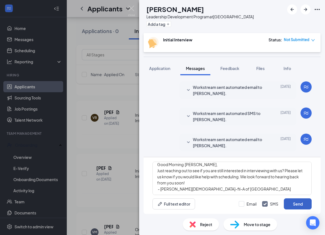
click at [284, 200] on button "Send" at bounding box center [298, 204] width 28 height 11
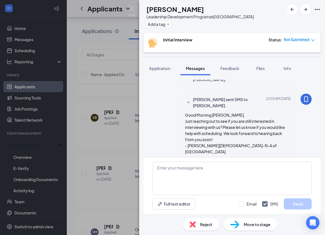
scroll to position [269, 0]
click at [130, 8] on img at bounding box center [131, 11] width 7 height 11
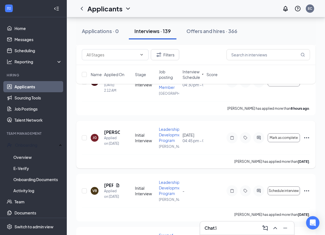
scroll to position [2418, 0]
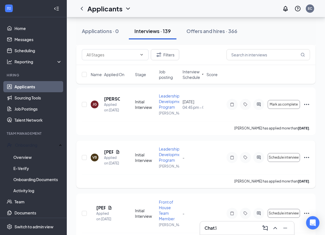
click at [261, 159] on icon "ActiveChat" at bounding box center [258, 157] width 7 height 4
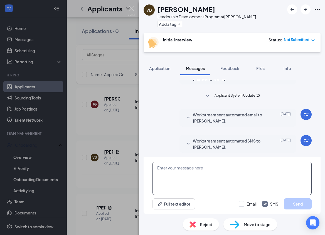
scroll to position [33, 0]
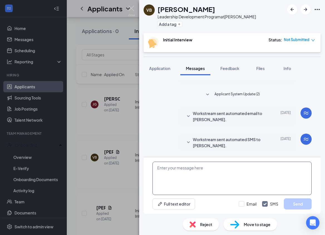
click at [195, 176] on textarea at bounding box center [231, 178] width 159 height 33
paste textarea "Good Morning , Just reaching out to see if you are still interested in intervie…"
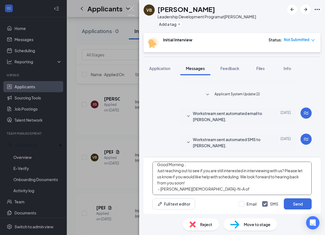
scroll to position [0, 0]
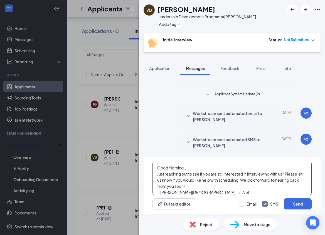
click at [189, 168] on textarea "Good Morning , Just reaching out to see if you are still interested in intervie…" at bounding box center [231, 178] width 159 height 33
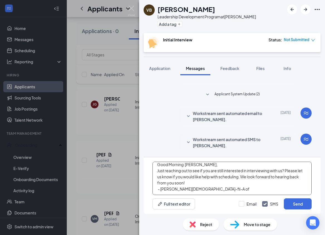
click at [189, 191] on textarea "Good Morning [PERSON_NAME], Just reaching out to see if you are still intereste…" at bounding box center [231, 178] width 159 height 33
click at [226, 169] on textarea "Good Morning [PERSON_NAME], Just reaching out to see if you are still intereste…" at bounding box center [231, 178] width 159 height 33
type textarea "Good Morning [PERSON_NAME], Just reaching out to see if you are still intereste…"
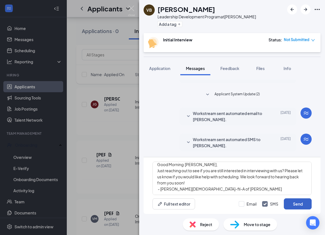
click at [295, 209] on button "Send" at bounding box center [298, 204] width 28 height 11
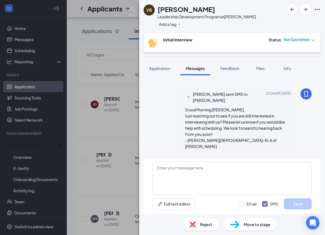
scroll to position [106, 0]
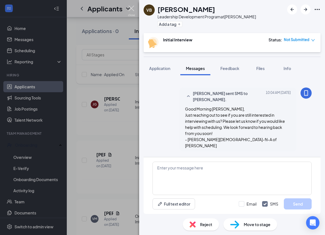
click at [130, 8] on img at bounding box center [131, 11] width 7 height 11
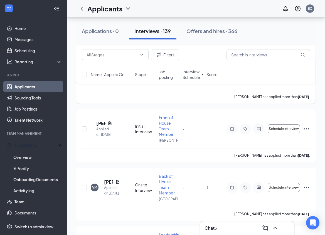
scroll to position [2454, 0]
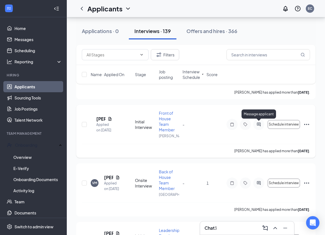
click at [260, 124] on icon "ActiveChat" at bounding box center [258, 124] width 7 height 4
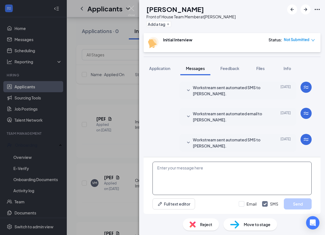
scroll to position [166, 0]
click at [207, 171] on textarea at bounding box center [231, 178] width 159 height 33
paste textarea "Good Morning , Just reaching out to see if you are still interested in intervie…"
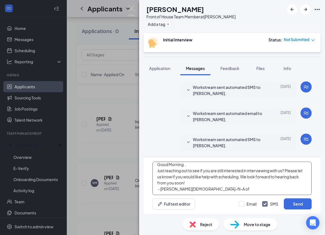
scroll to position [0, 0]
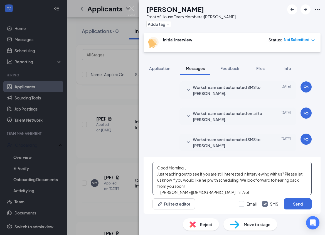
click at [193, 169] on textarea "Good Morning , Just reaching out to see if you are still interested in intervie…" at bounding box center [231, 178] width 159 height 33
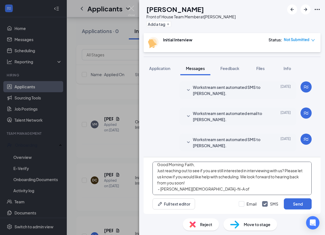
click at [195, 185] on textarea "Good Morning Faith, Just reaching out to see if you are still interested in int…" at bounding box center [231, 178] width 159 height 33
click at [212, 178] on textarea "Good Morning Faith, Just reaching out to see if you are still interested in int…" at bounding box center [231, 178] width 159 height 33
type textarea "Good Morning Faith, Just reaching out to see if you are still interested in int…"
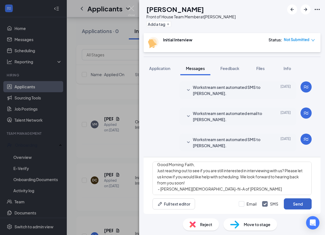
click at [291, 202] on button "Send" at bounding box center [298, 204] width 28 height 11
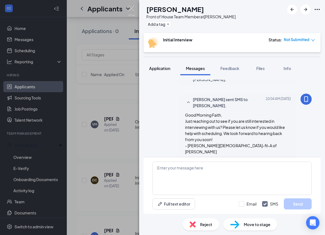
scroll to position [233, 0]
click at [131, 9] on img at bounding box center [131, 11] width 7 height 11
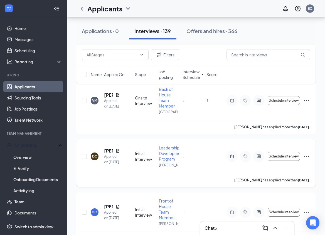
scroll to position [2484, 0]
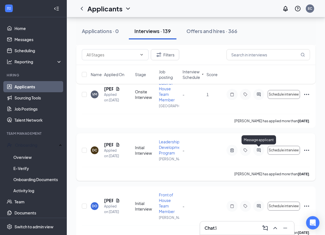
click at [258, 149] on icon "ActiveChat" at bounding box center [259, 151] width 4 height 4
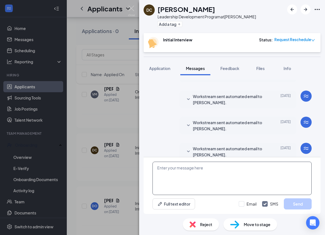
click at [184, 167] on textarea at bounding box center [231, 178] width 159 height 33
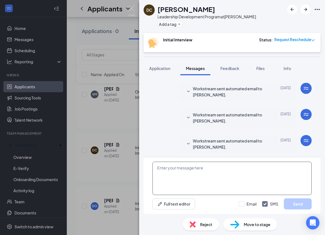
scroll to position [192, 0]
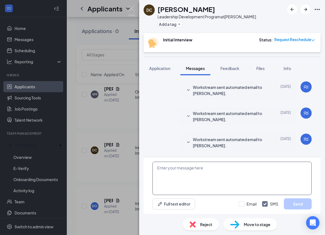
paste textarea "Good Morning , Just reaching out to see if you are still interested in intervie…"
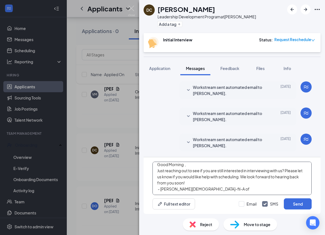
scroll to position [0, 0]
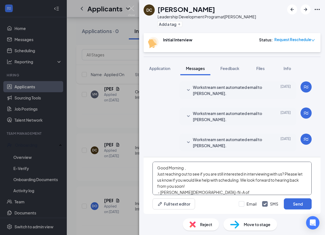
click at [191, 168] on textarea "Good Morning , Just reaching out to see if you are still interested in intervie…" at bounding box center [231, 178] width 159 height 33
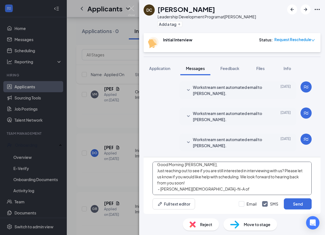
click at [190, 182] on textarea "Good Morning [PERSON_NAME], Just reaching out to see if you are still intereste…" at bounding box center [231, 178] width 159 height 33
type textarea "Good Morning [PERSON_NAME], Just reaching out to see if you are still intereste…"
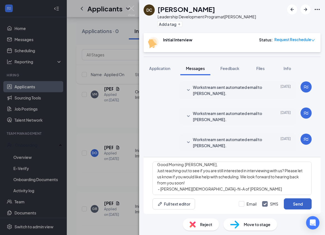
click at [291, 205] on button "Send" at bounding box center [298, 204] width 28 height 11
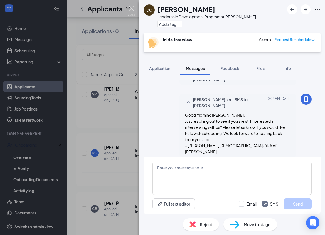
scroll to position [259, 0]
click at [131, 10] on img at bounding box center [131, 11] width 7 height 11
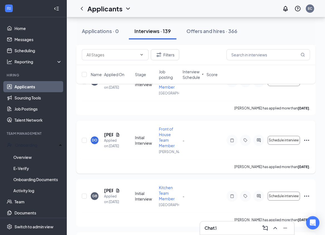
scroll to position [2498, 0]
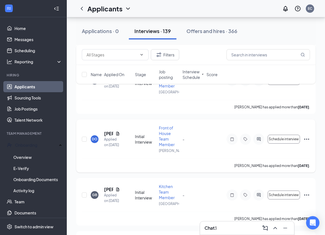
click at [259, 141] on icon "ActiveChat" at bounding box center [258, 139] width 7 height 4
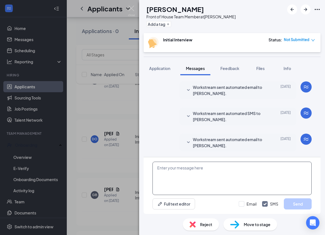
click at [207, 170] on textarea at bounding box center [231, 178] width 159 height 33
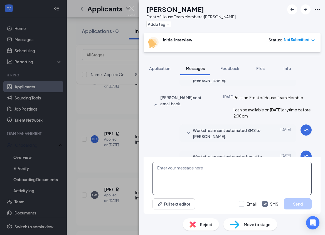
scroll to position [31, 0]
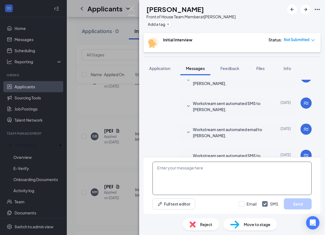
scroll to position [211, 0]
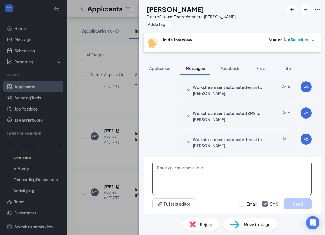
click at [204, 175] on textarea at bounding box center [231, 178] width 159 height 33
click at [203, 169] on textarea at bounding box center [231, 178] width 159 height 33
click at [203, 166] on textarea at bounding box center [231, 178] width 159 height 33
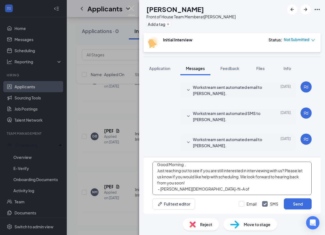
scroll to position [0, 0]
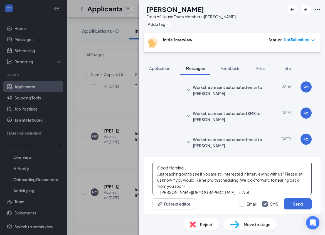
click at [189, 167] on textarea "Good Morning , Just reaching out to see if you are still interested in intervie…" at bounding box center [231, 178] width 159 height 33
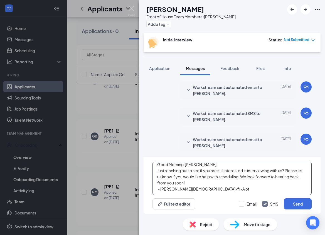
click at [206, 184] on textarea "Good Morning [PERSON_NAME], Just reaching out to see if you are still intereste…" at bounding box center [231, 178] width 159 height 33
type textarea "Good Morning [PERSON_NAME], Just reaching out to see if you are still intereste…"
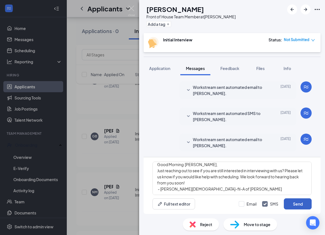
click at [295, 203] on button "Send" at bounding box center [298, 204] width 28 height 11
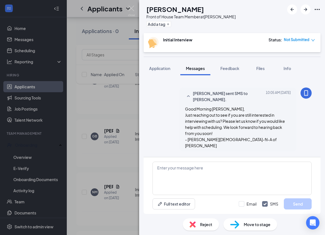
scroll to position [285, 0]
click at [136, 4] on div "DO [PERSON_NAME] Front of House Team Member at [PERSON_NAME] Add a tag Initial …" at bounding box center [162, 117] width 325 height 235
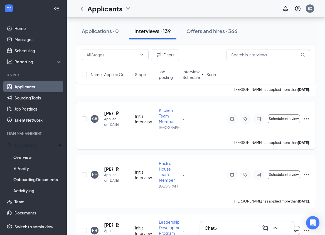
scroll to position [2506, 0]
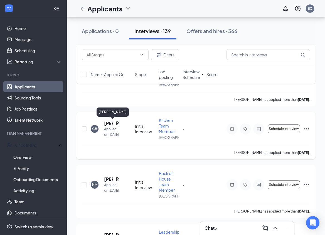
click at [107, 124] on h5 "[PERSON_NAME]" at bounding box center [108, 123] width 9 height 6
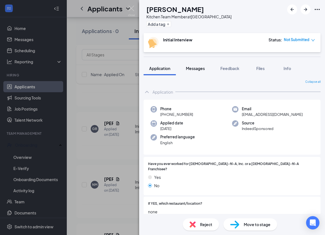
click at [194, 67] on span "Messages" at bounding box center [195, 68] width 19 height 5
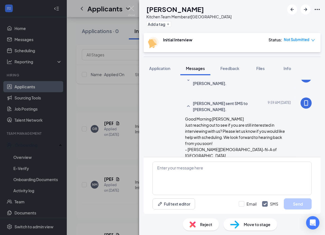
scroll to position [233, 0]
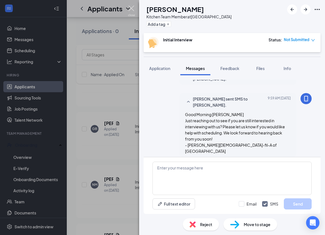
click at [133, 9] on img at bounding box center [131, 11] width 7 height 11
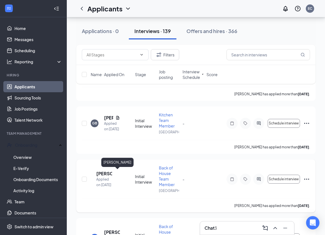
scroll to position [3231, 0]
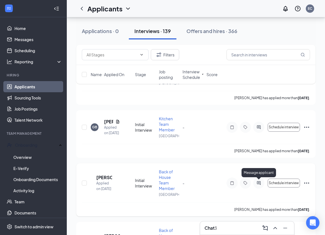
click at [261, 183] on icon "ActiveChat" at bounding box center [258, 183] width 7 height 4
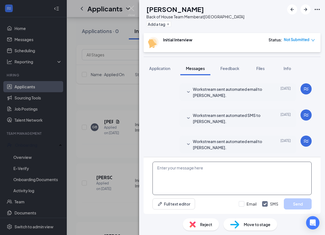
scroll to position [192, 0]
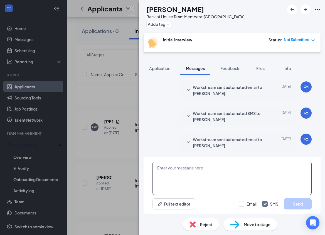
click at [205, 174] on textarea at bounding box center [231, 178] width 159 height 33
paste textarea "Good Morning , Just reaching out to see if you are still interested in intervie…"
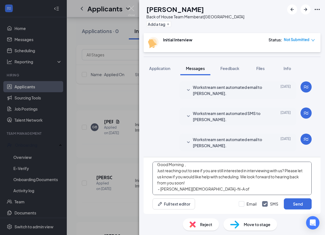
scroll to position [0, 0]
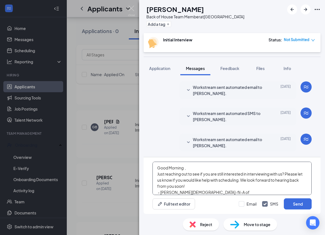
click at [189, 169] on textarea "Good Morning , Just reaching out to see if you are still interested in intervie…" at bounding box center [231, 178] width 159 height 33
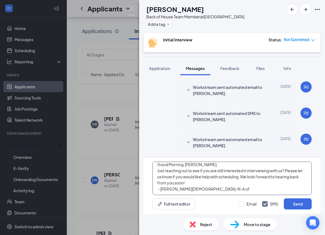
click at [192, 182] on textarea "Good Morning [PERSON_NAME], Just reaching out to see if you are still intereste…" at bounding box center [231, 178] width 159 height 33
type textarea "Good Morning [PERSON_NAME], Just reaching out to see if you are still intereste…"
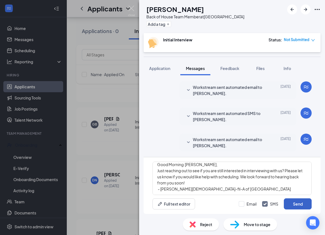
click at [291, 204] on button "Send" at bounding box center [298, 204] width 28 height 11
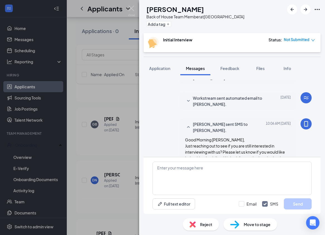
scroll to position [259, 0]
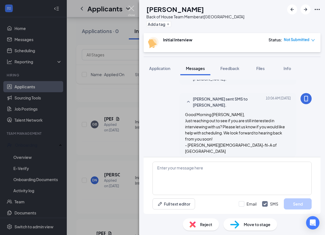
click at [132, 9] on img at bounding box center [131, 11] width 7 height 11
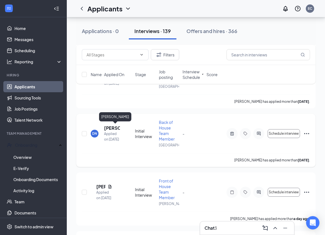
scroll to position [3281, 0]
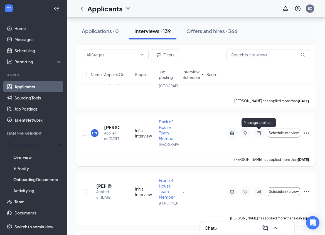
click at [257, 131] on icon "ActiveChat" at bounding box center [258, 133] width 7 height 4
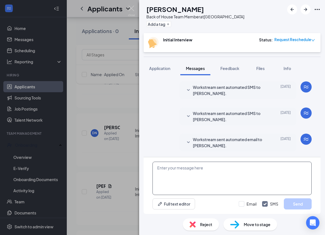
scroll to position [194, 0]
click at [200, 173] on textarea at bounding box center [231, 178] width 159 height 33
paste textarea "Good Morning , Just reaching out to see if you are still interested in intervie…"
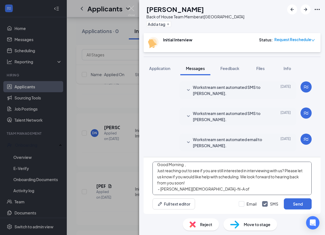
scroll to position [0, 0]
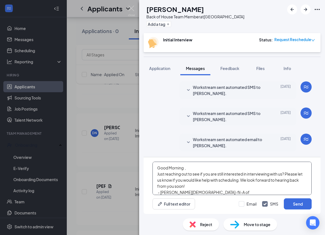
click at [197, 169] on textarea "Good Morning , Just reaching out to see if you are still interested in intervie…" at bounding box center [231, 178] width 159 height 33
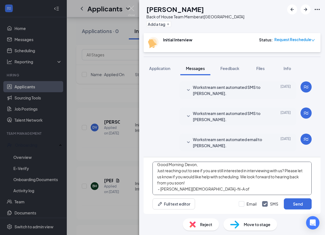
click at [184, 188] on textarea "Good Morning Devon, Just reaching out to see if you are still interested in int…" at bounding box center [231, 178] width 159 height 33
click at [189, 185] on textarea "Good Morning Devon, Just reaching out to see if you are still interested in int…" at bounding box center [231, 178] width 159 height 33
click at [189, 173] on textarea "Good Morning Devon, Just reaching out to see if you are still interested in int…" at bounding box center [231, 178] width 159 height 33
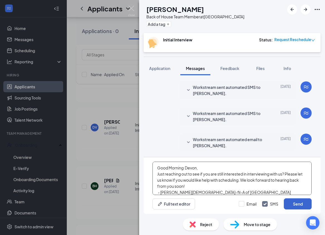
type textarea "Good Morning Devon, Just reaching out to see if you are still interested in int…"
click at [290, 202] on button "Send" at bounding box center [298, 204] width 28 height 11
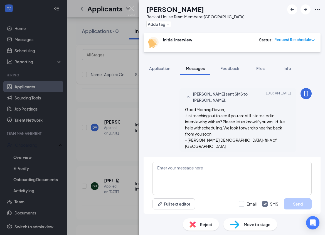
scroll to position [261, 0]
click at [131, 8] on img at bounding box center [131, 11] width 7 height 11
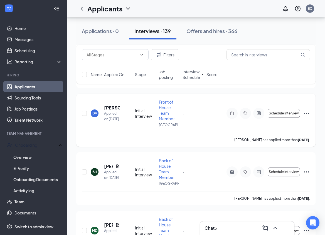
scroll to position [3298, 0]
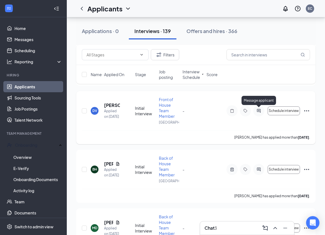
click at [259, 113] on icon "ActiveChat" at bounding box center [258, 111] width 7 height 4
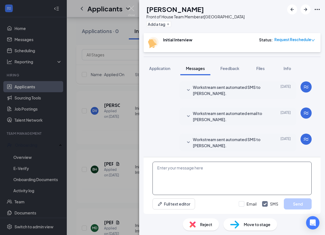
scroll to position [202, 0]
click at [196, 170] on textarea at bounding box center [231, 178] width 159 height 33
paste textarea "Good Morning , Just reaching out to see if you are still interested in intervie…"
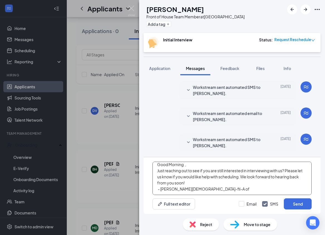
scroll to position [0, 0]
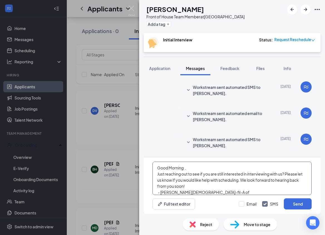
click at [186, 169] on textarea "Good Morning , Just reaching out to see if you are still interested in intervie…" at bounding box center [231, 178] width 159 height 33
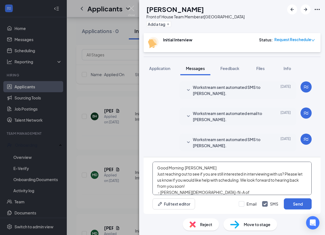
click at [201, 188] on textarea "Good Morning [PERSON_NAME] Just reaching out to see if you are still interested…" at bounding box center [231, 178] width 159 height 33
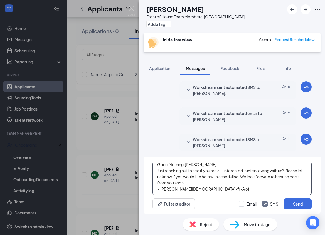
click at [193, 187] on textarea "Good Morning [PERSON_NAME] Just reaching out to see if you are still interested…" at bounding box center [231, 178] width 159 height 33
click at [197, 182] on textarea "Good Morning [PERSON_NAME] Just reaching out to see if you are still interested…" at bounding box center [231, 178] width 159 height 33
click at [192, 179] on textarea "Good Morning [PERSON_NAME] Just reaching out to see if you are still interested…" at bounding box center [231, 178] width 159 height 33
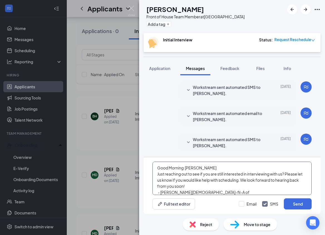
click at [198, 171] on textarea "Good Morning [PERSON_NAME] Just reaching out to see if you are still interested…" at bounding box center [231, 178] width 159 height 33
click at [199, 166] on textarea "Good Morning [PERSON_NAME] Just reaching out to see if you are still interested…" at bounding box center [231, 178] width 159 height 33
click at [192, 186] on textarea "Good Morning [PERSON_NAME], Just reaching out to see if you are still intereste…" at bounding box center [231, 178] width 159 height 33
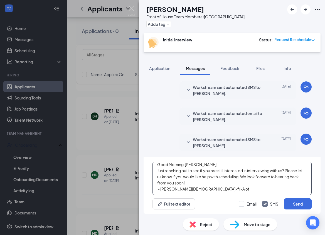
scroll to position [9, 0]
click at [192, 188] on textarea "Good Morning [PERSON_NAME], Just reaching out to see if you are still intereste…" at bounding box center [231, 178] width 159 height 33
click at [196, 179] on textarea "Good Morning [PERSON_NAME], Just reaching out to see if you are still intereste…" at bounding box center [231, 178] width 159 height 33
click at [180, 184] on textarea "Good Morning [PERSON_NAME], Just reaching out to see if you are still intereste…" at bounding box center [231, 178] width 159 height 33
click at [185, 191] on textarea "Good Morning [PERSON_NAME], Just reaching out to see if you are still intereste…" at bounding box center [231, 178] width 159 height 33
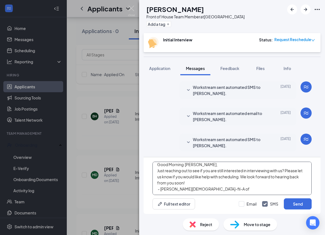
click at [181, 186] on textarea "Good Morning [PERSON_NAME], Just reaching out to see if you are still intereste…" at bounding box center [231, 178] width 159 height 33
click at [191, 178] on textarea "Good Morning [PERSON_NAME], Just reaching out to see if you are still intereste…" at bounding box center [231, 178] width 159 height 33
click at [187, 186] on textarea "Good Morning [PERSON_NAME], Just reaching out to see if you are still intereste…" at bounding box center [231, 178] width 159 height 33
click at [191, 190] on textarea "Good Morning [PERSON_NAME], Just reaching out to see if you are still intereste…" at bounding box center [231, 178] width 159 height 33
click at [209, 194] on textarea "Good Morning [PERSON_NAME], Just reaching out to see if you are still intereste…" at bounding box center [231, 178] width 159 height 33
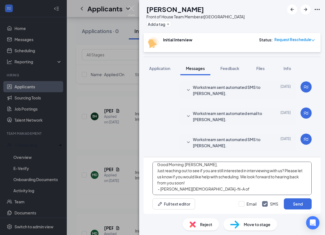
click at [209, 194] on textarea "Good Morning [PERSON_NAME], Just reaching out to see if you are still intereste…" at bounding box center [231, 178] width 159 height 33
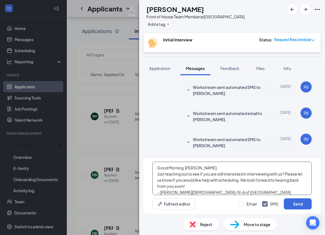
click at [211, 167] on textarea "Good Morning [PERSON_NAME], Just reaching out to see if you are still intereste…" at bounding box center [231, 178] width 159 height 33
click at [207, 181] on textarea "Good Morning [PERSON_NAME], Just reaching out to see if you are still intereste…" at bounding box center [231, 178] width 159 height 33
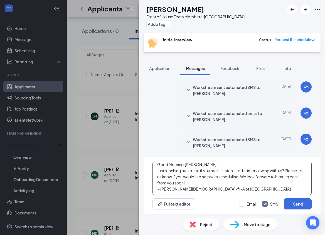
click at [201, 179] on textarea "Good Morning [PERSON_NAME], Just reaching out to see if you are still intereste…" at bounding box center [231, 178] width 159 height 33
click at [189, 184] on textarea "Good Morning [PERSON_NAME], Just reaching out to see if you are still intereste…" at bounding box center [231, 178] width 159 height 33
click at [211, 186] on textarea "Good Morning [PERSON_NAME], Just reaching out to see if you are still intereste…" at bounding box center [231, 178] width 159 height 33
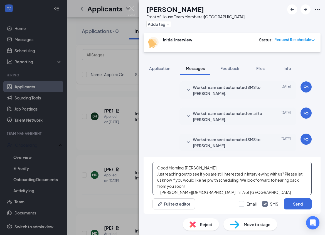
click at [216, 186] on textarea "Good Morning [PERSON_NAME], Just reaching out to see if you are still intereste…" at bounding box center [231, 178] width 159 height 33
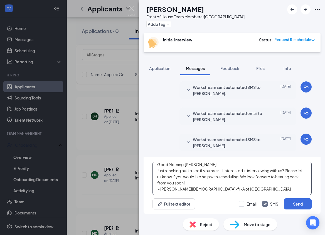
click at [211, 188] on textarea "Good Morning [PERSON_NAME], Just reaching out to see if you are still intereste…" at bounding box center [231, 178] width 159 height 33
click at [206, 176] on textarea "Good Morning [PERSON_NAME], Just reaching out to see if you are still intereste…" at bounding box center [231, 178] width 159 height 33
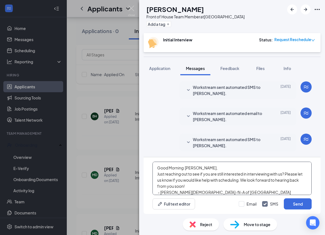
click at [220, 168] on textarea "Good Morning [PERSON_NAME], Just reaching out to see if you are still intereste…" at bounding box center [231, 178] width 159 height 33
click at [216, 185] on textarea "Good Morning [PERSON_NAME], Just reaching out to see if you are still intereste…" at bounding box center [231, 178] width 159 height 33
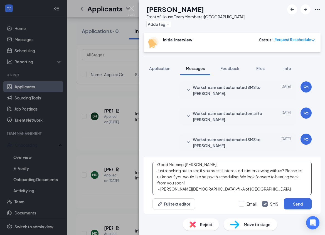
click at [202, 181] on textarea "Good Morning [PERSON_NAME], Just reaching out to see if you are still intereste…" at bounding box center [231, 178] width 159 height 33
click at [216, 187] on textarea "Good Morning [PERSON_NAME], Just reaching out to see if you are still intereste…" at bounding box center [231, 178] width 159 height 33
click at [207, 175] on textarea "Good Morning [PERSON_NAME], Just reaching out to see if you are still intereste…" at bounding box center [231, 178] width 159 height 33
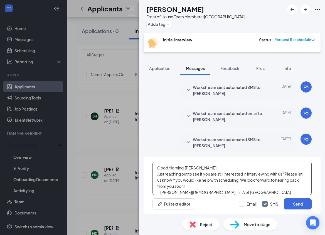
click at [203, 167] on textarea "Good Morning [PERSON_NAME], Just reaching out to see if you are still intereste…" at bounding box center [231, 178] width 159 height 33
click at [198, 189] on textarea "Good Morning [PERSON_NAME], Just reaching out to see if you are still intereste…" at bounding box center [231, 178] width 159 height 33
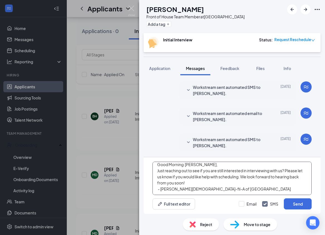
click at [213, 186] on textarea "Good Morning [PERSON_NAME], Just reaching out to see if you are still intereste…" at bounding box center [231, 178] width 159 height 33
click at [206, 175] on textarea "Good Morning [PERSON_NAME], Just reaching out to see if you are still intereste…" at bounding box center [231, 178] width 159 height 33
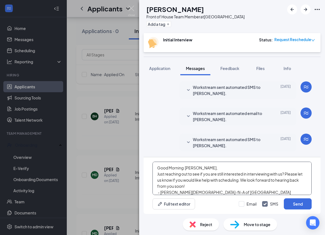
scroll to position [0, 0]
click at [205, 164] on textarea "Good Morning [PERSON_NAME], Just reaching out to see if you are still intereste…" at bounding box center [231, 178] width 159 height 33
click at [204, 168] on textarea "Good Morning [PERSON_NAME], Just reaching out to see if you are still intereste…" at bounding box center [231, 178] width 159 height 33
click at [208, 179] on textarea "Good Morning [PERSON_NAME], Just reaching out to see if you are still intereste…" at bounding box center [231, 178] width 159 height 33
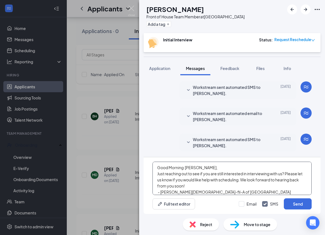
click at [202, 189] on textarea "Good Morning [PERSON_NAME], Just reaching out to see if you are still intereste…" at bounding box center [231, 178] width 159 height 33
click at [204, 166] on textarea "Good Morning [PERSON_NAME], Just reaching out to see if you are still intereste…" at bounding box center [231, 178] width 159 height 33
click at [189, 189] on textarea "Good Morning [PERSON_NAME], Just reaching out to see if you are still intereste…" at bounding box center [231, 178] width 159 height 33
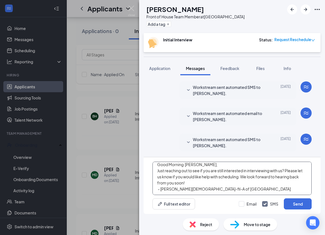
click at [214, 190] on textarea "Good Morning [PERSON_NAME], Just reaching out to see if you are still intereste…" at bounding box center [231, 178] width 159 height 33
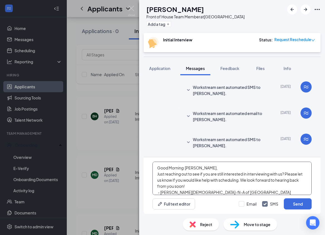
click at [200, 168] on textarea "Good Morning [PERSON_NAME], Just reaching out to see if you are still intereste…" at bounding box center [231, 178] width 159 height 33
click at [197, 185] on textarea "Good Morning [PERSON_NAME], Just reaching out to see if you are still intereste…" at bounding box center [231, 178] width 159 height 33
click at [200, 168] on textarea "Good Morning [PERSON_NAME], Just reaching out to see if you are still intereste…" at bounding box center [231, 178] width 159 height 33
click at [201, 191] on textarea "Good Morning [PERSON_NAME], Just reaching out to see if you are still intereste…" at bounding box center [231, 178] width 159 height 33
click at [203, 173] on textarea "Good Morning [PERSON_NAME], Just reaching out to see if you are still intereste…" at bounding box center [231, 178] width 159 height 33
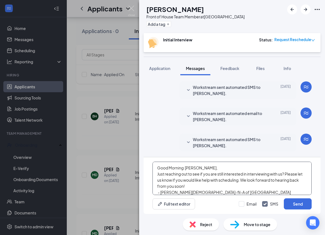
click at [193, 194] on textarea "Good Morning [PERSON_NAME], Just reaching out to see if you are still intereste…" at bounding box center [231, 178] width 159 height 33
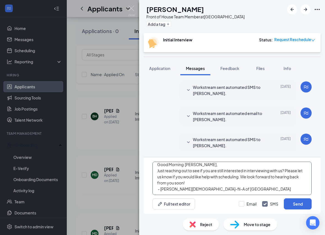
click at [215, 187] on textarea "Good Morning [PERSON_NAME], Just reaching out to see if you are still intereste…" at bounding box center [231, 178] width 159 height 33
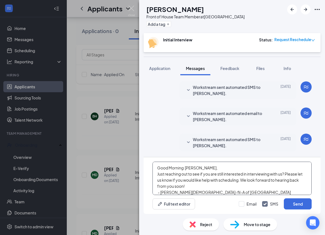
click at [204, 168] on textarea "Good Morning [PERSON_NAME], Just reaching out to see if you are still intereste…" at bounding box center [231, 178] width 159 height 33
click at [190, 183] on textarea "Good Morning [PERSON_NAME], Just reaching out to see if you are still intereste…" at bounding box center [231, 178] width 159 height 33
click at [210, 186] on textarea "Good Morning [PERSON_NAME], Just reaching out to see if you are still intereste…" at bounding box center [231, 178] width 159 height 33
click at [201, 171] on textarea "Good Morning [PERSON_NAME], Just reaching out to see if you are still intereste…" at bounding box center [231, 178] width 159 height 33
click at [190, 188] on textarea "Good Morning [PERSON_NAME], Just reaching out to see if you are still intereste…" at bounding box center [231, 178] width 159 height 33
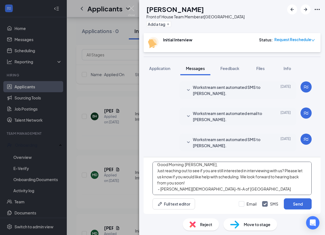
scroll to position [6, 0]
click at [194, 188] on textarea "Good Morning [PERSON_NAME], Just reaching out to see if you are still intereste…" at bounding box center [231, 178] width 159 height 33
click at [203, 182] on textarea "Good Morning [PERSON_NAME], Just reaching out to see if you are still intereste…" at bounding box center [231, 178] width 159 height 33
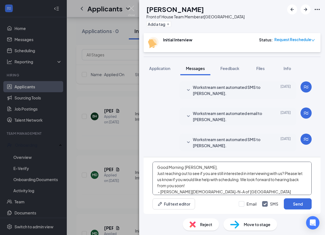
scroll to position [0, 0]
type textarea "Good Morning [PERSON_NAME], Just reaching out to see if you are still intereste…"
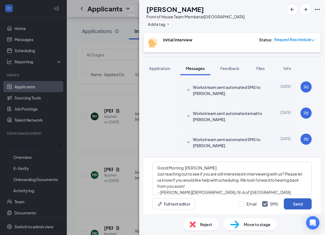
click at [307, 204] on button "Send" at bounding box center [298, 204] width 28 height 11
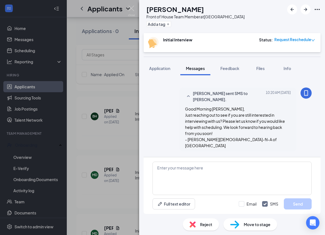
scroll to position [269, 0]
click at [132, 8] on img at bounding box center [131, 11] width 7 height 11
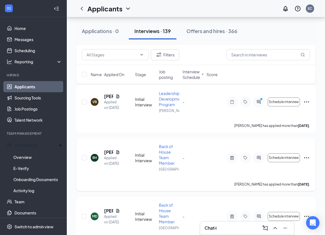
scroll to position [3269, 0]
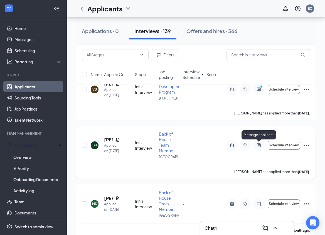
click at [257, 145] on icon "ActiveChat" at bounding box center [258, 145] width 7 height 4
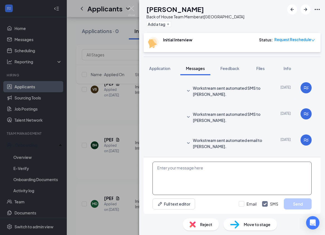
scroll to position [192, 0]
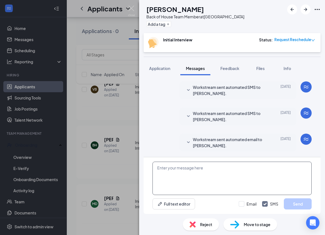
click at [194, 172] on textarea at bounding box center [231, 178] width 159 height 33
paste textarea "Good Morning , Just reaching out to see if you are still interested in intervie…"
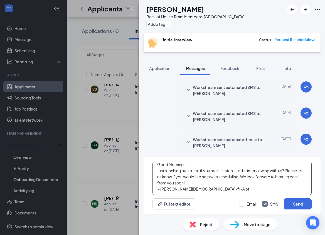
scroll to position [0, 0]
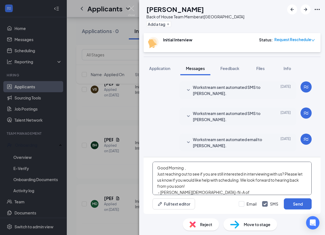
click at [189, 167] on textarea "Good Morning , Just reaching out to see if you are still interested in intervie…" at bounding box center [231, 178] width 159 height 33
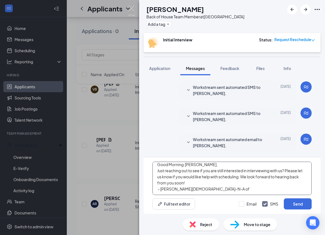
click at [189, 184] on textarea "Good Morning [PERSON_NAME], Just reaching out to see if you are still intereste…" at bounding box center [231, 178] width 159 height 33
type textarea "Good Morning [PERSON_NAME], Just reaching out to see if you are still intereste…"
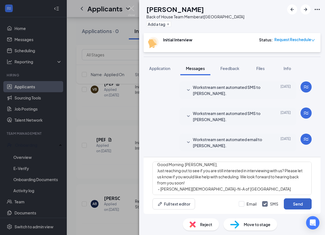
click at [291, 207] on button "Send" at bounding box center [298, 204] width 28 height 11
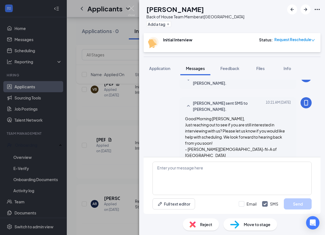
scroll to position [259, 0]
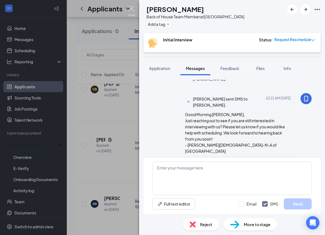
click at [133, 6] on img at bounding box center [131, 11] width 7 height 11
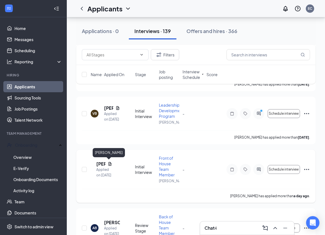
scroll to position [3256, 0]
click at [260, 169] on icon "ActiveChat" at bounding box center [259, 170] width 4 height 4
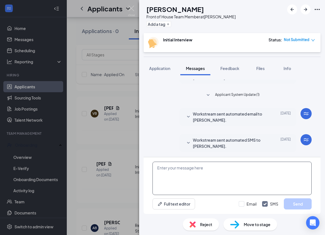
scroll to position [60, 0]
click at [202, 170] on textarea at bounding box center [231, 178] width 159 height 33
click at [202, 171] on textarea at bounding box center [231, 178] width 159 height 33
paste textarea "Good Morning , Just reaching out to see if you are still interested in intervie…"
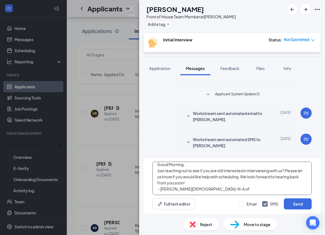
scroll to position [0, 0]
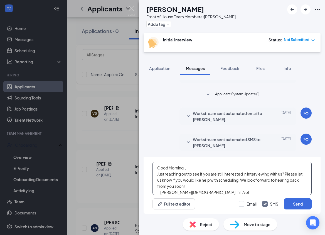
click at [187, 167] on textarea "Good Morning , Just reaching out to see if you are still interested in intervie…" at bounding box center [231, 178] width 159 height 33
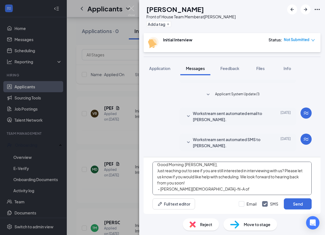
click at [195, 185] on textarea "Good Morning [PERSON_NAME], Just reaching out to see if you are still intereste…" at bounding box center [231, 178] width 159 height 33
type textarea "Good Morning [PERSON_NAME], Just reaching out to see if you are still intereste…"
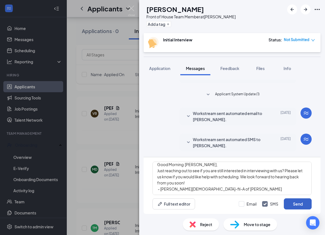
click at [295, 202] on button "Send" at bounding box center [298, 204] width 28 height 11
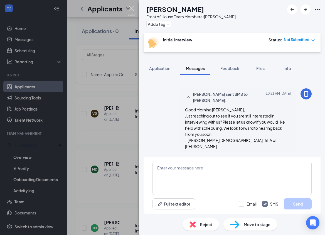
scroll to position [132, 0]
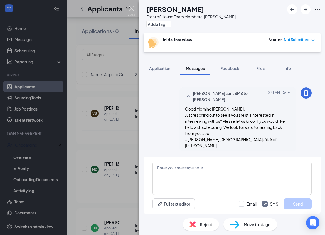
click at [132, 8] on img at bounding box center [131, 11] width 7 height 11
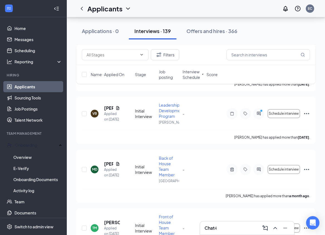
scroll to position [3261, 0]
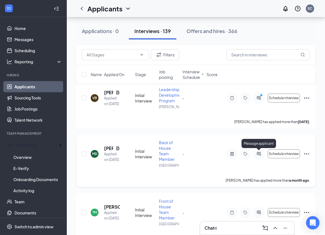
click at [259, 154] on icon "ActiveChat" at bounding box center [259, 154] width 4 height 4
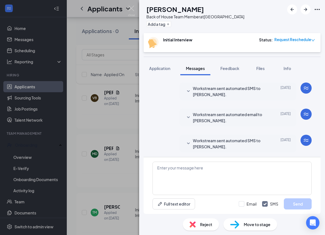
scroll to position [251, 0]
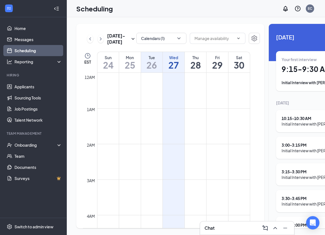
scroll to position [273, 0]
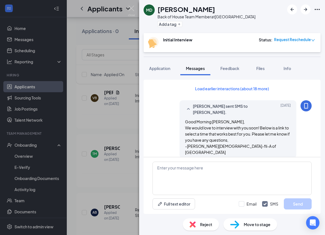
scroll to position [251, 0]
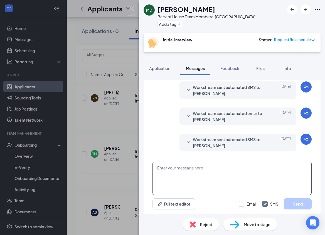
click at [190, 162] on textarea at bounding box center [231, 178] width 159 height 33
click at [183, 166] on textarea at bounding box center [231, 178] width 159 height 33
paste textarea "Good Morning , Just reaching out to see if you are still interested in intervie…"
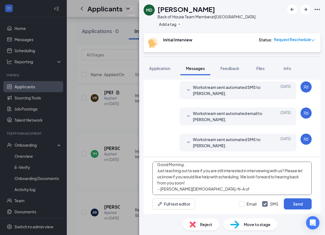
scroll to position [0, 0]
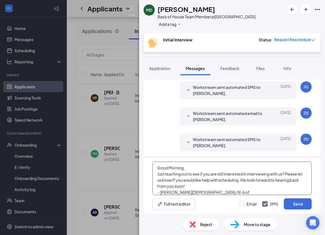
click at [190, 168] on textarea "Good Morning , Just reaching out to see if you are still interested in intervie…" at bounding box center [231, 178] width 159 height 33
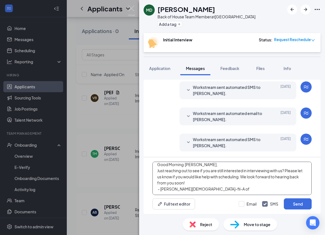
click at [188, 184] on textarea "Good Morning Matthew, Just reaching out to see if you are still interested in i…" at bounding box center [231, 178] width 159 height 33
click at [193, 176] on textarea "Good Morning Matthew, Just reaching out to see if you are still interested in i…" at bounding box center [231, 178] width 159 height 33
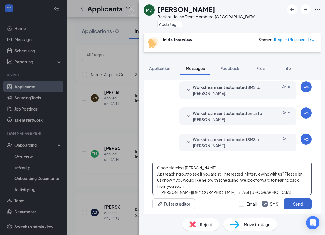
type textarea "Good Morning Matthew, Just reaching out to see if you are still interested in i…"
click at [301, 203] on button "Send" at bounding box center [298, 204] width 28 height 11
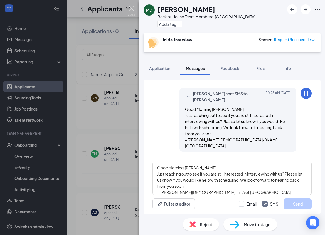
scroll to position [324, 0]
click at [130, 8] on img at bounding box center [131, 11] width 7 height 11
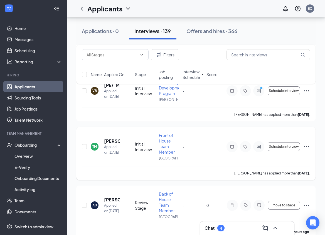
scroll to position [3270, 0]
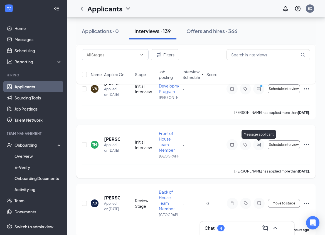
click at [260, 146] on icon "ActiveChat" at bounding box center [258, 145] width 7 height 4
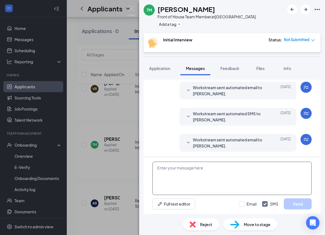
click at [228, 166] on textarea at bounding box center [231, 178] width 159 height 33
paste textarea "Good Morning , Just reaching out to see if you are still interested in intervie…"
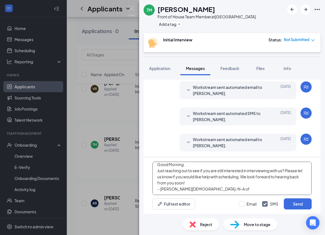
scroll to position [0, 0]
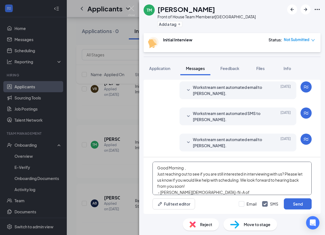
click at [190, 168] on textarea "Good Morning , Just reaching out to see if you are still interested in intervie…" at bounding box center [231, 178] width 159 height 33
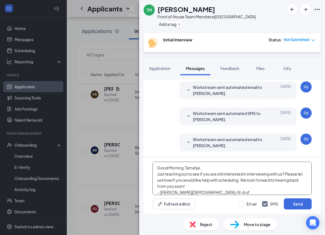
scroll to position [16, 0]
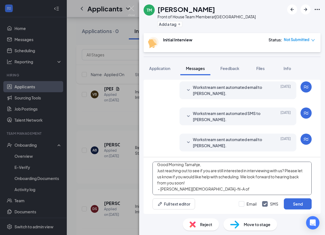
click at [192, 183] on textarea "Good Morning Tamahje, Just reaching out to see if you are still interested in i…" at bounding box center [231, 178] width 159 height 33
click at [212, 177] on textarea "Good Morning Tamahje, Just reaching out to see if you are still interested in i…" at bounding box center [231, 178] width 159 height 33
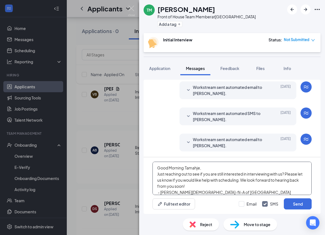
click at [213, 189] on textarea "Good Morning Tamahje, Just reaching out to see if you are still interested in i…" at bounding box center [231, 178] width 159 height 33
type textarea "Good Morning Tamahje, Just reaching out to see if you are still interested in i…"
click at [297, 202] on button "Send" at bounding box center [298, 204] width 28 height 11
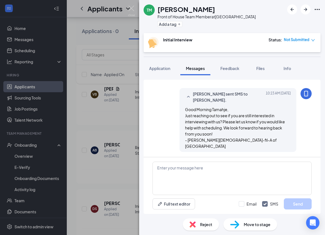
scroll to position [238, 0]
click at [128, 8] on img at bounding box center [131, 11] width 7 height 11
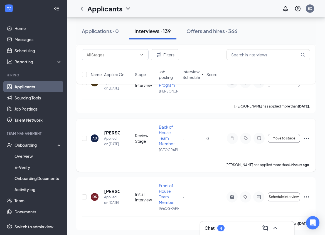
scroll to position [3292, 0]
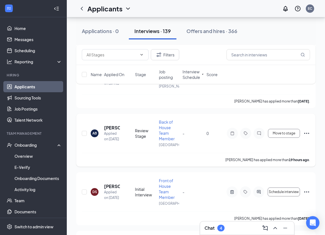
click at [263, 132] on div at bounding box center [258, 133] width 11 height 11
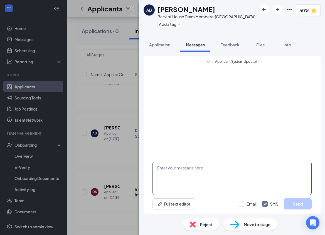
click at [195, 170] on textarea at bounding box center [231, 178] width 159 height 33
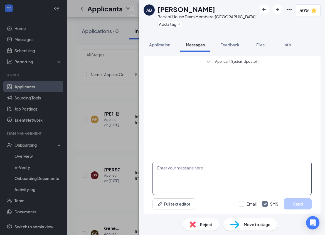
scroll to position [3287, 0]
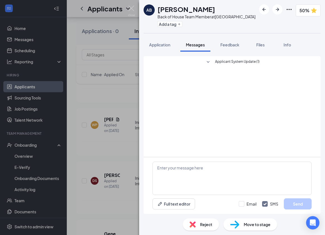
click at [207, 62] on icon "SmallChevronDown" at bounding box center [208, 62] width 3 height 2
click at [160, 46] on span "Application" at bounding box center [159, 44] width 21 height 5
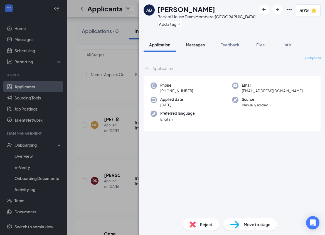
click at [198, 46] on span "Messages" at bounding box center [195, 44] width 19 height 5
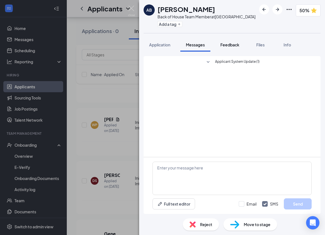
click at [236, 48] on button "Feedback" at bounding box center [230, 45] width 30 height 14
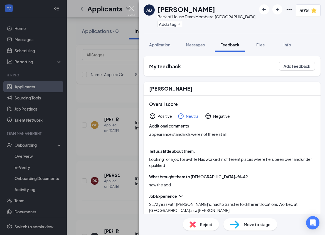
click at [130, 10] on img at bounding box center [131, 11] width 7 height 11
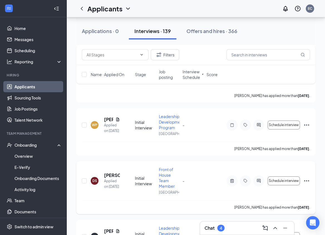
scroll to position [3306, 0]
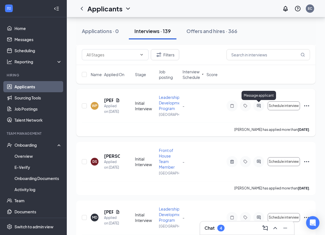
click at [259, 106] on icon "ActiveChat" at bounding box center [258, 106] width 7 height 4
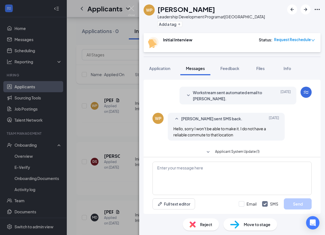
scroll to position [100, 0]
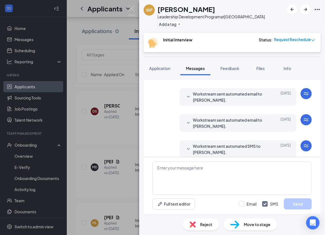
scroll to position [202, 0]
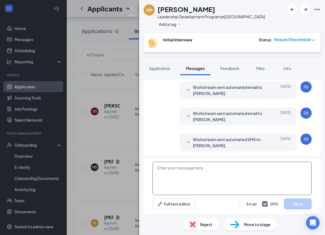
click at [192, 177] on textarea at bounding box center [231, 178] width 159 height 33
paste textarea "Good Morning , Just reaching out to see if you are still interested in intervie…"
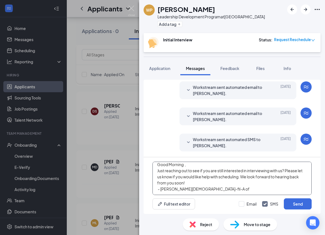
scroll to position [0, 0]
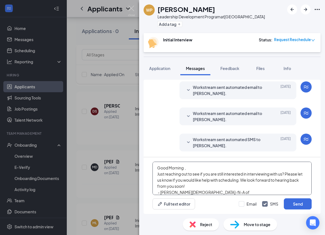
click at [187, 167] on textarea "Good Morning , Just reaching out to see if you are still interested in intervie…" at bounding box center [231, 178] width 159 height 33
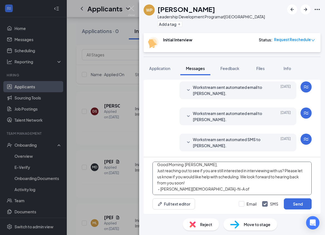
scroll to position [16, 0]
click at [199, 184] on textarea "Good Morning William, Just reaching out to see if you are still interested in i…" at bounding box center [231, 178] width 159 height 33
click at [209, 176] on textarea "Good Morning William, Just reaching out to see if you are still interested in i…" at bounding box center [231, 178] width 159 height 33
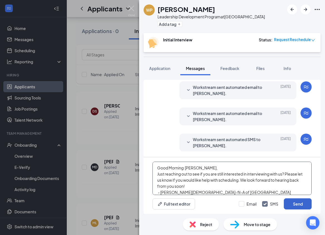
type textarea "Good Morning William, Just reaching out to see if you are still interested in i…"
click at [302, 205] on button "Send" at bounding box center [298, 204] width 28 height 11
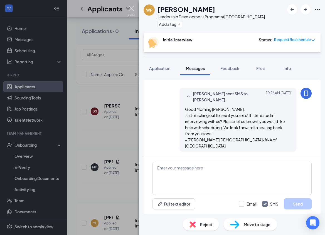
scroll to position [274, 0]
click at [133, 9] on img at bounding box center [131, 11] width 7 height 11
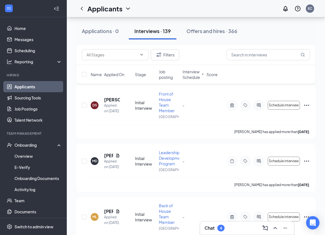
scroll to position [3309, 0]
click at [260, 107] on icon "ActiveChat" at bounding box center [258, 105] width 7 height 4
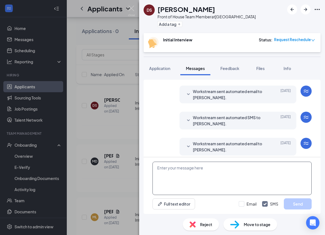
scroll to position [166, 0]
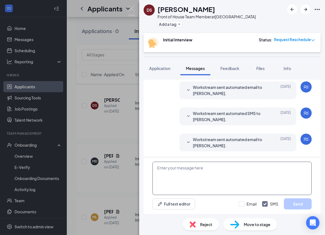
click at [211, 170] on textarea at bounding box center [231, 178] width 159 height 33
paste textarea "Good Morning , Just reaching out to see if you are still interested in intervie…"
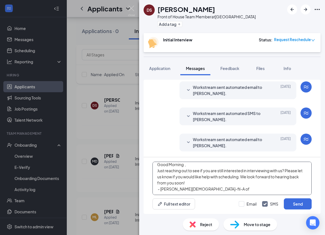
scroll to position [0, 0]
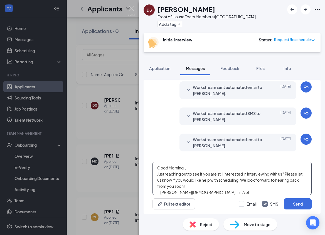
click at [186, 168] on textarea "Good Morning , Just reaching out to see if you are still interested in intervie…" at bounding box center [231, 178] width 159 height 33
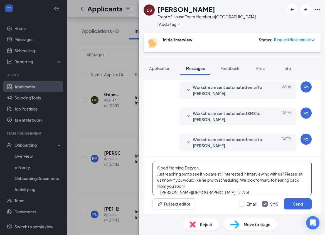
scroll to position [16, 0]
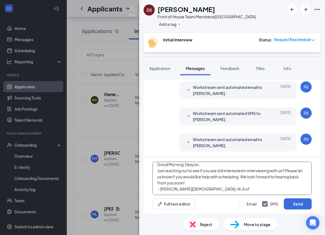
click at [189, 186] on textarea "Good Morning Dezyon, Just reaching out to see if you are still interested in in…" at bounding box center [231, 178] width 159 height 33
click at [194, 175] on textarea "Good Morning Dezyon, Just reaching out to see if you are still interested in in…" at bounding box center [231, 178] width 159 height 33
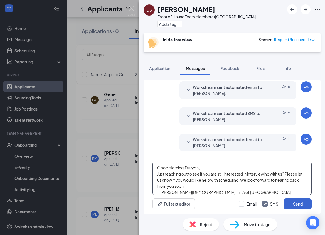
type textarea "Good Morning Dezyon, Just reaching out to see if you are still interested in in…"
click at [300, 206] on button "Send" at bounding box center [298, 204] width 28 height 11
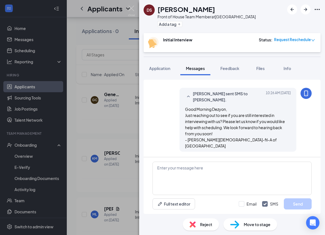
scroll to position [238, 0]
drag, startPoint x: 131, startPoint y: 10, endPoint x: 129, endPoint y: 60, distance: 50.1
click at [131, 10] on img at bounding box center [131, 11] width 7 height 11
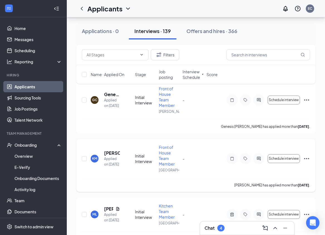
scroll to position [3329, 0]
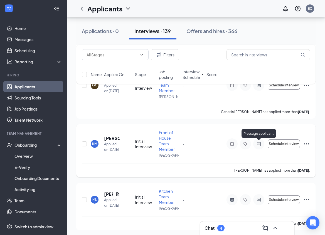
click at [258, 143] on icon "ActiveChat" at bounding box center [258, 144] width 7 height 4
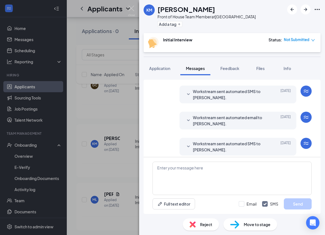
scroll to position [166, 0]
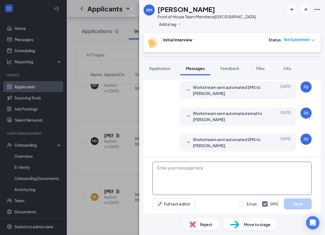
click at [217, 168] on textarea at bounding box center [231, 178] width 159 height 33
paste textarea "Good Morning , Just reaching out to see if you are still interested in intervie…"
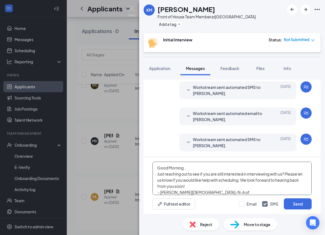
click at [190, 167] on textarea "Good Morning , Just reaching out to see if you are still interested in intervie…" at bounding box center [231, 178] width 159 height 33
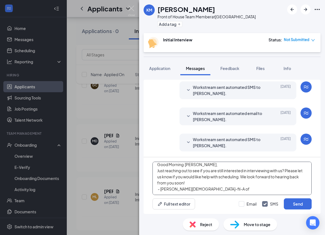
scroll to position [16, 0]
click at [219, 182] on textarea "Good Morning Kelsey, Just reaching out to see if you are still interested in in…" at bounding box center [231, 178] width 159 height 33
click at [227, 172] on textarea "Good Morning Kelsey, Just reaching out to see if you are still interested in in…" at bounding box center [231, 178] width 159 height 33
type textarea "Good Morning Kelsey, Just reaching out to see if you are still interested in in…"
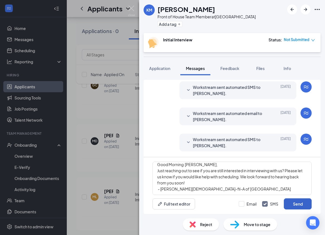
click at [295, 203] on button "Send" at bounding box center [298, 204] width 28 height 11
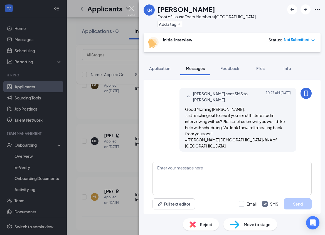
scroll to position [238, 0]
click at [129, 10] on img at bounding box center [131, 11] width 7 height 11
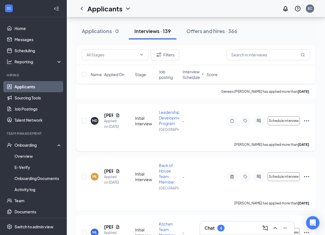
scroll to position [3353, 0]
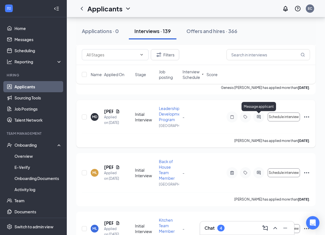
click at [255, 117] on icon "ActiveChat" at bounding box center [258, 117] width 7 height 4
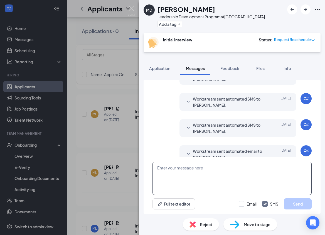
scroll to position [196, 0]
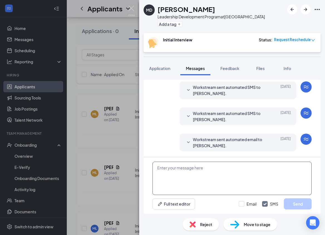
click at [194, 170] on textarea at bounding box center [231, 178] width 159 height 33
paste textarea "Good Morning , Just reaching out to see if you are still interested in intervie…"
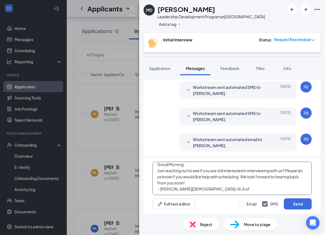
scroll to position [0, 0]
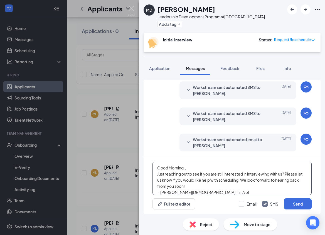
click at [191, 168] on textarea "Good Morning , Just reaching out to see if you are still interested in intervie…" at bounding box center [231, 178] width 159 height 33
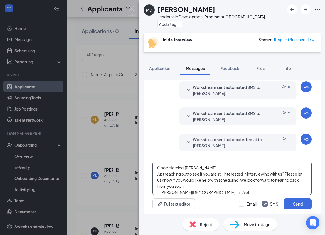
scroll to position [16, 0]
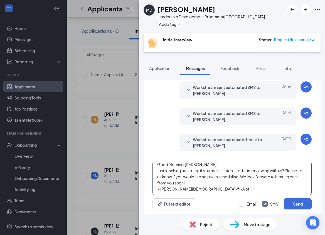
click at [201, 182] on textarea "Good Morning Mary, Just reaching out to see if you are still interested in inte…" at bounding box center [231, 178] width 159 height 33
click at [207, 176] on textarea "Good Morning Mary, Just reaching out to see if you are still interested in inte…" at bounding box center [231, 178] width 159 height 33
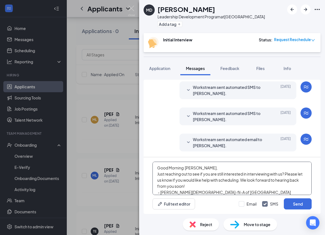
click at [208, 187] on textarea "Good Morning Mary, Just reaching out to see if you are still interested in inte…" at bounding box center [231, 178] width 159 height 33
type textarea "Good Morning Mary, Just reaching out to see if you are still interested in inte…"
click at [300, 202] on button "Send" at bounding box center [298, 204] width 28 height 11
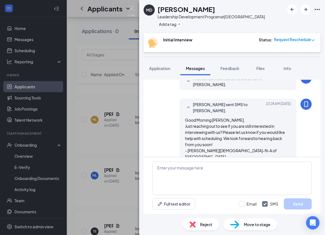
scroll to position [263, 0]
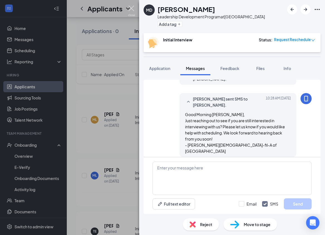
click at [133, 8] on img at bounding box center [131, 11] width 7 height 11
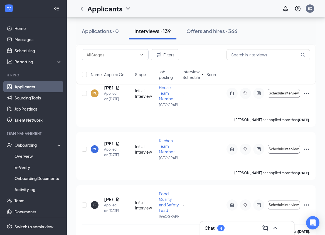
scroll to position [3396, 0]
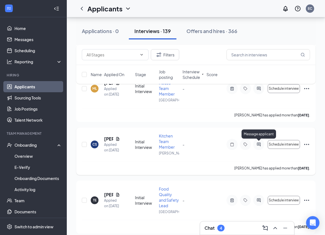
click at [258, 144] on icon "ActiveChat" at bounding box center [259, 145] width 4 height 4
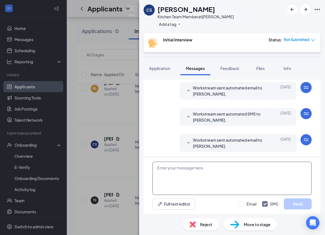
scroll to position [166, 0]
click at [210, 167] on textarea at bounding box center [231, 178] width 159 height 33
paste textarea "Good Morning , Just reaching out to see if you are still interested in intervie…"
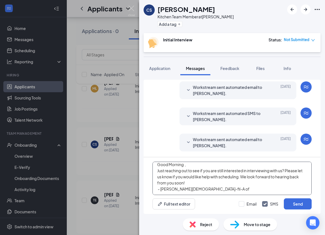
scroll to position [0, 0]
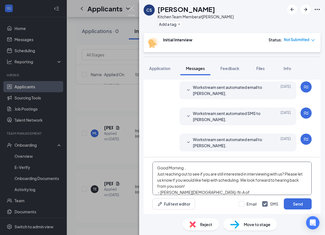
scroll to position [3385, 0]
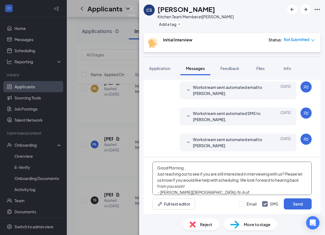
click at [205, 167] on textarea "Good Morning , Just reaching out to see if you are still interested in intervie…" at bounding box center [231, 178] width 159 height 33
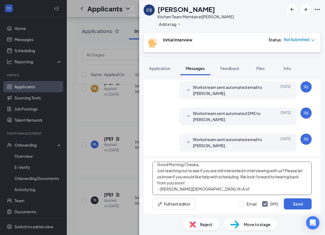
scroll to position [16, 0]
click at [208, 187] on textarea "Good Morning Cheska, Just reaching out to see if you are still interested in in…" at bounding box center [231, 178] width 159 height 33
click at [199, 185] on textarea "Good Morning Cheska, Just reaching out to see if you are still interested in in…" at bounding box center [231, 178] width 159 height 33
click at [221, 176] on textarea "Good Morning Cheska, Just reaching out to see if you are still interested in in…" at bounding box center [231, 178] width 159 height 33
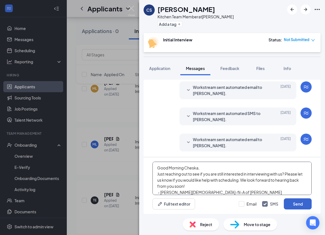
type textarea "Good Morning Cheska, Just reaching out to see if you are still interested in in…"
click at [291, 204] on button "Send" at bounding box center [298, 204] width 28 height 11
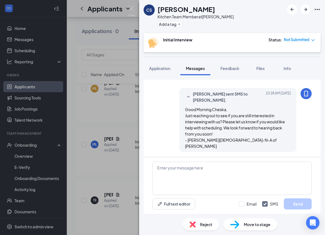
scroll to position [238, 0]
click at [130, 9] on img at bounding box center [131, 11] width 7 height 11
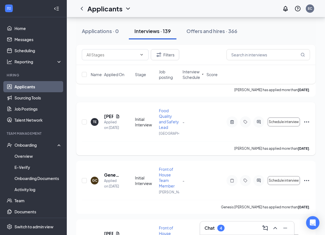
scroll to position [3425, 0]
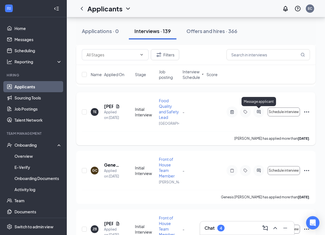
click at [257, 112] on icon "ActiveChat" at bounding box center [259, 112] width 4 height 4
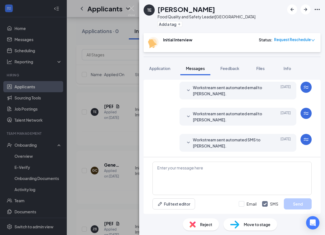
scroll to position [166, 0]
click at [185, 144] on icon "SmallChevronDown" at bounding box center [188, 142] width 7 height 7
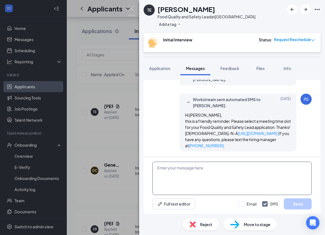
click at [181, 175] on textarea at bounding box center [231, 178] width 159 height 33
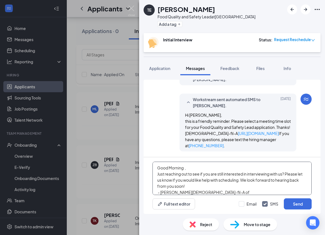
click at [188, 167] on textarea "Good Morning , Just reaching out to see if you are still interested in intervie…" at bounding box center [231, 178] width 159 height 33
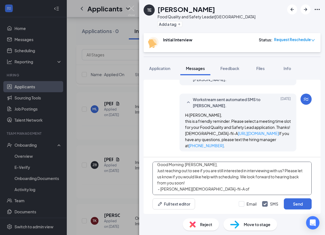
click at [197, 184] on textarea "Good Morning Tianna, Just reaching out to see if you are still interested in in…" at bounding box center [231, 178] width 159 height 33
click at [206, 179] on textarea "Good Morning Tianna, Just reaching out to see if you are still interested in in…" at bounding box center [231, 178] width 159 height 33
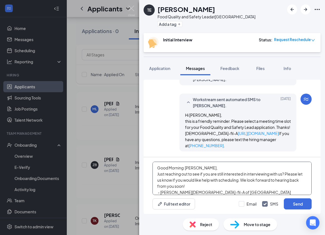
click at [238, 167] on textarea "Good Morning Tianna, Just reaching out to see if you are still interested in in…" at bounding box center [231, 178] width 159 height 33
type textarea "Good Morning Tianna, Just reaching out to see if you are still interested in in…"
click at [298, 206] on button "Send" at bounding box center [298, 204] width 28 height 11
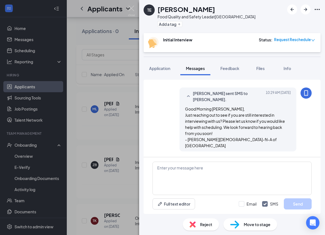
scroll to position [285, 0]
click at [130, 9] on img at bounding box center [131, 11] width 7 height 11
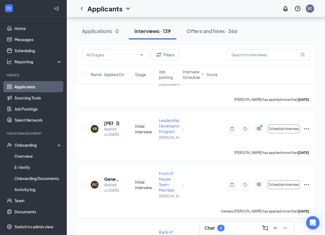
scroll to position [3229, 0]
click at [260, 184] on icon "ActiveChat" at bounding box center [258, 185] width 7 height 4
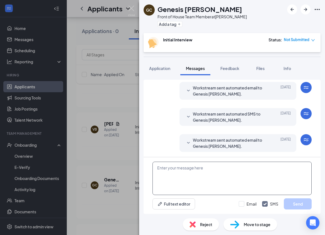
scroll to position [140, 0]
click at [187, 172] on textarea at bounding box center [231, 178] width 159 height 33
paste textarea "Good Morning , Just reaching out to see if you are still interested in intervie…"
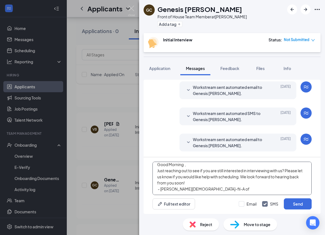
scroll to position [0, 0]
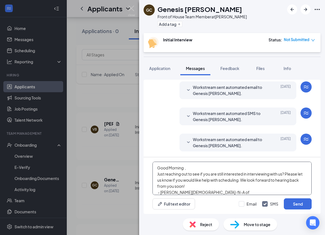
click at [192, 169] on textarea "Good Morning , Just reaching out to see if you are still interested in intervie…" at bounding box center [231, 178] width 159 height 33
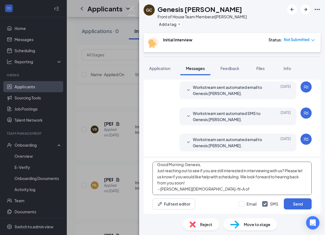
click at [199, 181] on textarea "Good Morning Genesis, Just reaching out to see if you are still interested in i…" at bounding box center [231, 178] width 159 height 33
click at [196, 169] on textarea "Good Morning Genesis, Just reaching out to see if you are still interested in i…" at bounding box center [231, 178] width 159 height 33
type textarea "Good Morning Genesis, Just reaching out to see if you are still interested in i…"
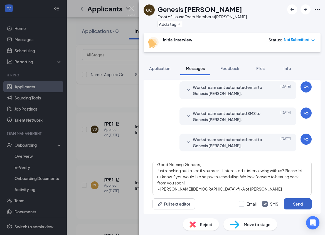
click at [288, 204] on button "Send" at bounding box center [298, 204] width 28 height 11
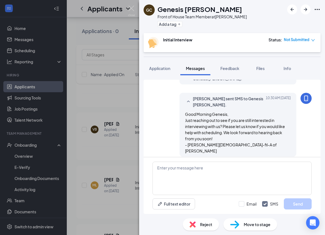
scroll to position [212, 0]
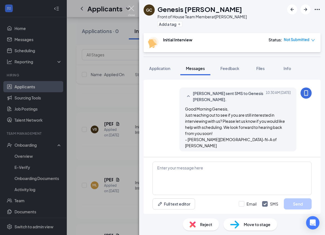
click at [131, 8] on img at bounding box center [131, 11] width 7 height 11
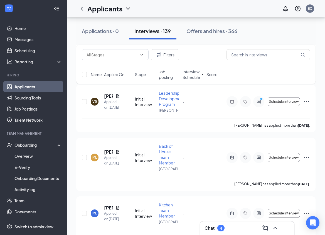
scroll to position [3259, 0]
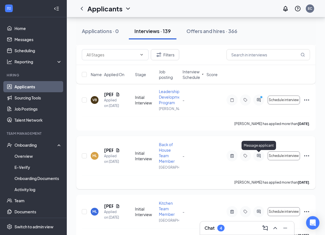
click at [257, 157] on icon "ActiveChat" at bounding box center [258, 156] width 7 height 4
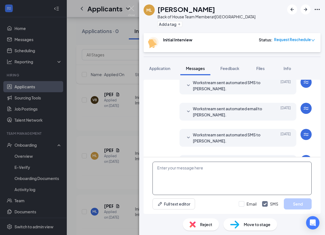
click at [211, 170] on textarea at bounding box center [231, 178] width 159 height 33
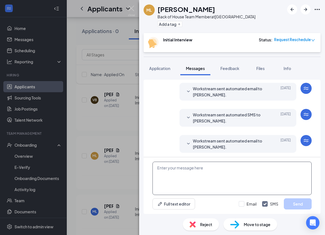
scroll to position [192, 0]
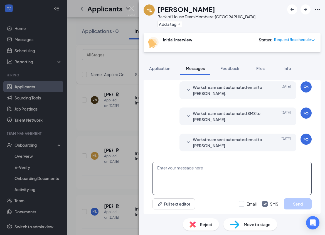
paste textarea "Good Morning , Just reaching out to see if you are still interested in intervie…"
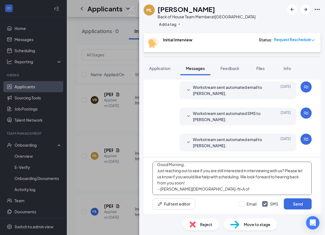
scroll to position [0, 0]
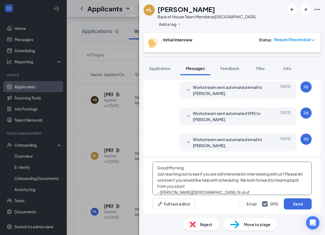
click at [192, 169] on textarea "Good Morning , Just reaching out to see if you are still interested in intervie…" at bounding box center [231, 178] width 159 height 33
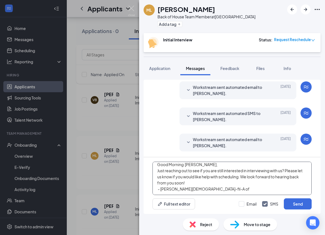
click at [194, 184] on textarea "Good Morning Micah, Just reaching out to see if you are still interested in int…" at bounding box center [231, 178] width 159 height 33
click at [197, 173] on textarea "Good Morning Micah, Just reaching out to see if you are still interested in int…" at bounding box center [231, 178] width 159 height 33
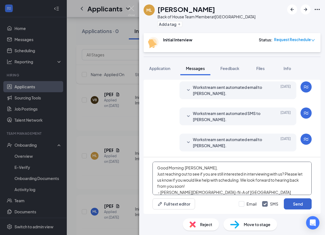
type textarea "Good Morning Micah, Just reaching out to see if you are still interested in int…"
click at [299, 206] on button "Send" at bounding box center [298, 204] width 28 height 11
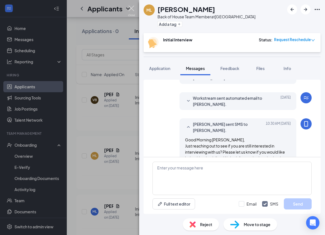
scroll to position [259, 0]
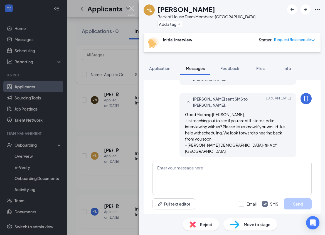
click at [130, 9] on img at bounding box center [131, 11] width 7 height 11
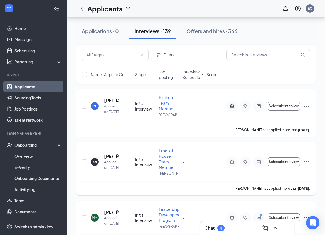
scroll to position [3291, 0]
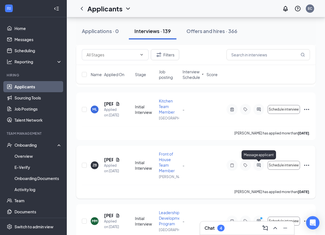
click at [258, 165] on icon "ActiveChat" at bounding box center [258, 165] width 7 height 4
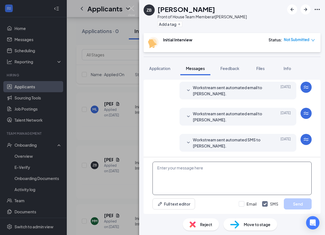
scroll to position [166, 0]
click at [193, 166] on textarea at bounding box center [231, 178] width 159 height 33
paste textarea "Good Morning , Just reaching out to see if you are still interested in intervie…"
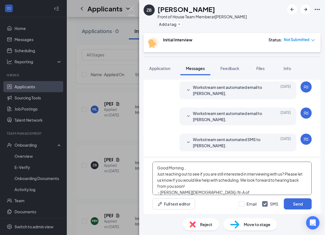
scroll to position [12, 0]
click at [190, 167] on textarea "Good Morning , Just reaching out to see if you are still interested in intervie…" at bounding box center [231, 178] width 159 height 33
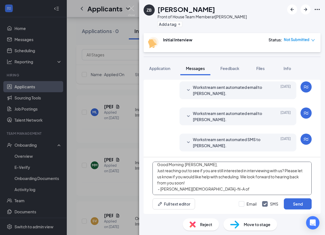
click at [199, 188] on textarea "Good Morning Zachery, Just reaching out to see if you are still interested in i…" at bounding box center [231, 178] width 159 height 33
click at [199, 183] on textarea "Good Morning Zachery, Just reaching out to see if you are still interested in i…" at bounding box center [231, 178] width 159 height 33
click at [206, 166] on textarea "Good Morning Zachery, Just reaching out to see if you are still interested in i…" at bounding box center [231, 178] width 159 height 33
click at [202, 171] on textarea "Good Morning Zachery, Just reaching out to see if you are still interested in i…" at bounding box center [231, 178] width 159 height 33
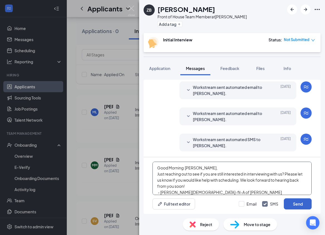
type textarea "Good Morning Zachery, Just reaching out to see if you are still interested in i…"
click at [293, 204] on button "Send" at bounding box center [298, 204] width 28 height 11
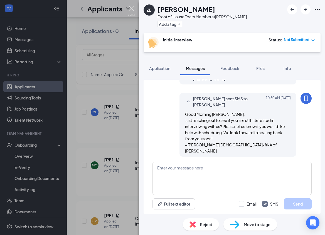
scroll to position [238, 0]
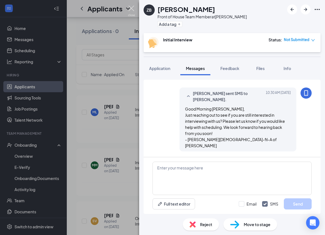
drag, startPoint x: 131, startPoint y: 9, endPoint x: 139, endPoint y: 18, distance: 11.8
click at [131, 9] on img at bounding box center [131, 11] width 7 height 11
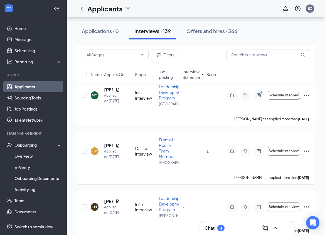
scroll to position [3375, 0]
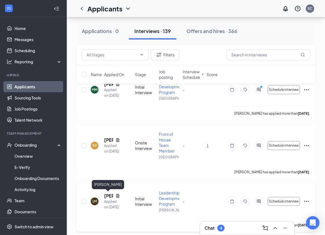
click at [105, 196] on h5 "[PERSON_NAME]" at bounding box center [108, 196] width 9 height 6
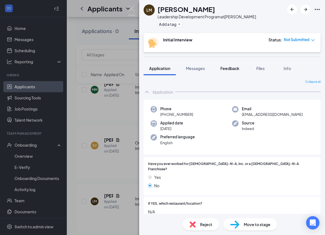
click at [225, 68] on span "Feedback" at bounding box center [229, 68] width 19 height 5
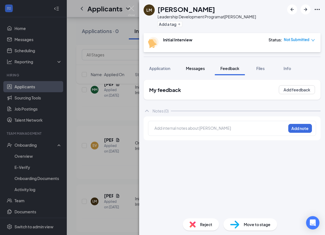
click at [192, 69] on span "Messages" at bounding box center [195, 68] width 19 height 5
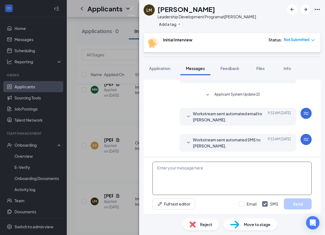
scroll to position [146, 0]
click at [216, 169] on textarea at bounding box center [231, 178] width 159 height 33
paste textarea "Good Morning , Just reaching out to see if you are still interested in intervie…"
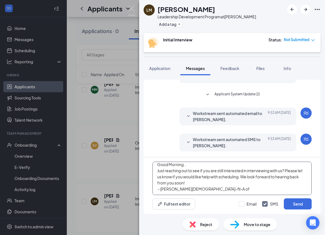
scroll to position [0, 0]
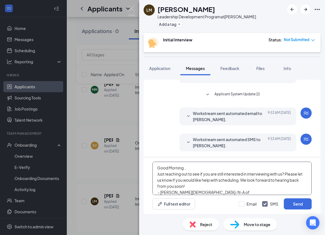
click at [199, 169] on textarea "Good Morning , Just reaching out to see if you are still interested in intervie…" at bounding box center [231, 178] width 159 height 33
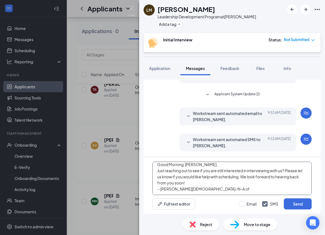
click at [202, 187] on textarea "Good Morning Lonnie, Just reaching out to see if you are still interested in in…" at bounding box center [231, 178] width 159 height 33
click at [202, 186] on textarea "Good Morning Lonnie, Just reaching out to see if you are still interested in in…" at bounding box center [231, 178] width 159 height 33
click at [209, 176] on textarea "Good Morning Lonnie, Just reaching out to see if you are still interested in in…" at bounding box center [231, 178] width 159 height 33
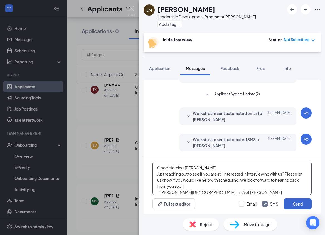
type textarea "Good Morning Lonnie, Just reaching out to see if you are still interested in in…"
click at [295, 203] on button "Send" at bounding box center [298, 204] width 28 height 11
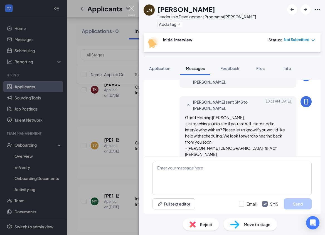
scroll to position [218, 0]
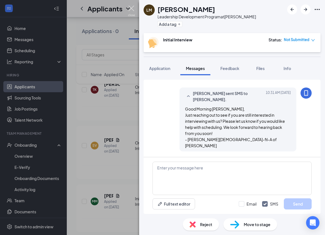
click at [132, 9] on img at bounding box center [131, 11] width 7 height 11
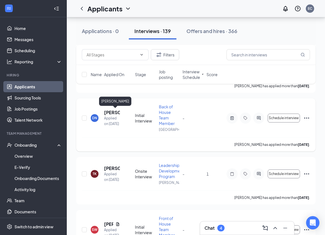
scroll to position [3579, 0]
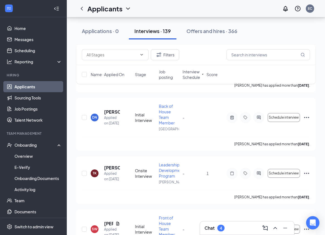
click at [236, 228] on div "Chat 4" at bounding box center [246, 228] width 85 height 9
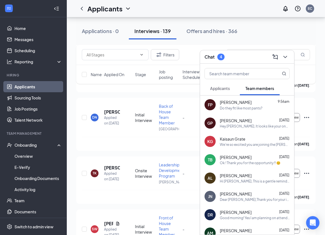
click at [229, 103] on span "[PERSON_NAME]" at bounding box center [236, 102] width 32 height 6
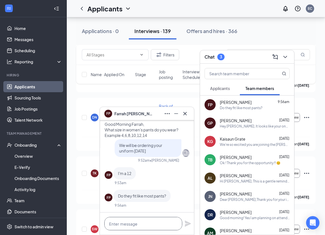
click at [126, 223] on textarea at bounding box center [143, 223] width 78 height 13
type textarea "Yes they do,"
click at [186, 224] on icon "Plane" at bounding box center [187, 224] width 7 height 7
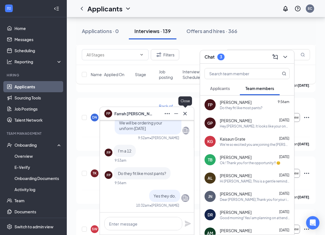
click at [187, 114] on icon "Cross" at bounding box center [185, 113] width 7 height 7
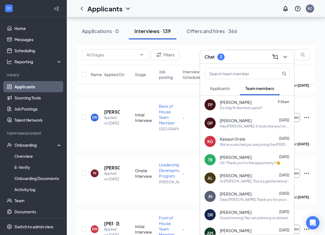
click at [224, 87] on span "Applicants" at bounding box center [220, 88] width 20 height 5
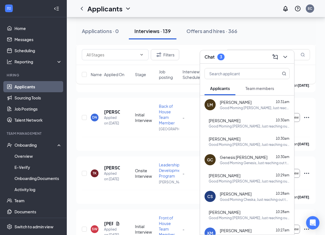
click at [252, 90] on span "Team members" at bounding box center [259, 88] width 29 height 5
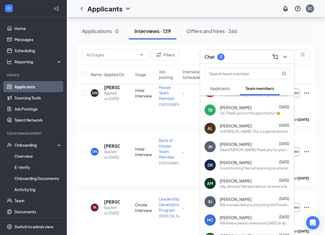
scroll to position [68, 0]
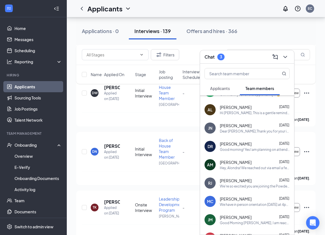
click at [219, 86] on span "Applicants" at bounding box center [220, 88] width 20 height 5
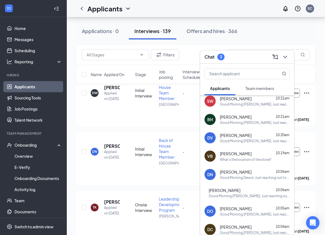
scroll to position [229, 0]
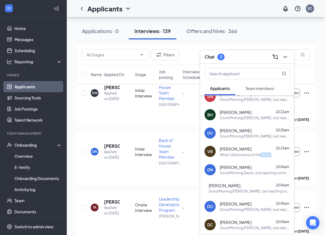
click at [259, 157] on div "VB Vanessa Blume 10:19am What's the location of the store?" at bounding box center [247, 151] width 94 height 18
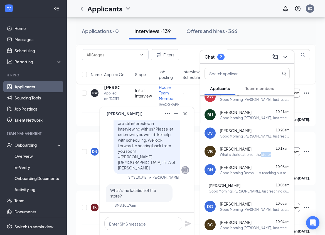
scroll to position [-8, 0]
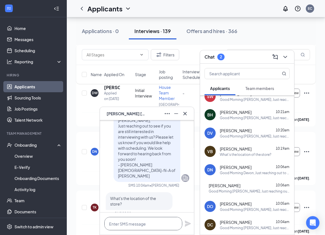
click at [123, 223] on textarea at bounding box center [143, 223] width 78 height 13
click at [121, 223] on textarea at bounding box center [143, 223] width 78 height 13
paste textarea "5175 Calhoun Memorial Hwy, Easley, SC 29640"
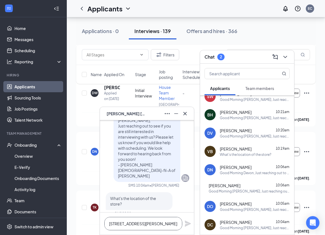
scroll to position [-14, 0]
type textarea "5175 Calhoun Memorial Hwy, Easley, SC 29640"
click at [184, 221] on div "5175 Calhoun Memorial Hwy, Easley, SC 29640" at bounding box center [147, 221] width 94 height 28
click at [188, 221] on icon "Plane" at bounding box center [187, 221] width 7 height 7
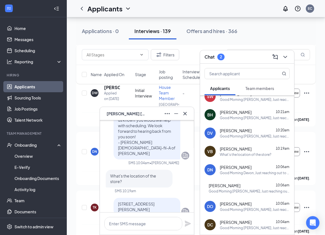
scroll to position [0, 0]
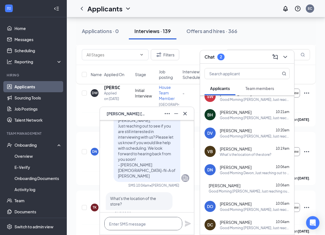
click at [161, 226] on textarea at bounding box center [143, 223] width 78 height 13
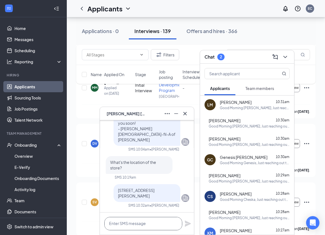
scroll to position [3367, 0]
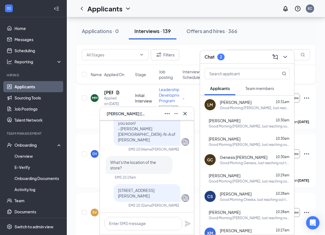
click at [225, 91] on button "Applicants" at bounding box center [219, 88] width 31 height 14
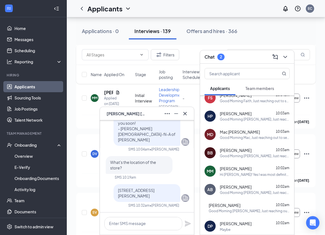
scroll to position [376, 0]
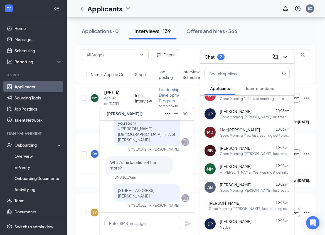
click at [238, 168] on span "[PERSON_NAME]" at bounding box center [236, 167] width 32 height 6
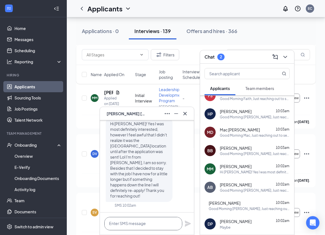
click at [123, 226] on textarea at bounding box center [143, 223] width 78 height 13
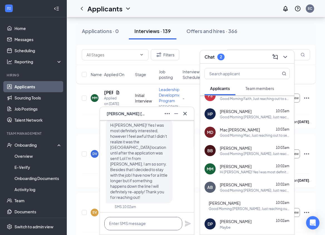
scroll to position [0, 0]
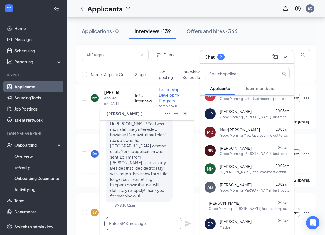
click at [140, 229] on textarea at bounding box center [143, 223] width 78 height 13
click at [159, 222] on textarea at bounding box center [143, 223] width 78 height 13
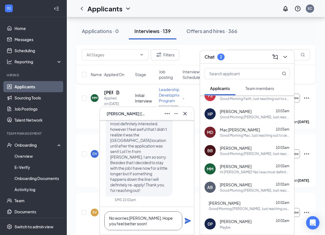
type textarea "No worries Maggie, Hope you feel better soon!"
click at [186, 222] on icon "Plane" at bounding box center [188, 221] width 6 height 6
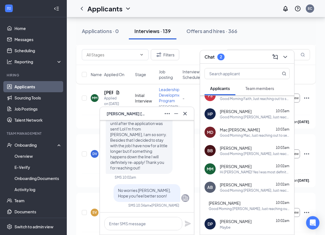
scroll to position [0, 0]
click at [286, 56] on icon "ChevronDown" at bounding box center [285, 57] width 4 height 2
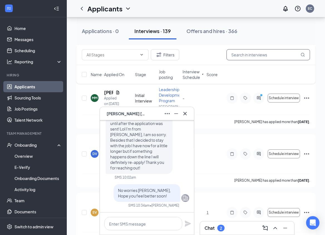
click at [254, 58] on input "text" at bounding box center [267, 54] width 83 height 11
click at [308, 97] on icon "Ellipses" at bounding box center [306, 98] width 7 height 7
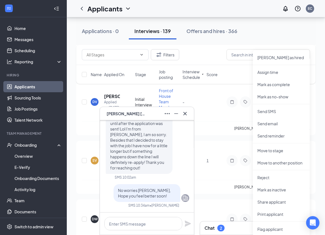
scroll to position [3420, 0]
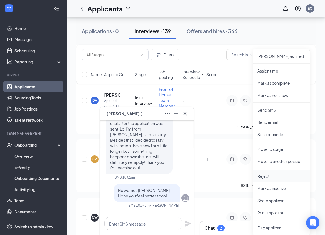
click at [266, 173] on li "Reject" at bounding box center [281, 176] width 57 height 12
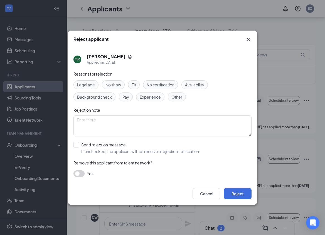
click at [132, 84] on div "Fit" at bounding box center [134, 84] width 12 height 9
click at [243, 193] on button "Reject" at bounding box center [238, 193] width 28 height 11
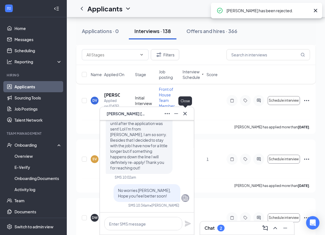
click at [187, 115] on icon "Cross" at bounding box center [185, 113] width 7 height 7
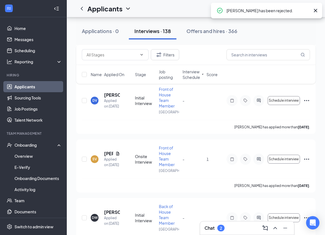
click at [236, 226] on div "Chat 2" at bounding box center [246, 228] width 85 height 9
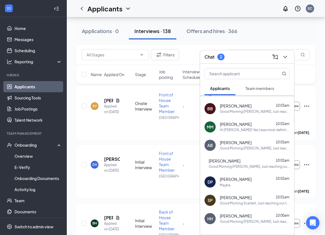
scroll to position [422, 0]
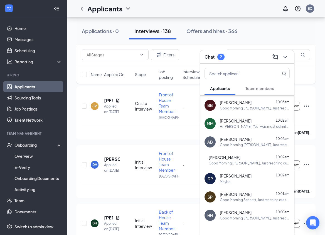
click at [238, 176] on span "[PERSON_NAME]" at bounding box center [236, 176] width 32 height 6
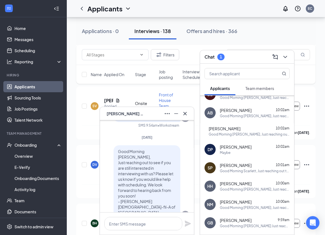
scroll to position [0, 0]
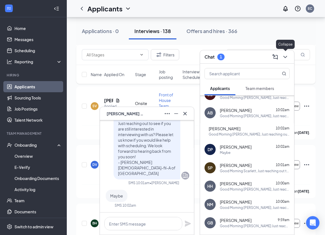
click at [285, 53] on button at bounding box center [285, 57] width 9 height 9
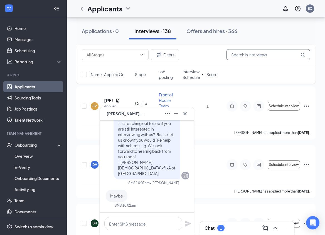
click at [278, 56] on input "text" at bounding box center [267, 54] width 83 height 11
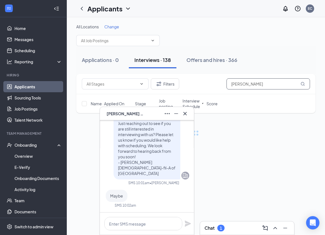
type input "Donnie"
click at [184, 113] on icon "Cross" at bounding box center [185, 113] width 7 height 7
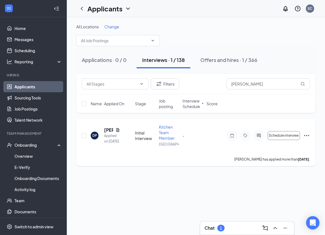
click at [306, 137] on icon "Ellipses" at bounding box center [306, 135] width 7 height 7
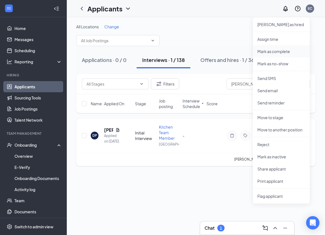
click at [277, 50] on p "Mark as complete" at bounding box center [281, 52] width 48 height 6
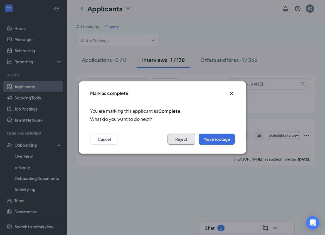
click at [182, 143] on button "Reject" at bounding box center [181, 139] width 28 height 11
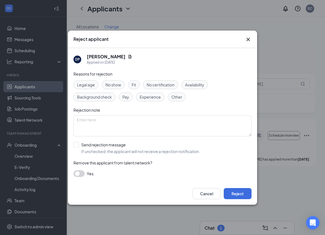
click at [134, 85] on span "Fit" at bounding box center [134, 85] width 4 height 6
click at [75, 147] on input "Send rejection message If unchecked, the applicant will not receive a rejection…" at bounding box center [136, 148] width 127 height 12
checkbox input "true"
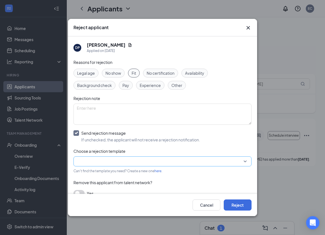
click at [86, 159] on input "search" at bounding box center [160, 161] width 167 height 9
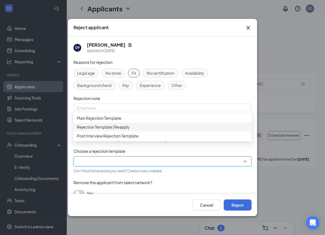
click at [100, 130] on span "Rejection Template | Reapply" at bounding box center [103, 127] width 53 height 6
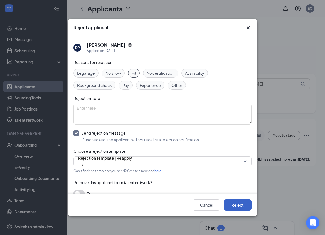
click at [232, 203] on button "Reject" at bounding box center [238, 205] width 28 height 11
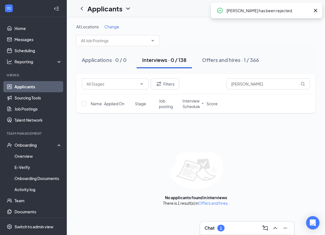
click at [235, 227] on div "Chat 1" at bounding box center [246, 228] width 85 height 9
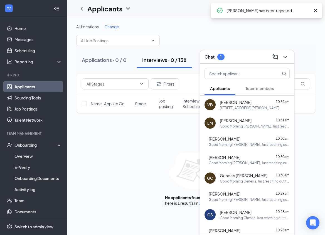
click at [255, 90] on span "Team members" at bounding box center [259, 88] width 29 height 5
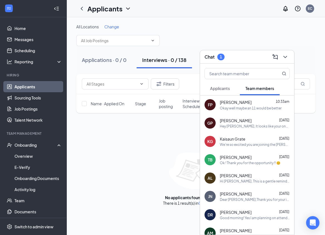
click at [266, 111] on div "FP Farrah Phillips 10:33am Okay well maybe an 11 would be better" at bounding box center [247, 105] width 94 height 18
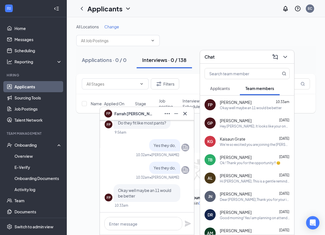
click at [219, 87] on span "Applicants" at bounding box center [220, 88] width 20 height 5
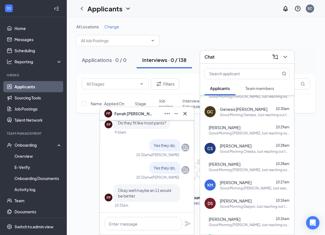
scroll to position [67, 0]
click at [147, 222] on textarea at bounding box center [143, 223] width 78 height 13
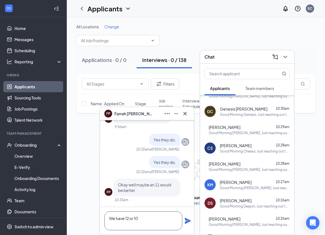
type textarea "We have 12 or 10"
click at [185, 220] on icon "Plane" at bounding box center [188, 221] width 6 height 6
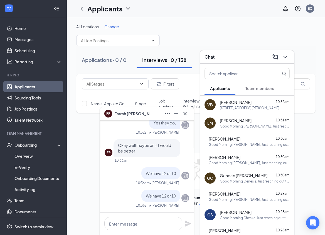
click at [254, 89] on span "Team members" at bounding box center [259, 88] width 29 height 5
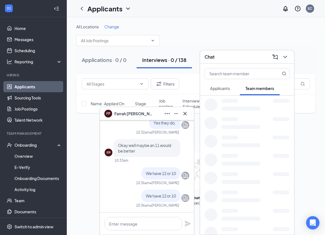
click at [222, 88] on span "Applicants" at bounding box center [220, 88] width 20 height 5
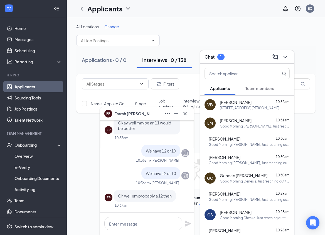
click at [256, 86] on span "Team members" at bounding box center [259, 88] width 29 height 5
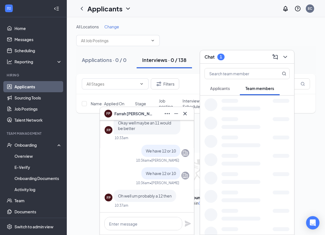
click at [227, 86] on span "Applicants" at bounding box center [220, 88] width 20 height 5
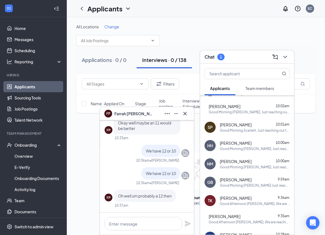
scroll to position [456, 0]
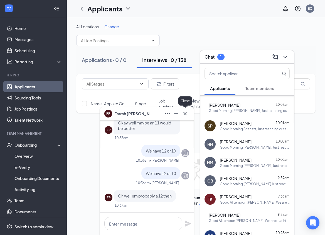
click at [184, 114] on icon "Cross" at bounding box center [185, 113] width 7 height 7
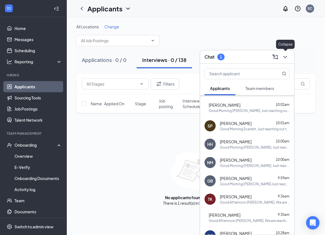
click at [285, 56] on icon "ChevronDown" at bounding box center [285, 57] width 7 height 7
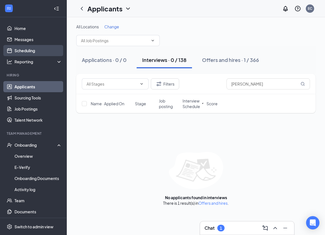
click at [38, 50] on link "Scheduling" at bounding box center [38, 50] width 48 height 11
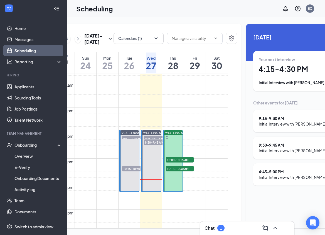
scroll to position [0, 46]
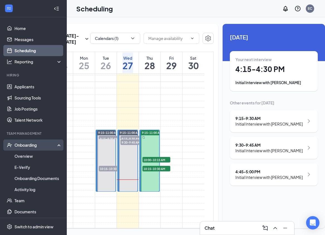
click at [33, 146] on div "Onboarding" at bounding box center [35, 145] width 43 height 6
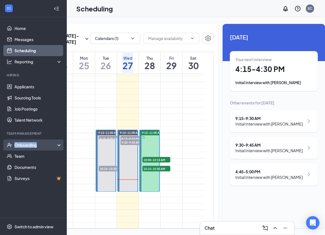
click at [33, 146] on div "Onboarding" at bounding box center [35, 145] width 43 height 6
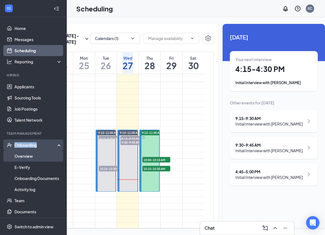
click at [29, 155] on link "Overview" at bounding box center [38, 156] width 48 height 11
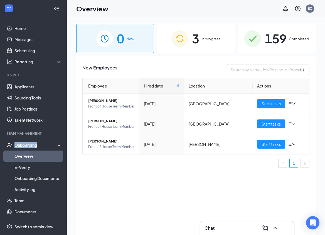
click at [187, 40] on img at bounding box center [179, 38] width 17 height 17
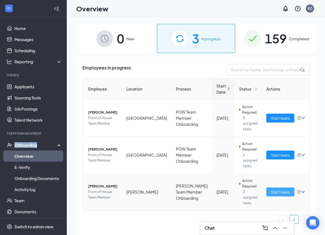
click at [271, 192] on span "Start tasks" at bounding box center [280, 192] width 19 height 6
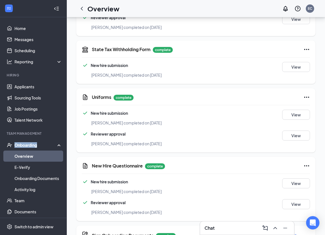
scroll to position [349, 0]
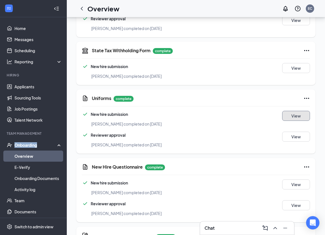
click at [297, 115] on button "View" at bounding box center [296, 116] width 28 height 10
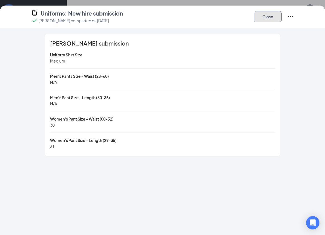
click at [263, 17] on button "Close" at bounding box center [268, 16] width 28 height 11
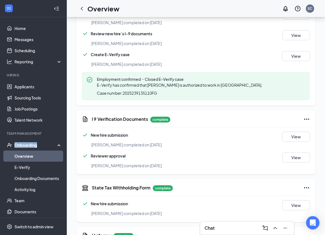
scroll to position [0, 0]
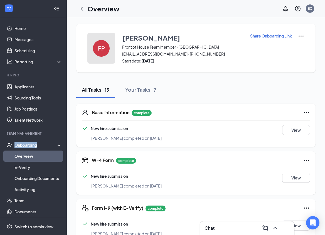
click at [98, 48] on h4 "FP" at bounding box center [101, 48] width 7 height 4
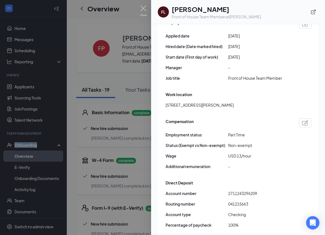
scroll to position [342, 0]
click at [144, 9] on img at bounding box center [143, 11] width 7 height 11
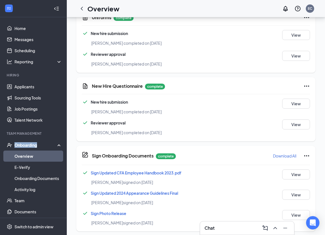
scroll to position [584, 0]
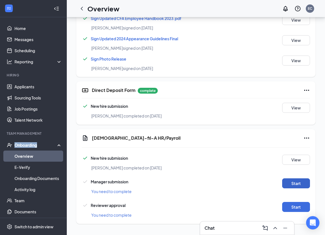
click at [295, 185] on button "Start" at bounding box center [296, 184] width 28 height 10
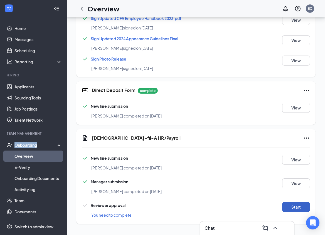
click at [298, 207] on button "Start" at bounding box center [296, 207] width 28 height 10
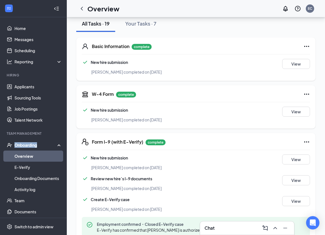
scroll to position [0, 0]
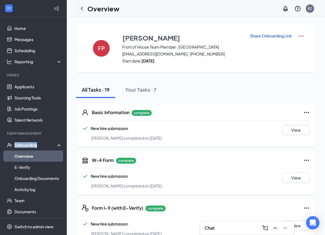
click at [83, 10] on icon "ChevronLeft" at bounding box center [81, 8] width 7 height 7
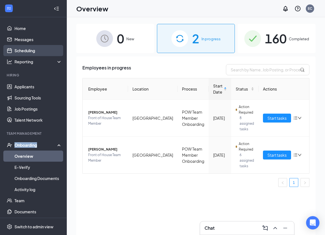
click at [16, 49] on link "Scheduling" at bounding box center [38, 50] width 48 height 11
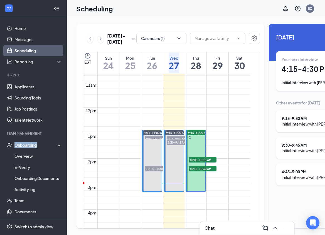
scroll to position [0, 46]
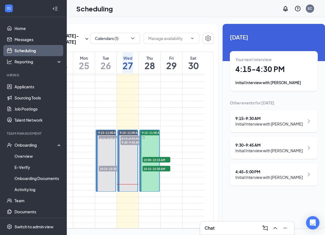
click at [54, 10] on icon "Collapse" at bounding box center [55, 9] width 6 height 6
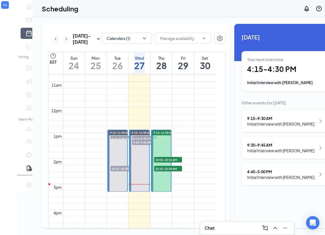
scroll to position [0, 0]
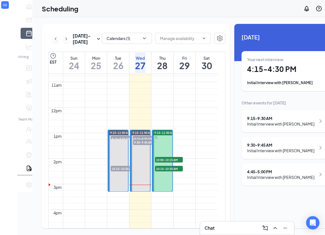
click at [225, 231] on div "Chat" at bounding box center [246, 228] width 85 height 9
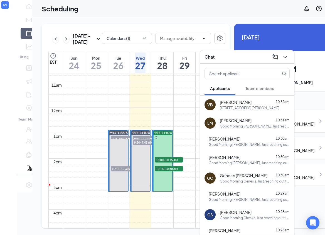
scroll to position [4, 0]
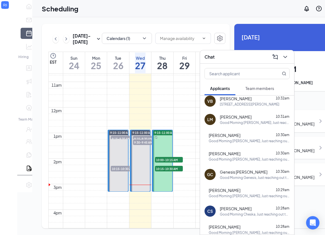
click at [238, 104] on div "5175 Calhoun Memorial Hwy, Easley, SC 29640" at bounding box center [250, 104] width 60 height 5
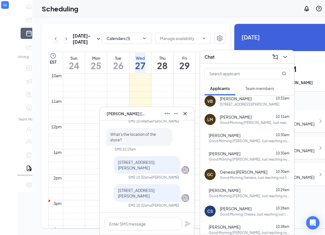
scroll to position [256, 0]
click at [186, 113] on icon "Cross" at bounding box center [185, 113] width 7 height 7
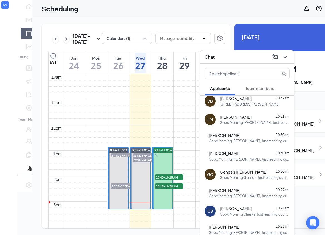
click at [285, 60] on icon "ChevronDown" at bounding box center [285, 57] width 7 height 7
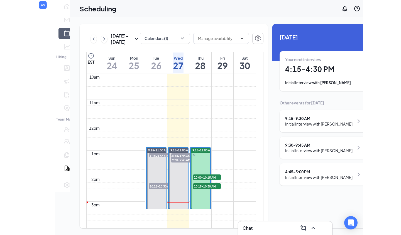
scroll to position [0, 0]
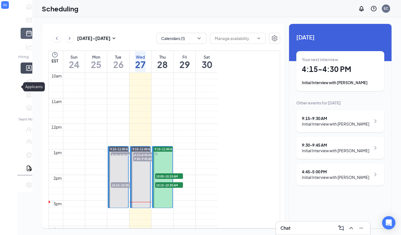
click at [34, 74] on link "Applicants" at bounding box center [37, 68] width 6 height 11
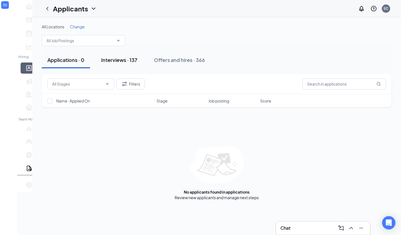
click at [95, 56] on button "Interviews · 137" at bounding box center [118, 60] width 47 height 17
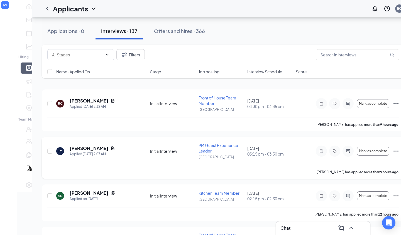
scroll to position [67, 0]
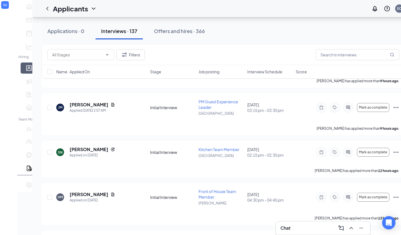
click at [247, 71] on span "Interview Schedule" at bounding box center [264, 72] width 35 height 6
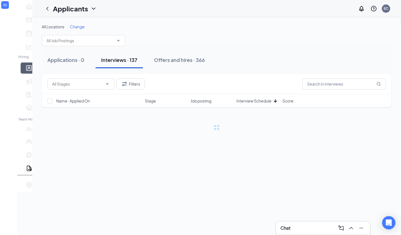
scroll to position [0, 0]
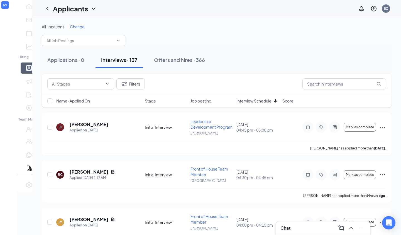
click at [246, 99] on span "Interview Schedule" at bounding box center [253, 101] width 35 height 6
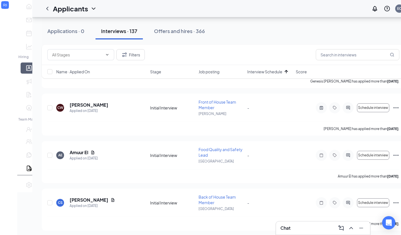
scroll to position [5244, 0]
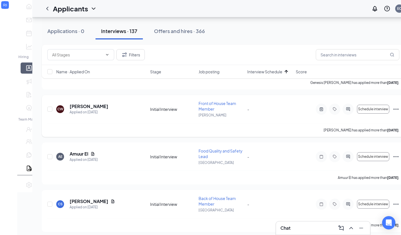
click at [325, 111] on icon "Ellipses" at bounding box center [395, 109] width 7 height 7
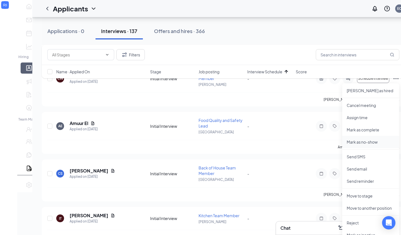
scroll to position [5273, 0]
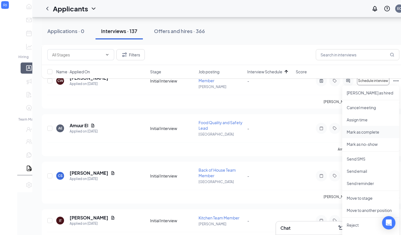
click at [325, 130] on p "Mark as complete" at bounding box center [370, 132] width 48 height 6
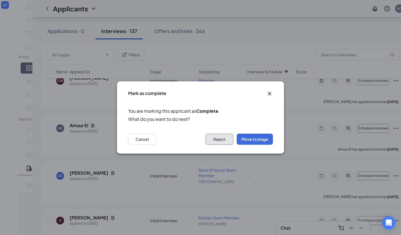
click at [219, 142] on button "Reject" at bounding box center [219, 139] width 28 height 11
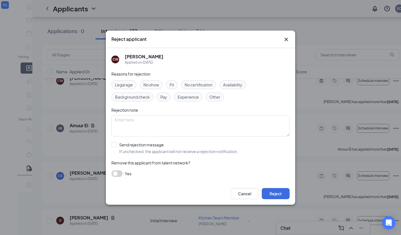
click at [172, 86] on span "Fit" at bounding box center [171, 85] width 4 height 6
click at [111, 145] on input "Send rejection message If unchecked, the applicant will not receive a rejection…" at bounding box center [174, 148] width 127 height 12
checkbox input "true"
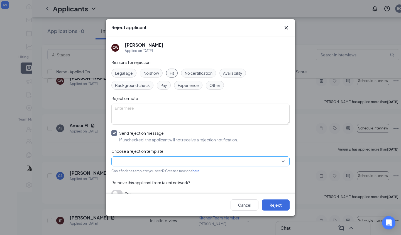
click at [128, 159] on input "search" at bounding box center [198, 161] width 167 height 9
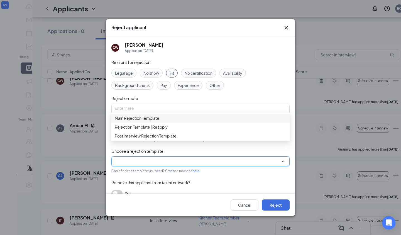
click at [140, 121] on span "Main Rejection Template" at bounding box center [137, 118] width 45 height 6
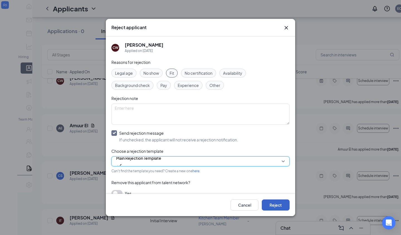
click at [269, 208] on button "Reject" at bounding box center [275, 205] width 28 height 11
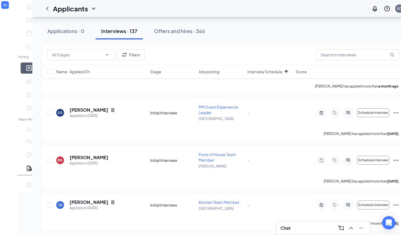
scroll to position [5828, 0]
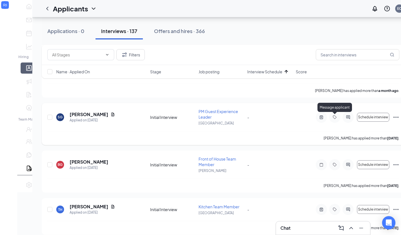
click at [325, 120] on div at bounding box center [347, 117] width 11 height 11
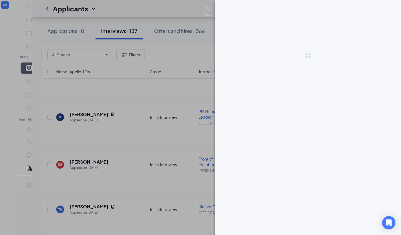
click at [325, 119] on div at bounding box center [200, 117] width 401 height 235
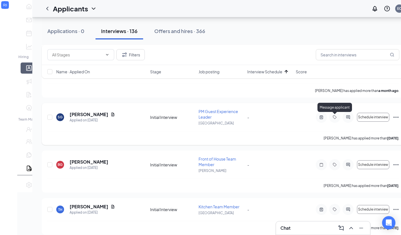
click at [325, 119] on icon "ActiveChat" at bounding box center [347, 117] width 7 height 4
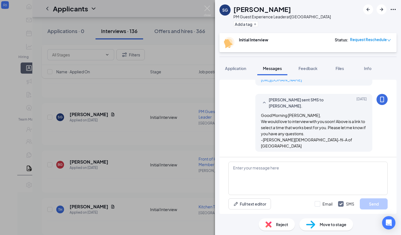
scroll to position [298, 0]
click at [277, 226] on span "Reject" at bounding box center [282, 225] width 12 height 6
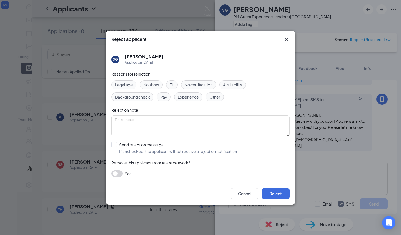
click at [146, 85] on span "No show" at bounding box center [151, 85] width 16 height 6
click at [114, 146] on input "Send rejection message If unchecked, the applicant will not receive a rejection…" at bounding box center [174, 148] width 127 height 12
checkbox input "true"
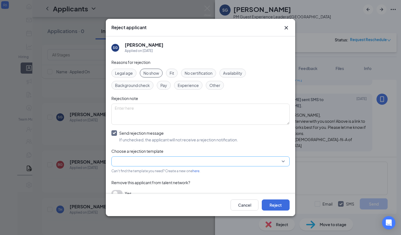
click at [129, 162] on input "search" at bounding box center [198, 161] width 167 height 9
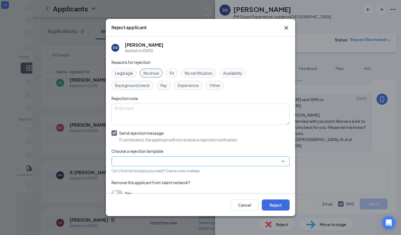
scroll to position [5839, 0]
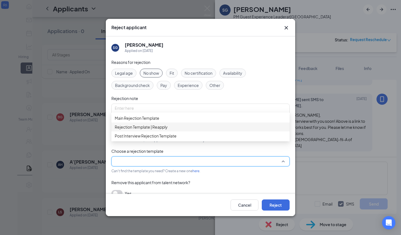
click at [132, 131] on div "Rejection Template | Reapply" at bounding box center [200, 127] width 178 height 9
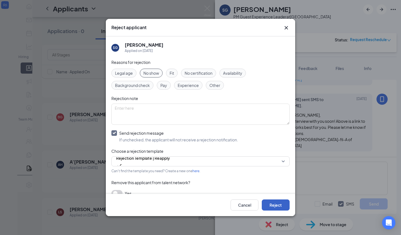
click at [275, 204] on button "Reject" at bounding box center [275, 205] width 28 height 11
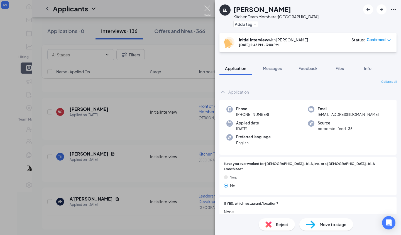
scroll to position [5834, 0]
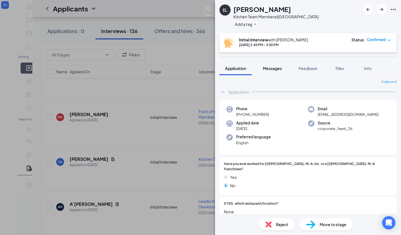
click at [275, 70] on span "Messages" at bounding box center [272, 68] width 19 height 5
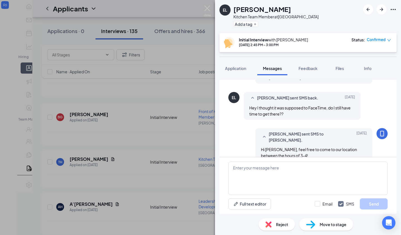
scroll to position [221, 0]
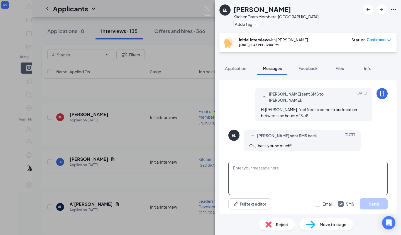
click at [301, 170] on textarea at bounding box center [307, 178] width 159 height 33
click at [208, 7] on img at bounding box center [207, 11] width 7 height 11
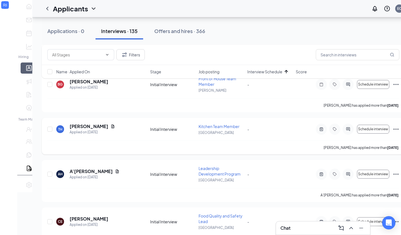
scroll to position [5873, 0]
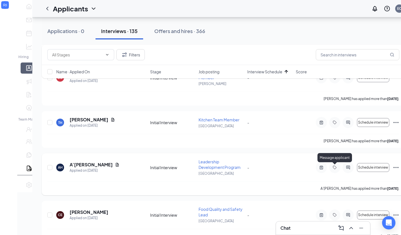
click at [325, 169] on icon "ActiveChat" at bounding box center [347, 167] width 7 height 4
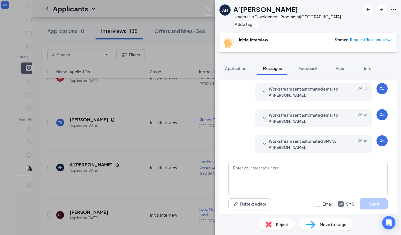
scroll to position [166, 0]
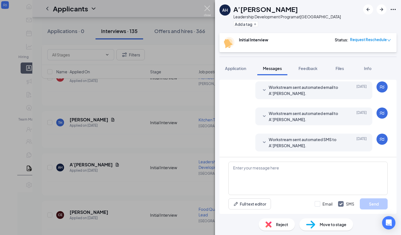
click at [210, 13] on img at bounding box center [207, 11] width 7 height 11
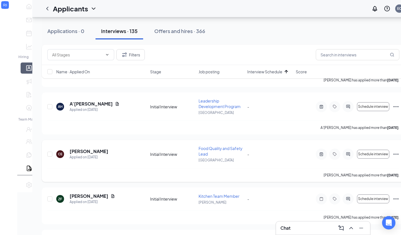
scroll to position [5937, 0]
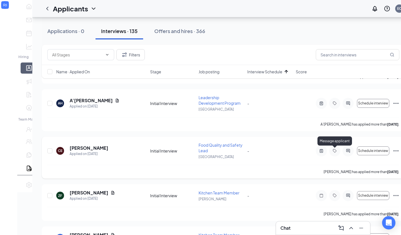
click at [325, 152] on icon "ActiveChat" at bounding box center [348, 151] width 4 height 4
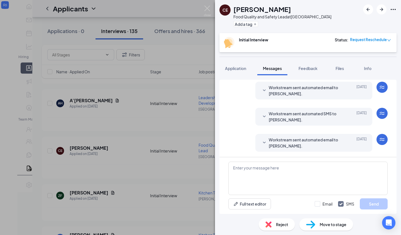
scroll to position [192, 0]
click at [267, 145] on div "Workstream sent automated email to Carlisa Elmore. Aug 24" at bounding box center [314, 143] width 106 height 12
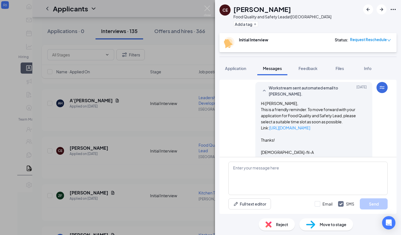
scroll to position [243, 0]
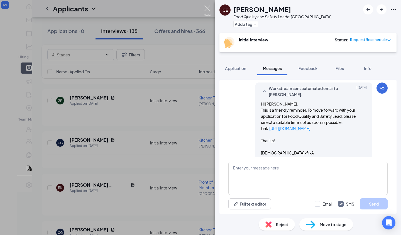
click at [206, 8] on img at bounding box center [207, 11] width 7 height 11
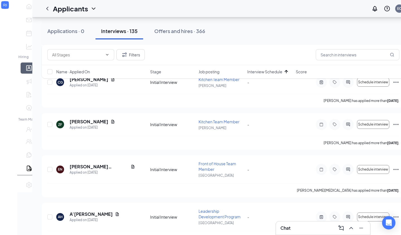
scroll to position [6094, 0]
